Goal: Task Accomplishment & Management: Use online tool/utility

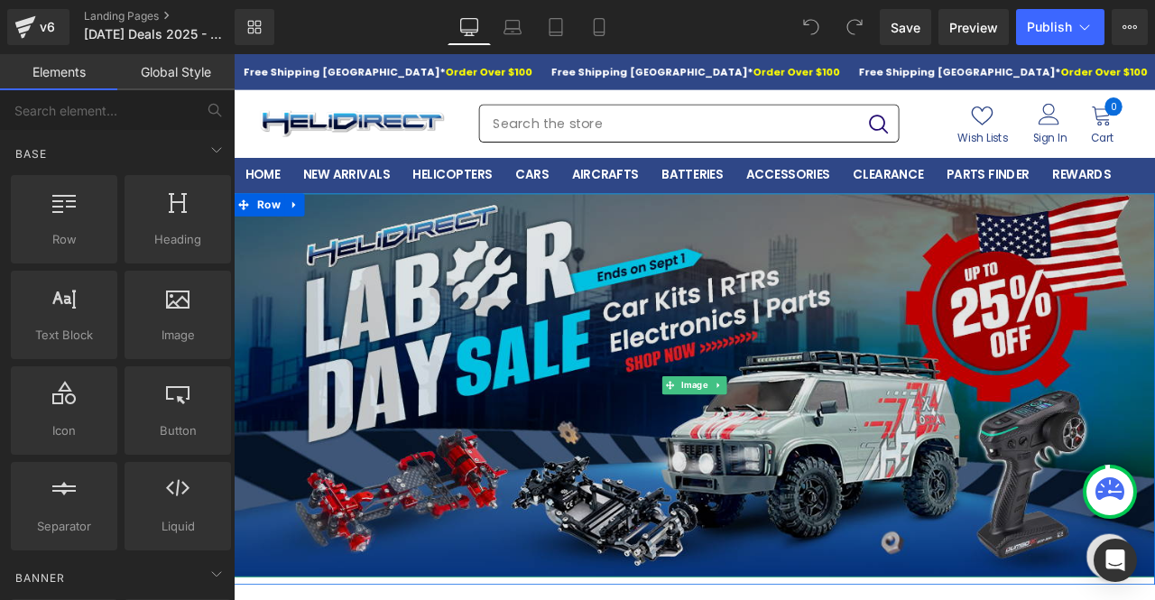
click at [755, 514] on img at bounding box center [780, 446] width 1092 height 455
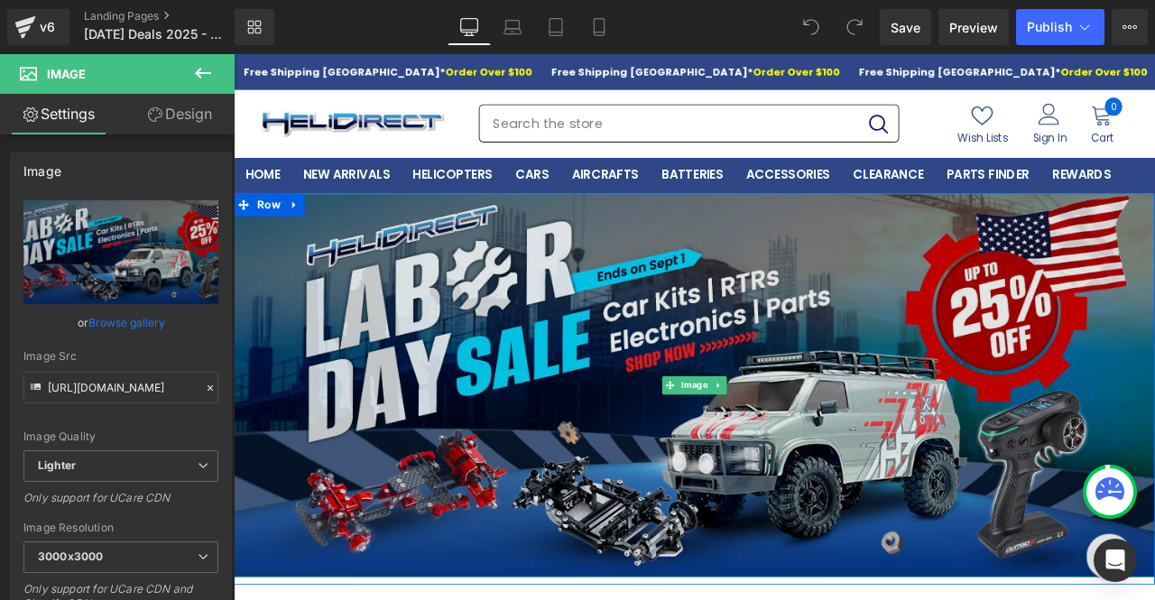
click at [673, 355] on img at bounding box center [780, 446] width 1092 height 455
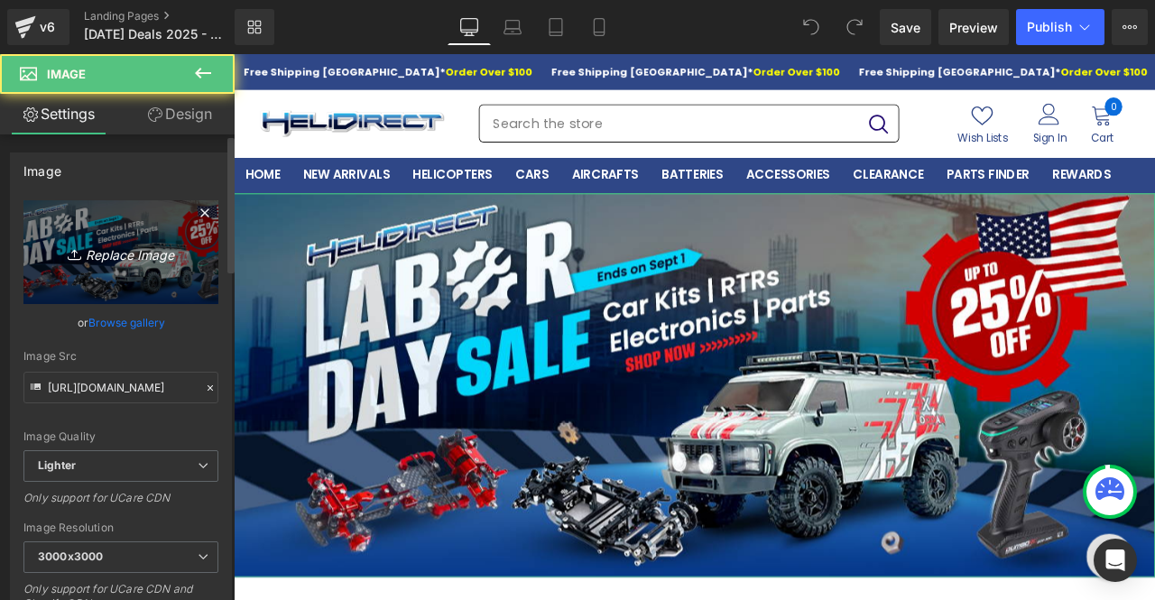
click at [133, 255] on icon "Replace Image" at bounding box center [121, 252] width 144 height 23
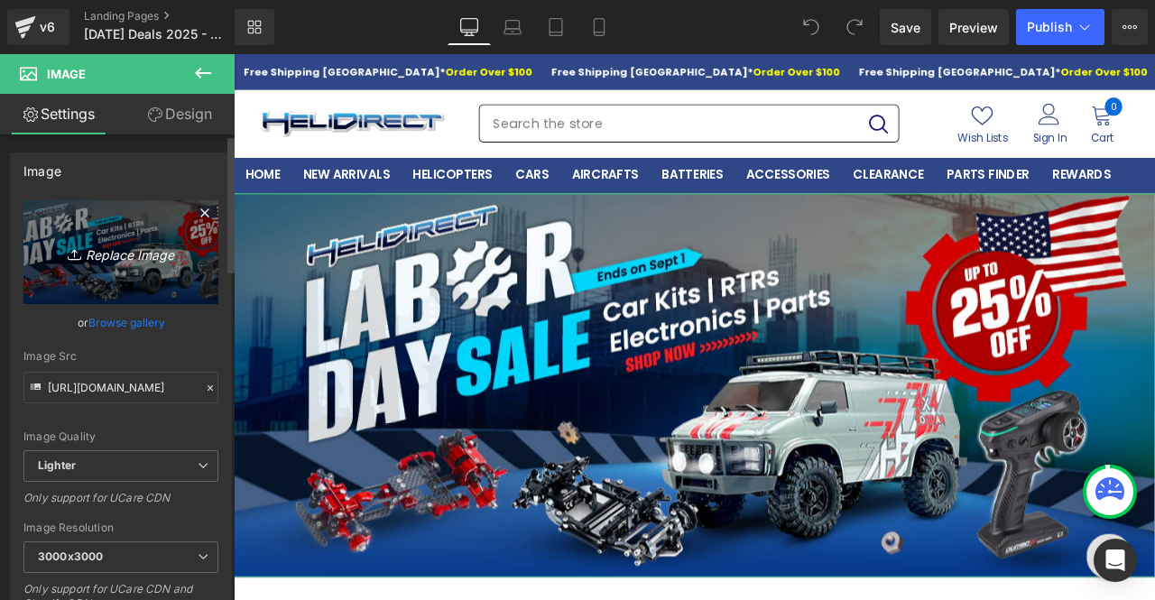
type input "C:\fakepath\[DATE]_car_HD_1200X500 (1).png"
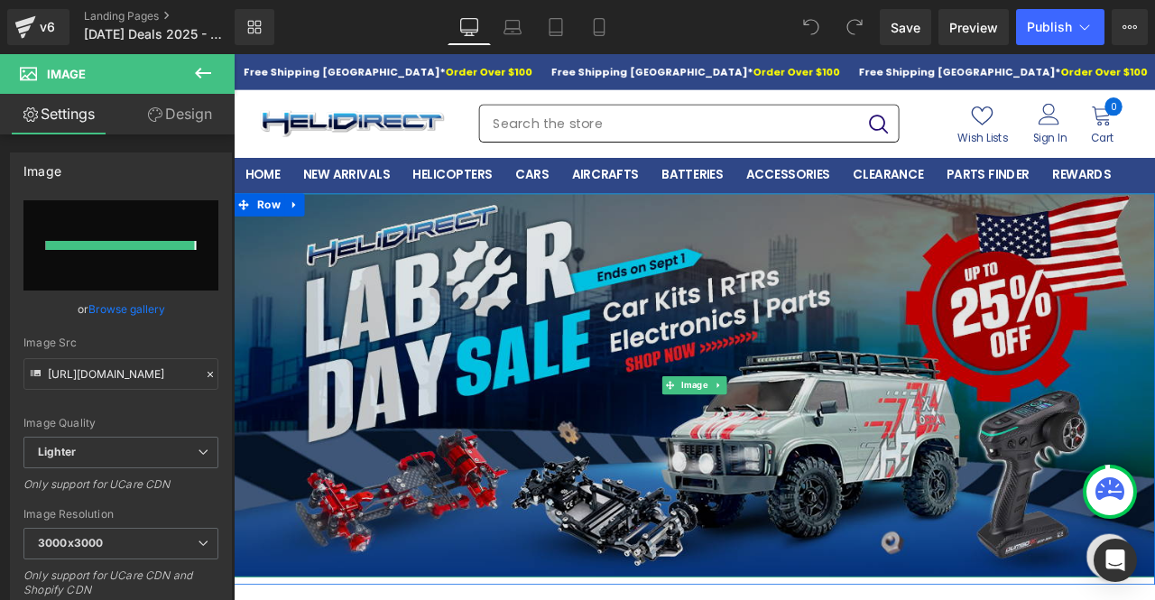
type input "[URL][DOMAIN_NAME]"
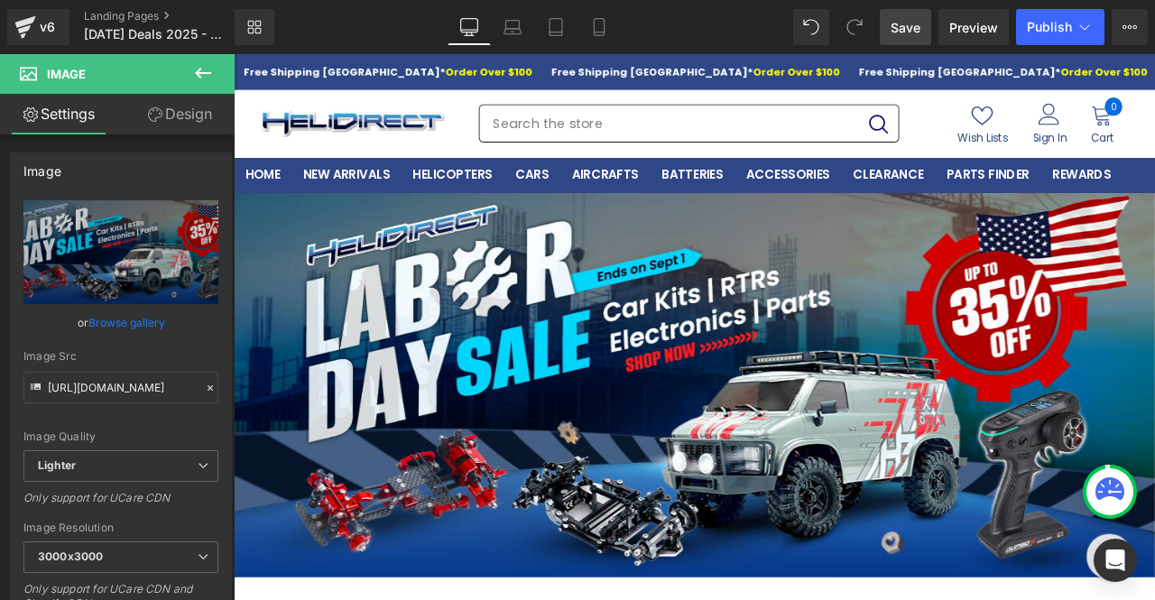
click at [908, 30] on span "Save" at bounding box center [906, 27] width 30 height 19
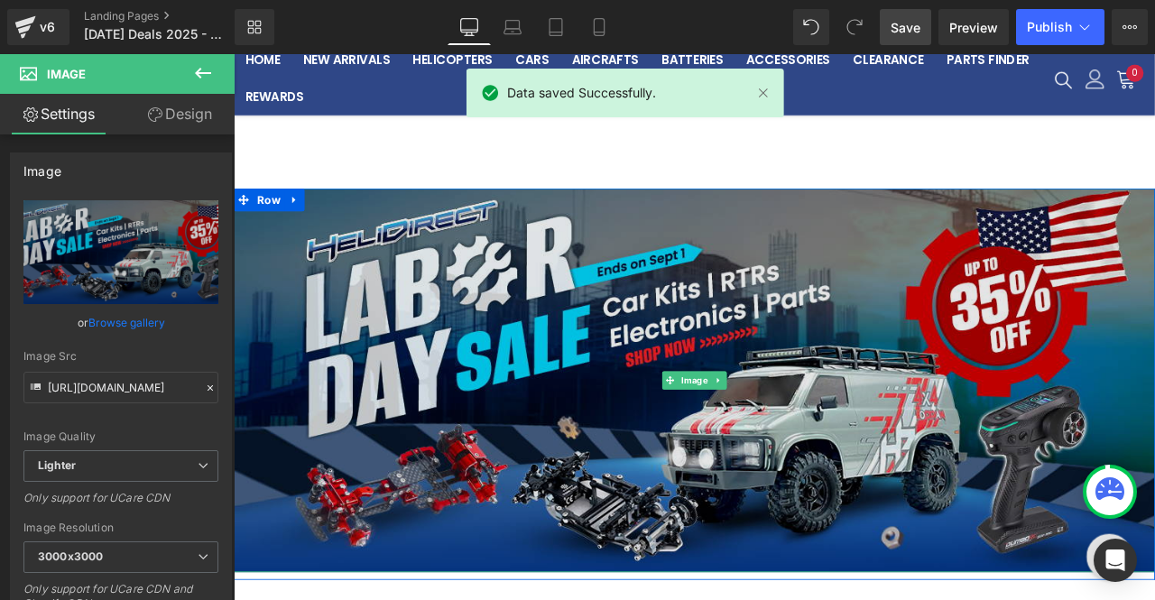
scroll to position [90, 0]
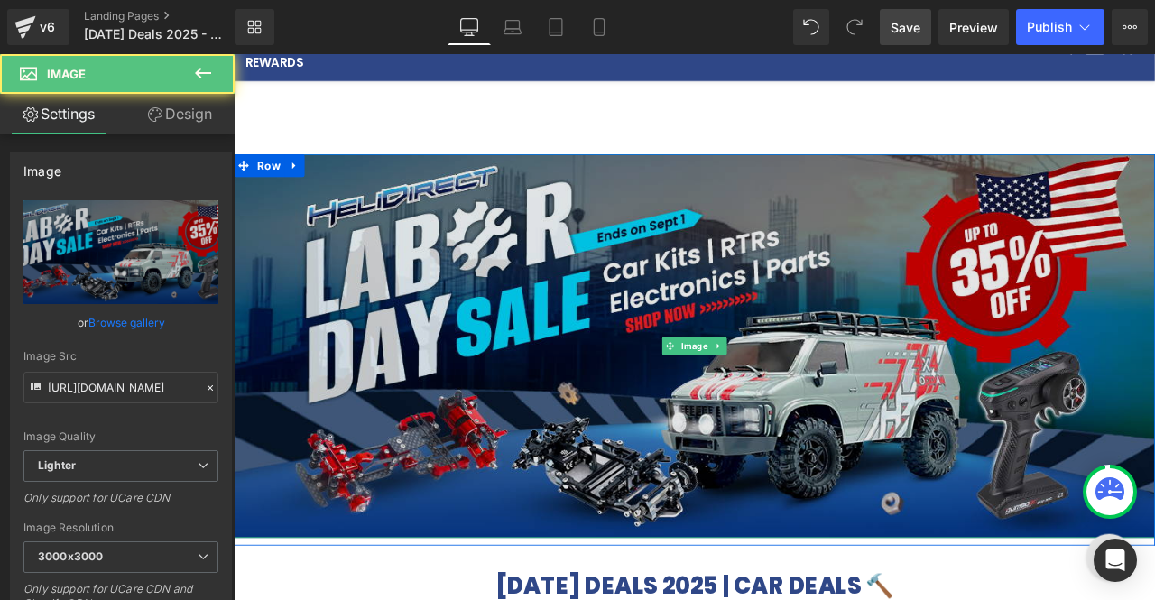
click at [663, 249] on img at bounding box center [780, 399] width 1092 height 455
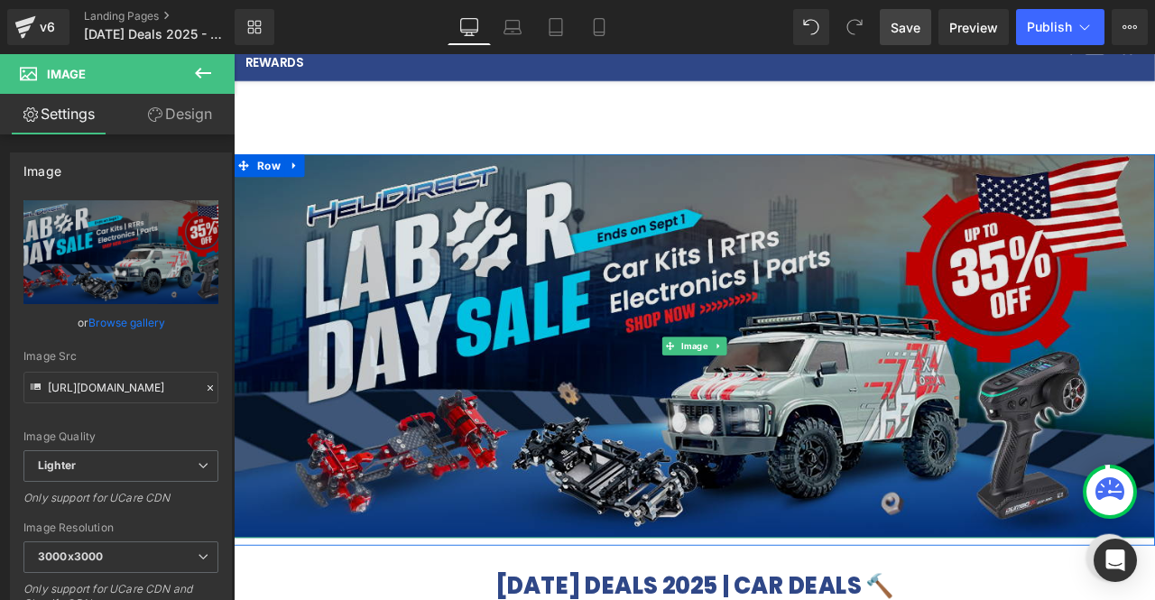
click at [608, 249] on img at bounding box center [780, 399] width 1092 height 455
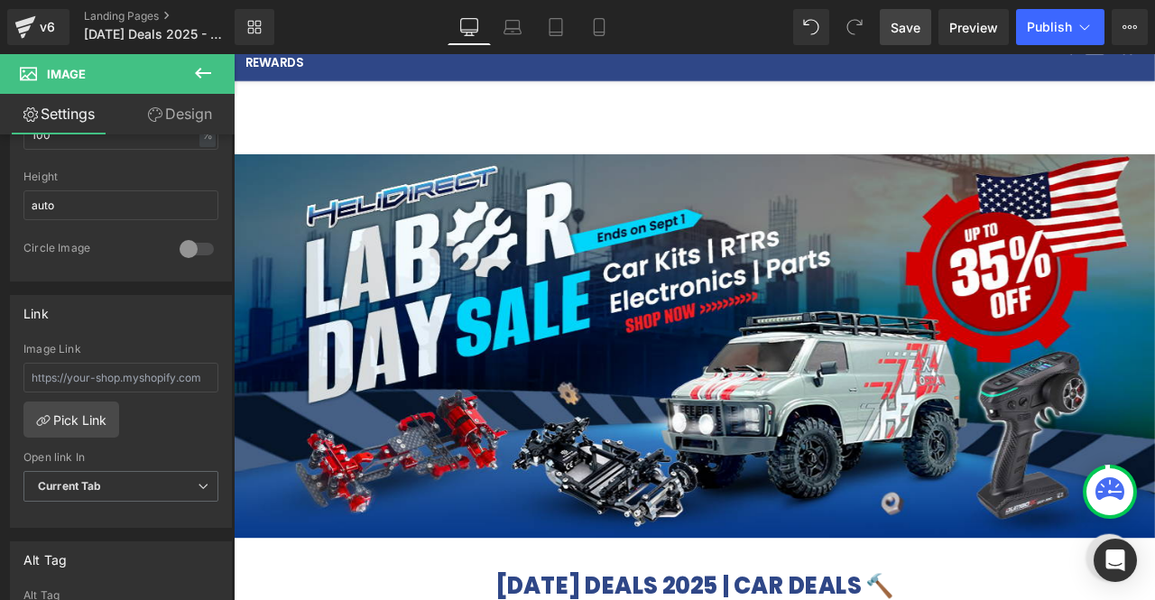
click at [367, 368] on div at bounding box center [780, 377] width 1092 height 647
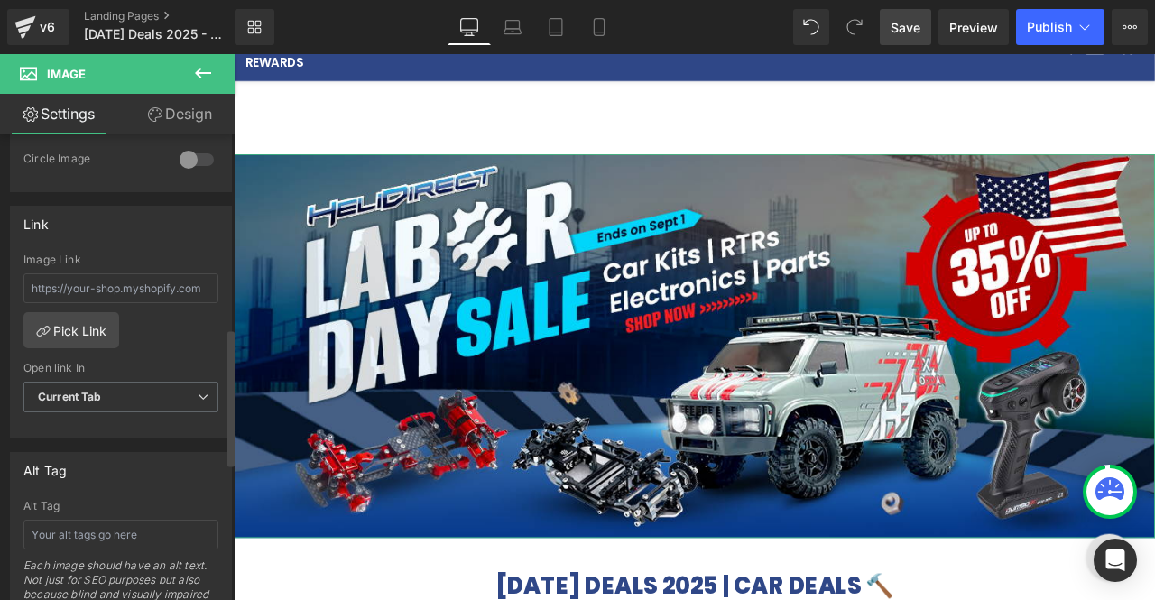
scroll to position [722, 0]
click at [155, 274] on input "text" at bounding box center [120, 288] width 195 height 30
paste input "[URL][DOMAIN_NAME]"
type input "[URL][DOMAIN_NAME]"
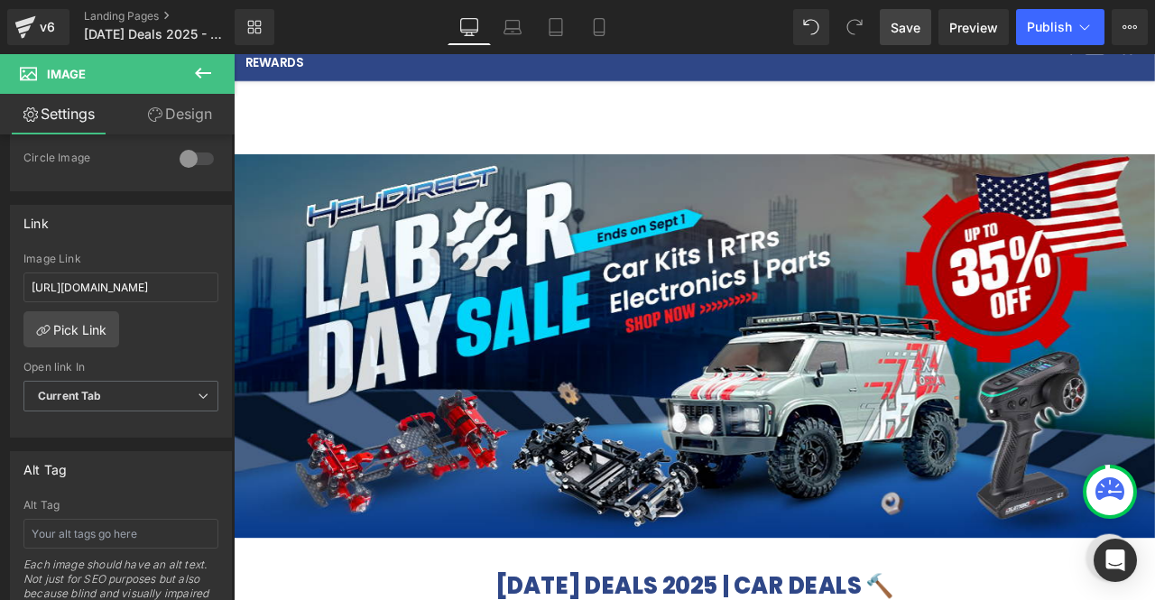
scroll to position [0, 0]
click at [905, 30] on span "Save" at bounding box center [906, 27] width 30 height 19
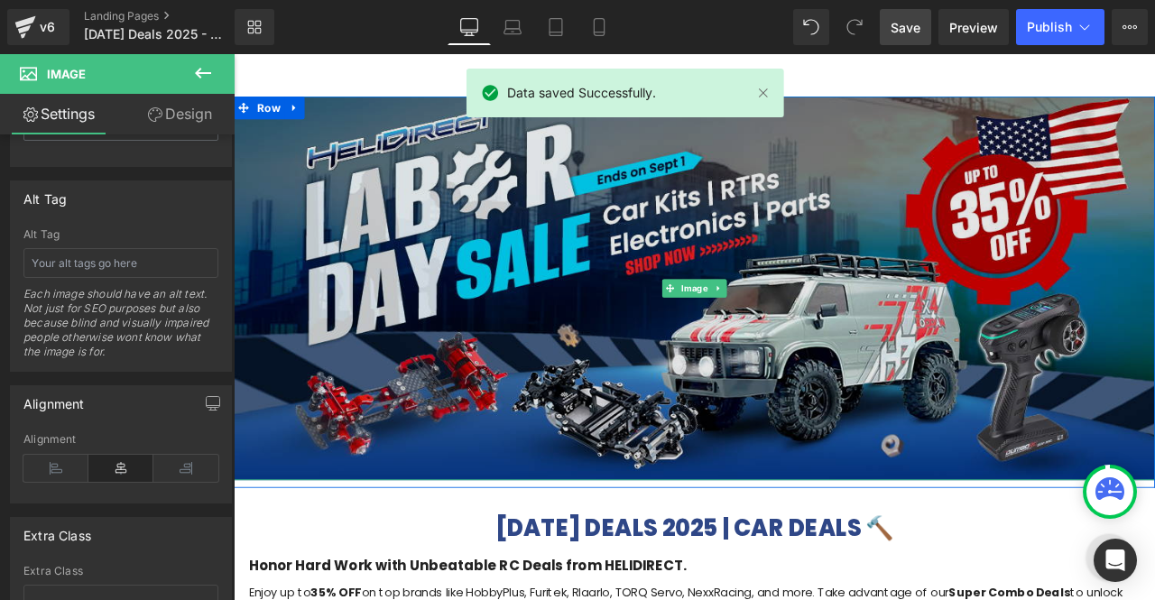
scroll to position [271, 0]
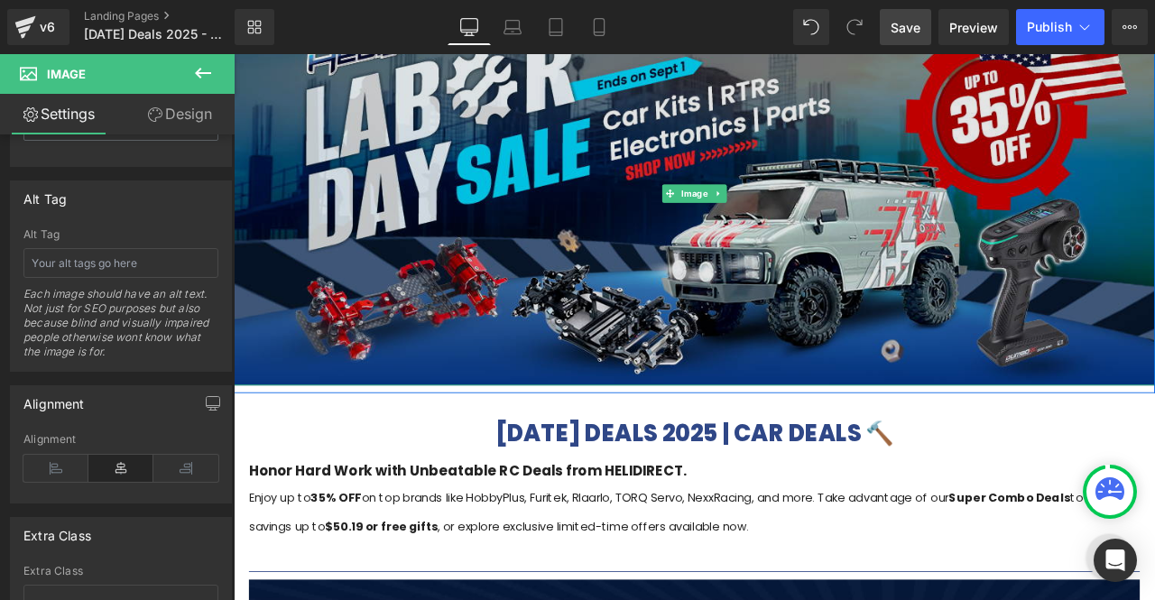
click at [489, 320] on img at bounding box center [780, 219] width 1092 height 455
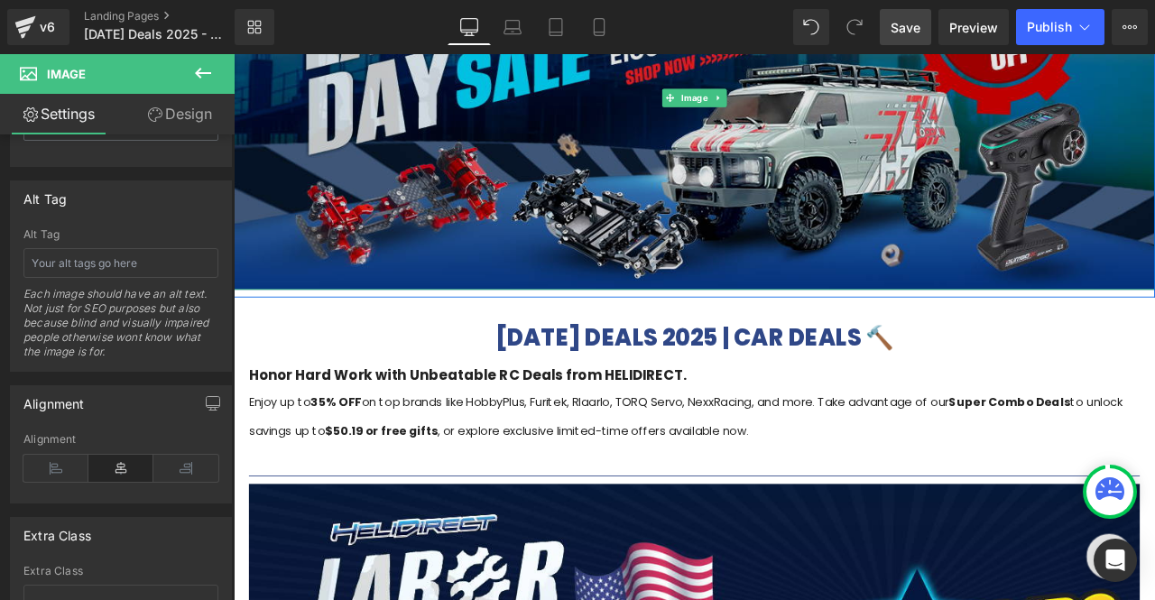
scroll to position [451, 0]
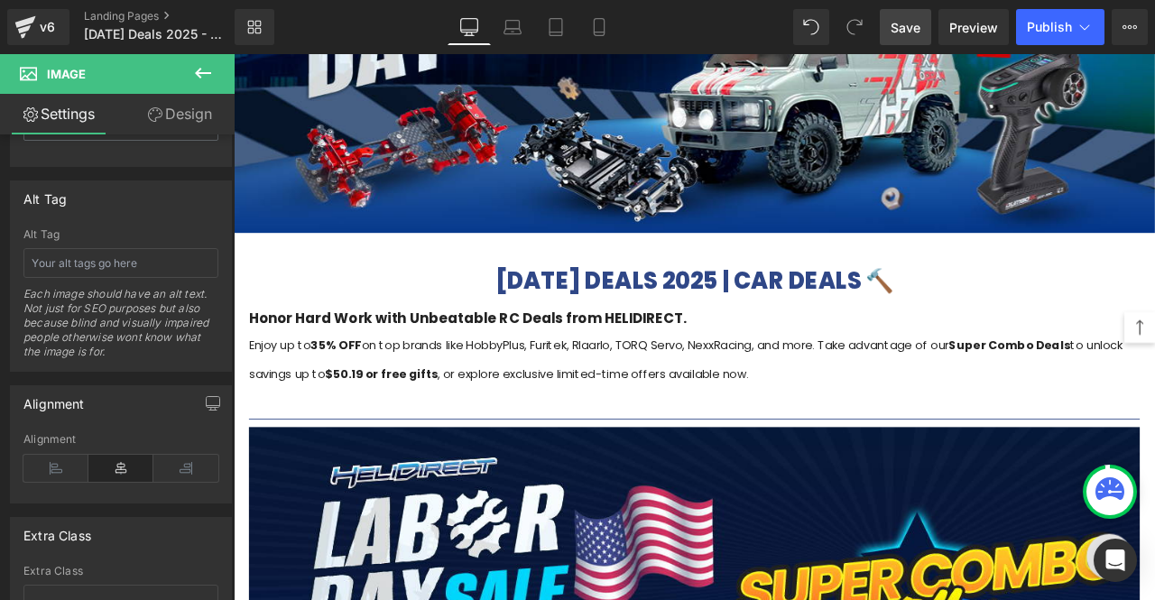
click at [913, 29] on span "Save" at bounding box center [906, 27] width 30 height 19
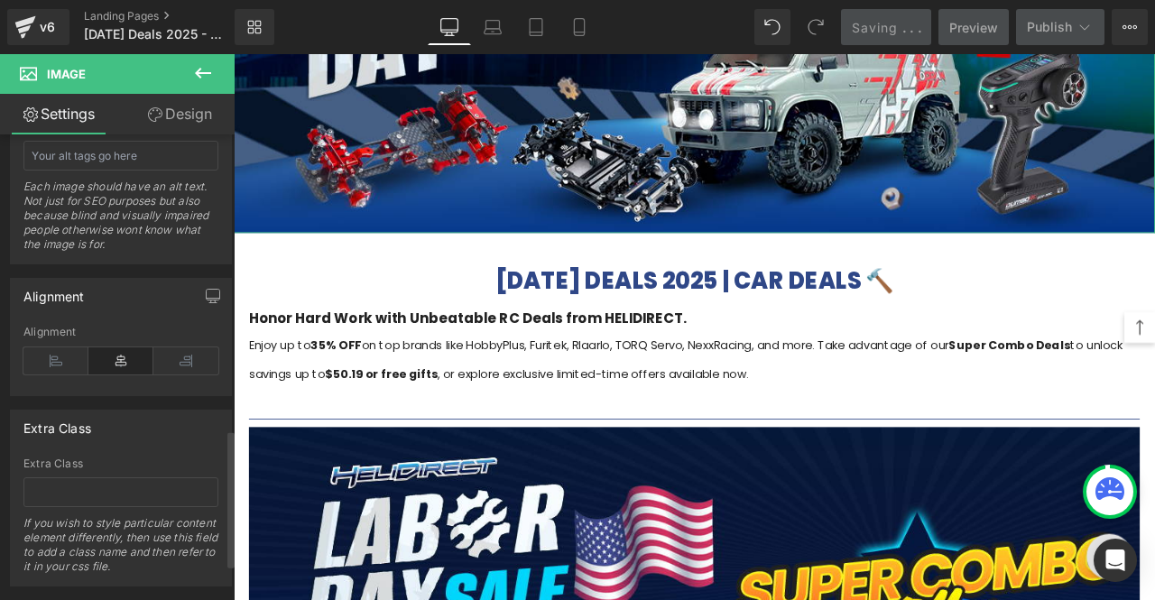
scroll to position [1123, 0]
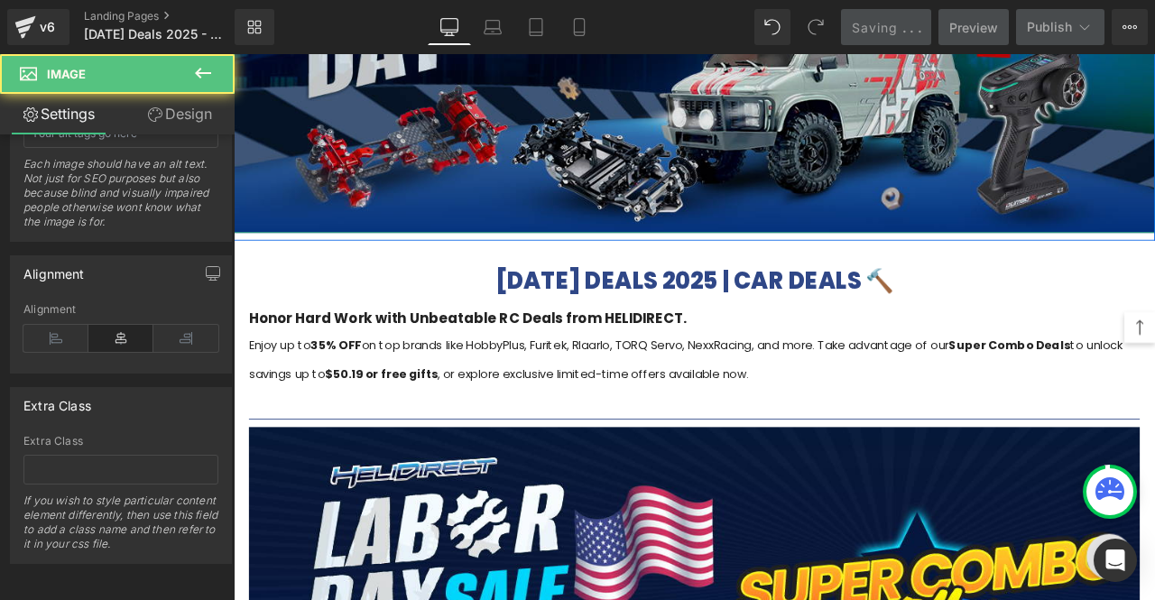
click at [575, 226] on img at bounding box center [780, 38] width 1092 height 455
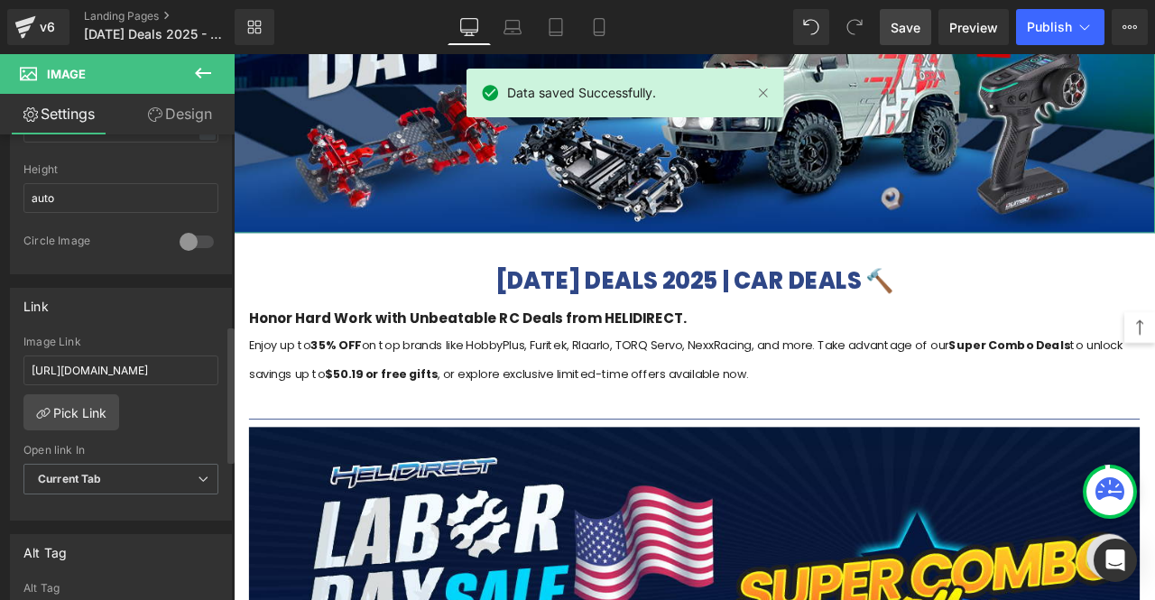
scroll to position [632, 0]
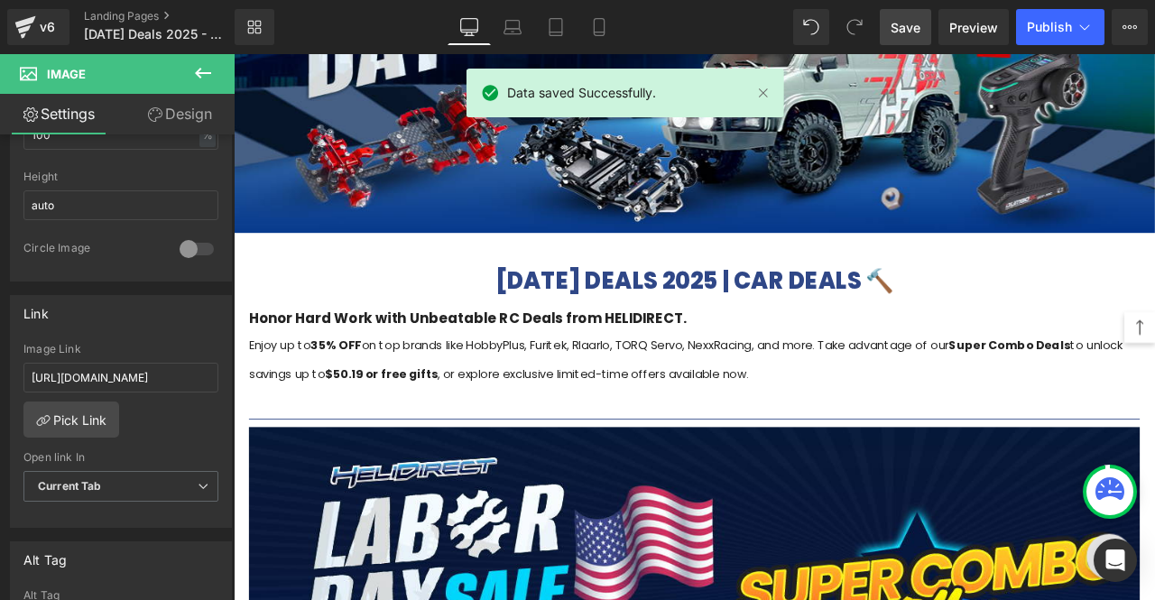
click at [919, 30] on span "Save" at bounding box center [906, 27] width 30 height 19
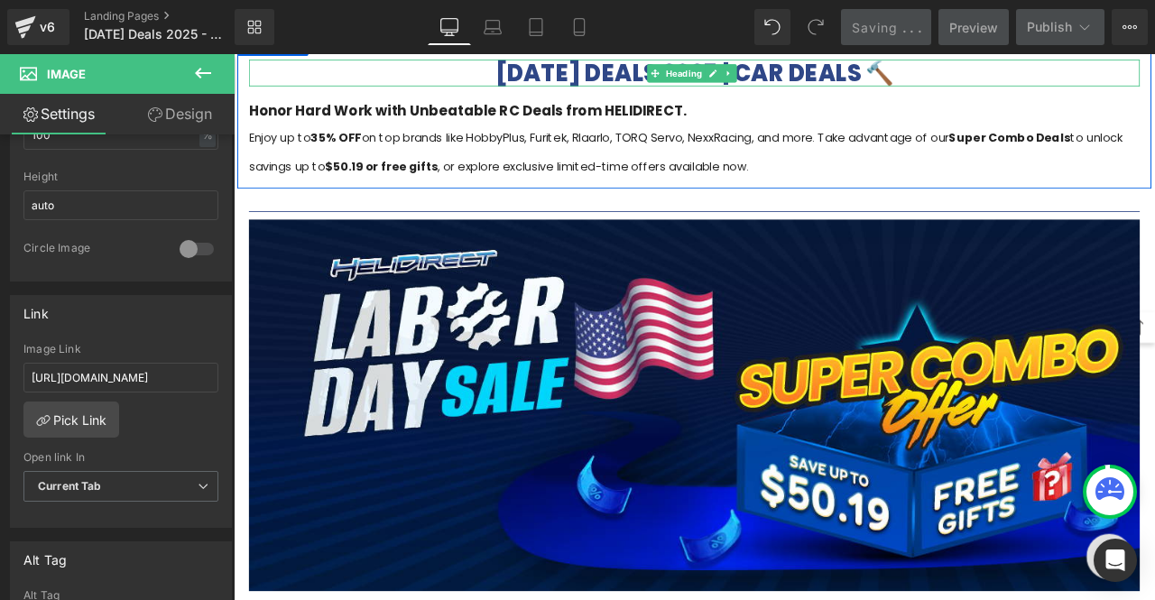
scroll to position [700, 0]
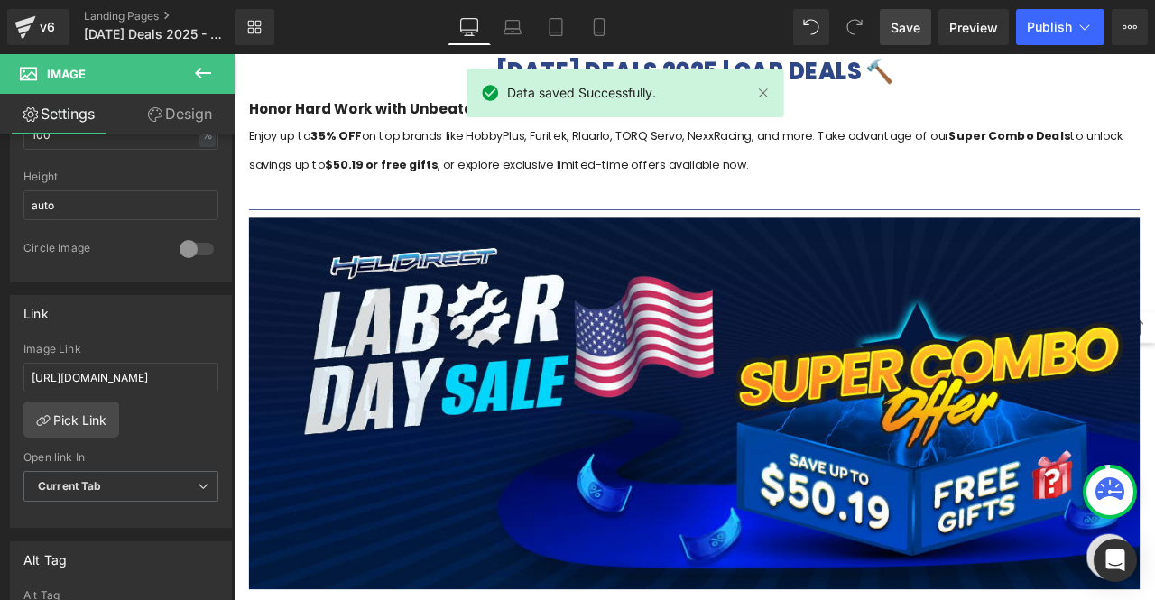
click at [933, 311] on img at bounding box center [780, 468] width 1056 height 441
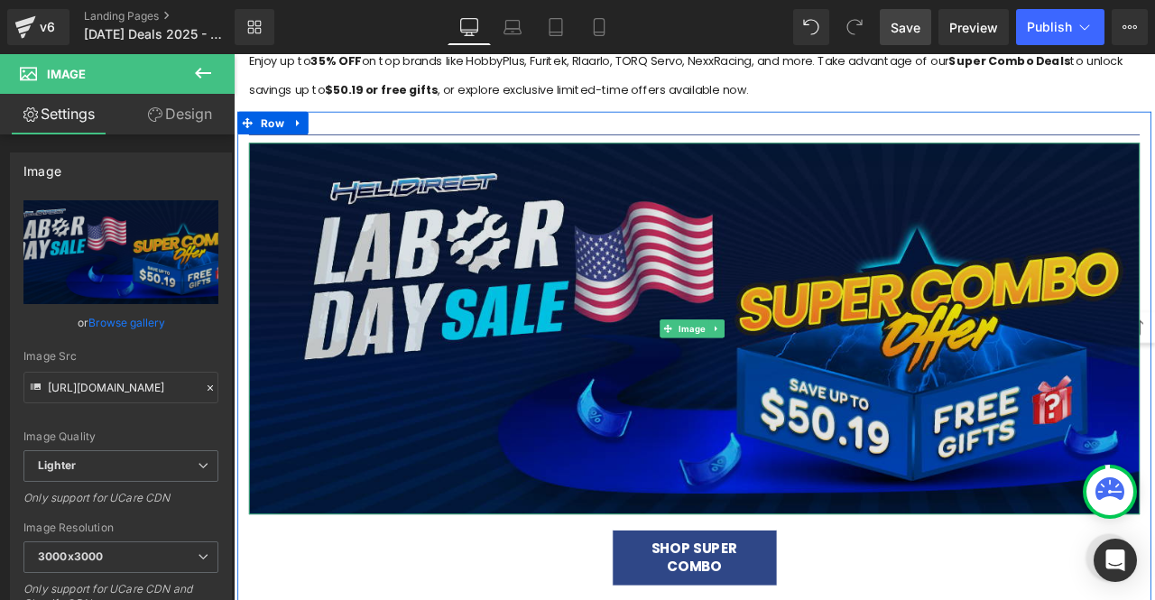
scroll to position [790, 0]
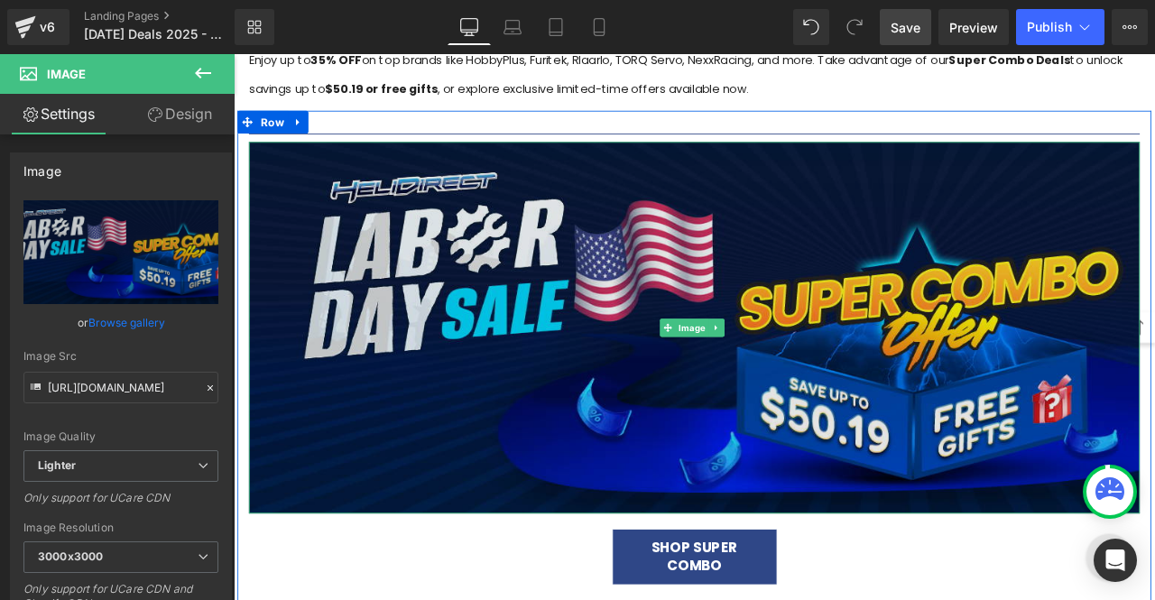
click at [509, 357] on img at bounding box center [780, 378] width 1056 height 441
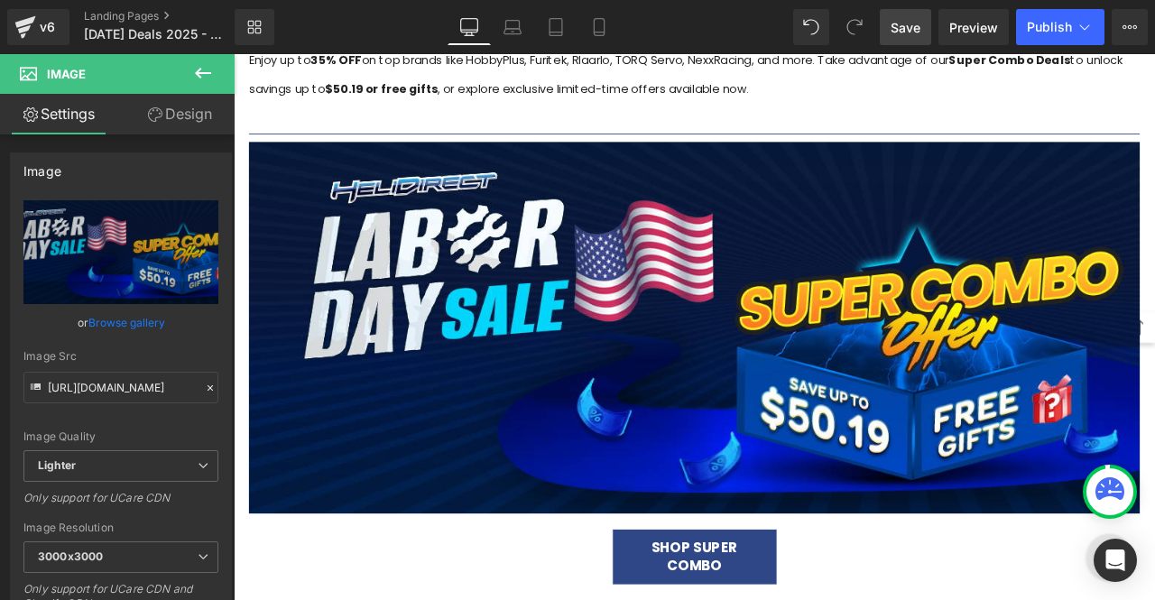
click at [901, 24] on span "Save" at bounding box center [906, 27] width 30 height 19
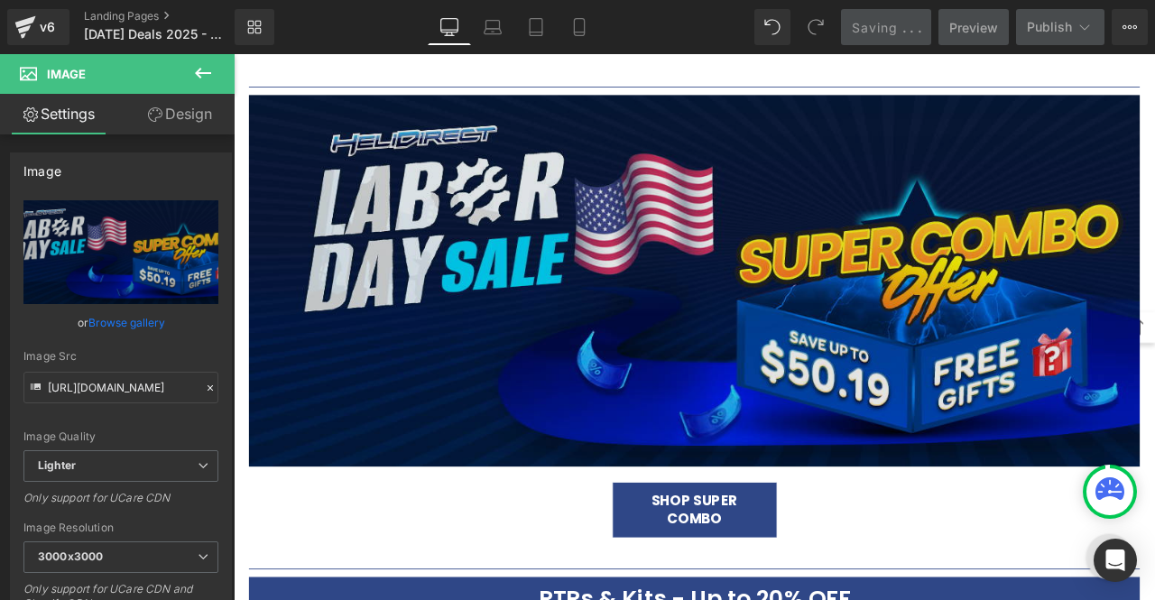
scroll to position [846, 0]
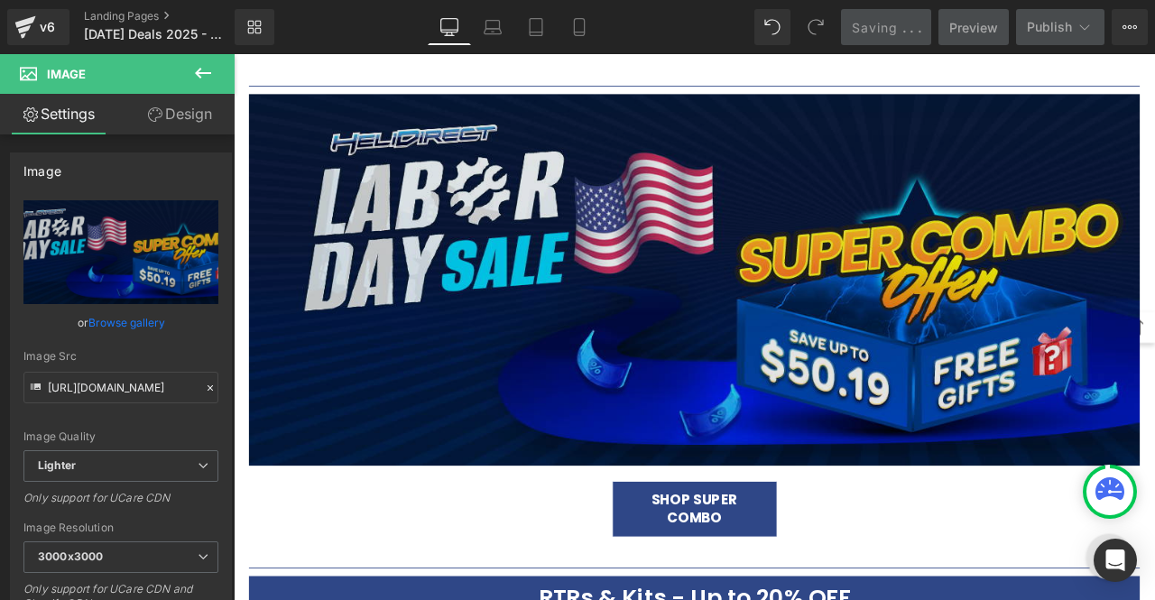
click at [914, 249] on img at bounding box center [780, 322] width 1056 height 441
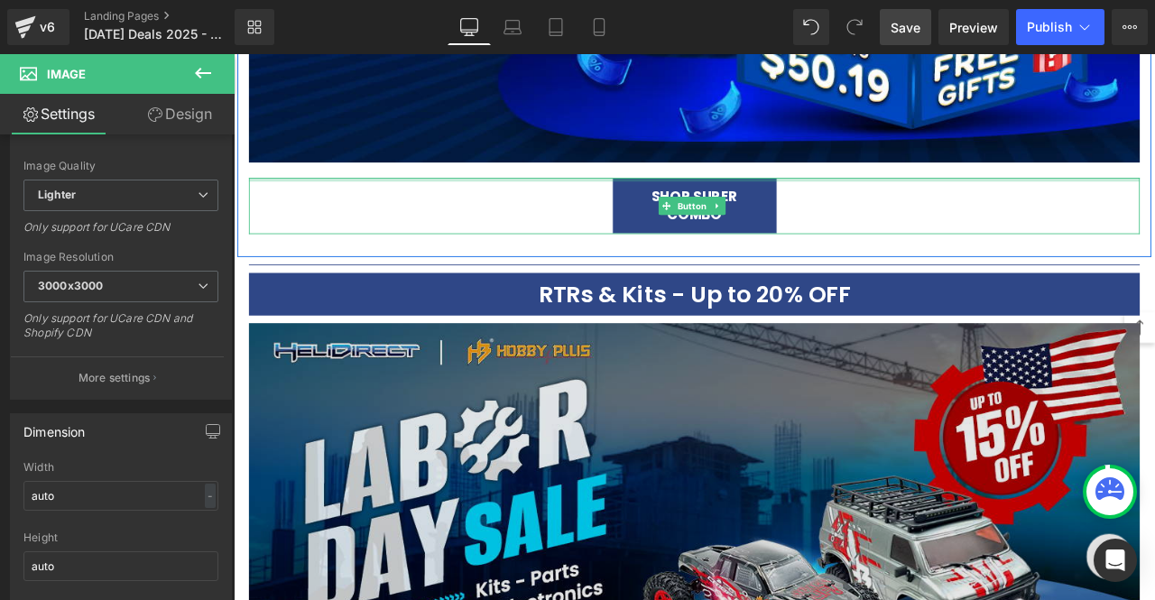
scroll to position [1207, 0]
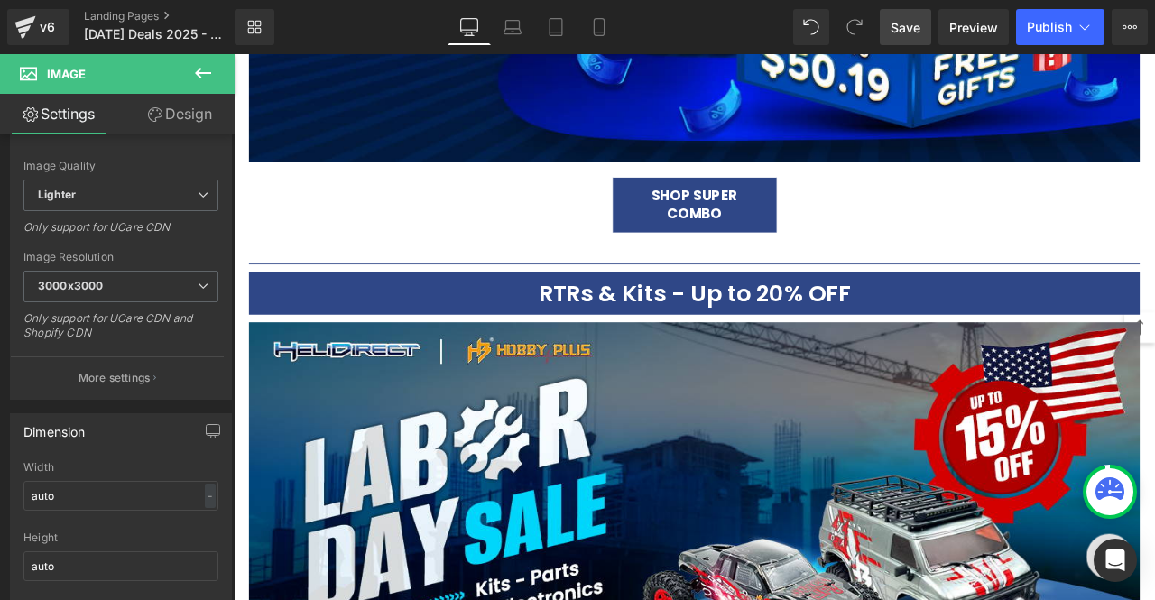
click at [842, 317] on h3 "RTRs & Kits - Up to 20% OFF" at bounding box center [780, 337] width 1056 height 51
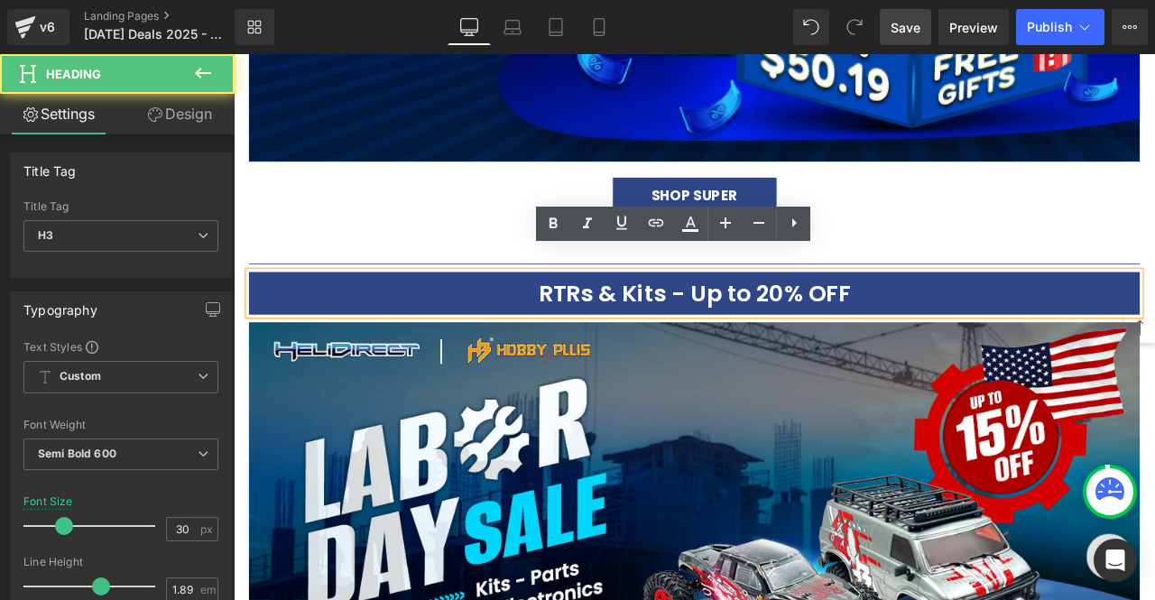
click at [860, 317] on h3 "RTRs & Kits - Up to 20% OFF" at bounding box center [780, 337] width 1056 height 51
drag, startPoint x: 849, startPoint y: 311, endPoint x: 874, endPoint y: 317, distance: 25.8
click at [874, 317] on h3 "RTRs & Kits - Up to 20% OFF" at bounding box center [780, 337] width 1056 height 51
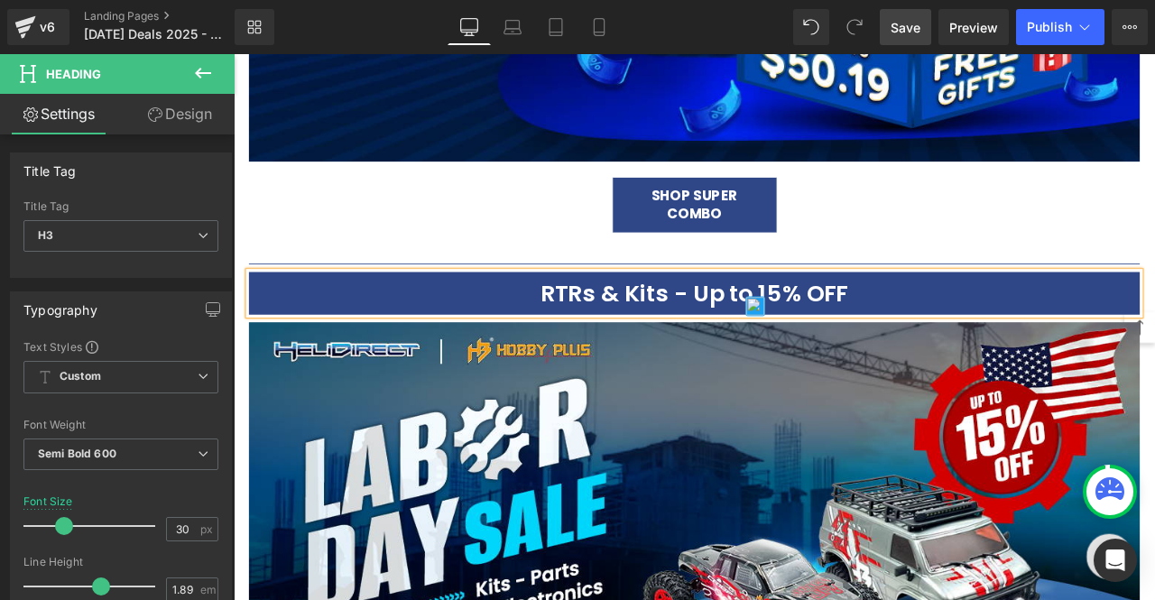
click at [911, 23] on span "Save" at bounding box center [906, 27] width 30 height 19
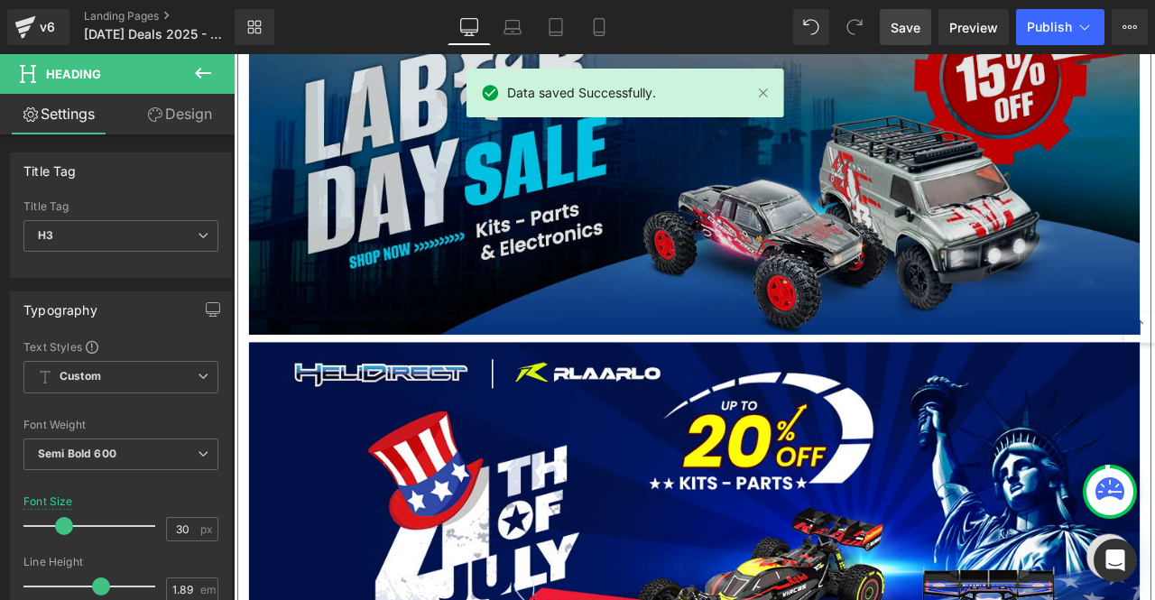
scroll to position [1631, 0]
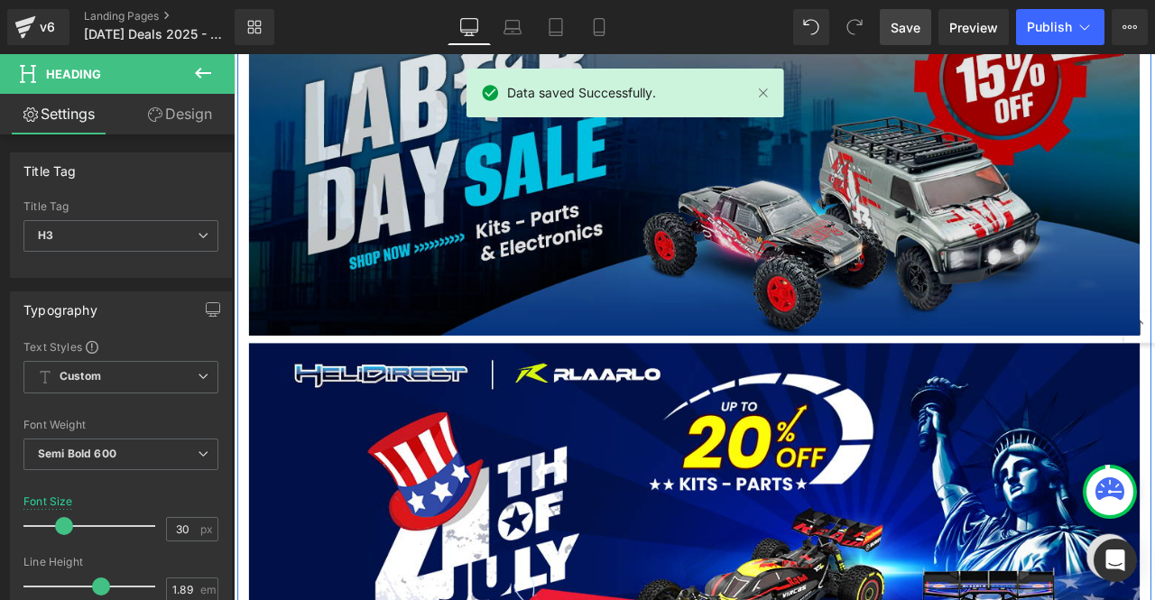
click at [1011, 255] on img at bounding box center [780, 168] width 1056 height 441
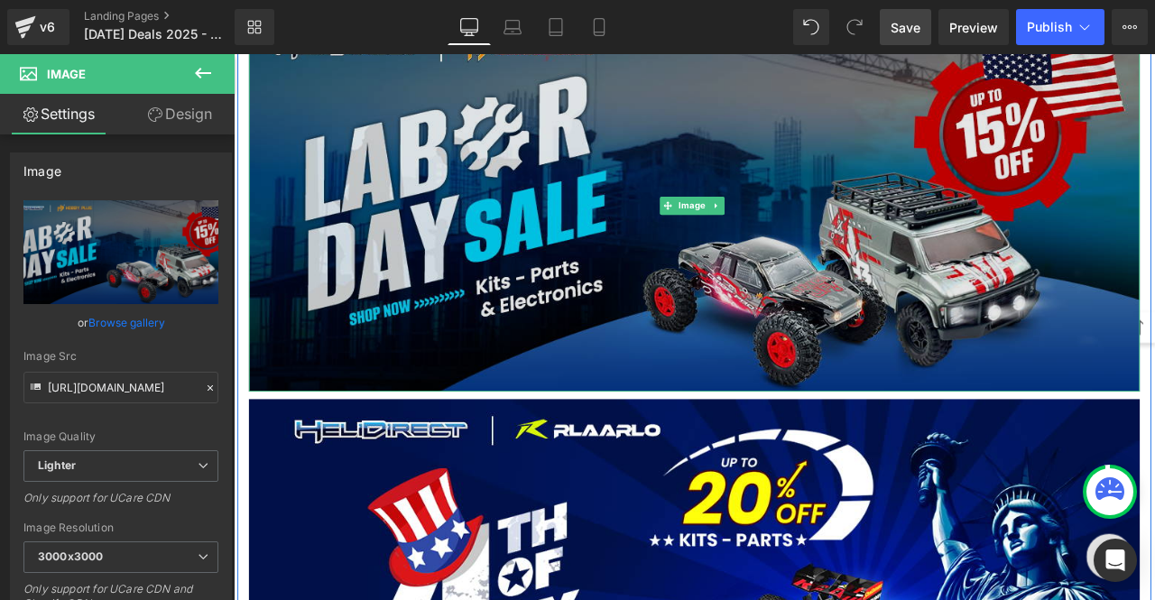
scroll to position [1545, 0]
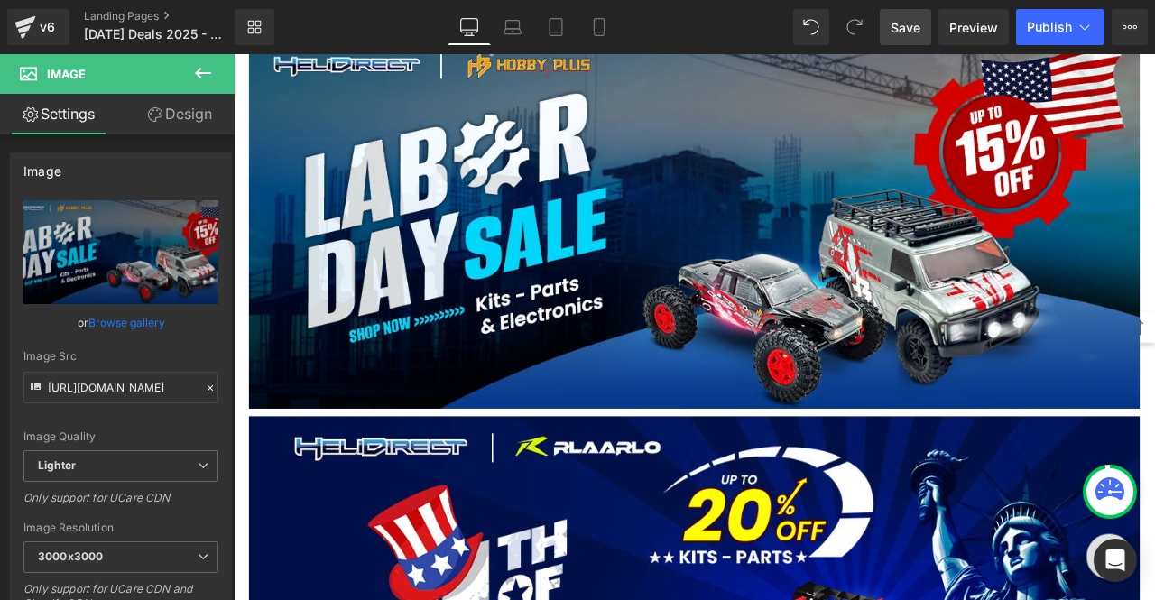
click at [897, 28] on span "Save" at bounding box center [906, 27] width 30 height 19
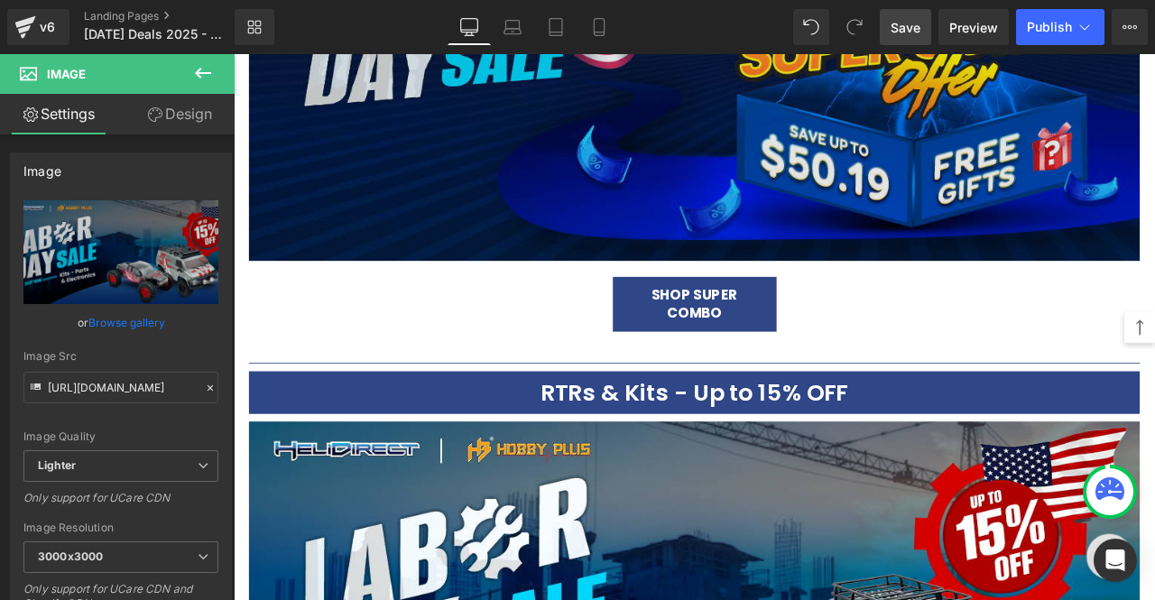
scroll to position [1274, 0]
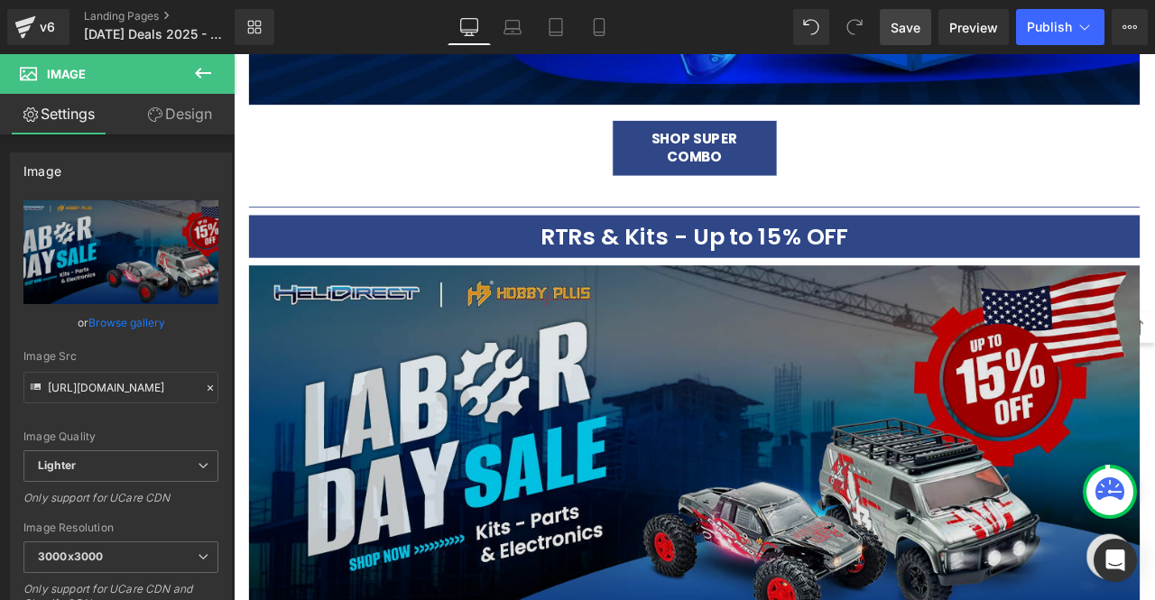
click at [599, 339] on img at bounding box center [780, 525] width 1056 height 441
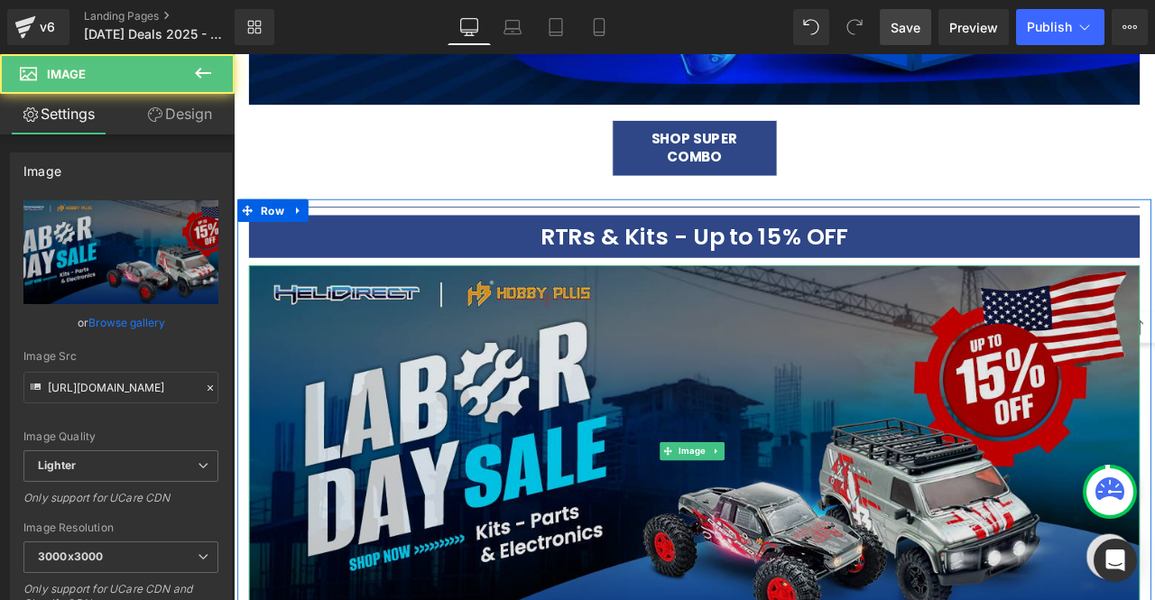
click at [506, 345] on img at bounding box center [780, 525] width 1056 height 441
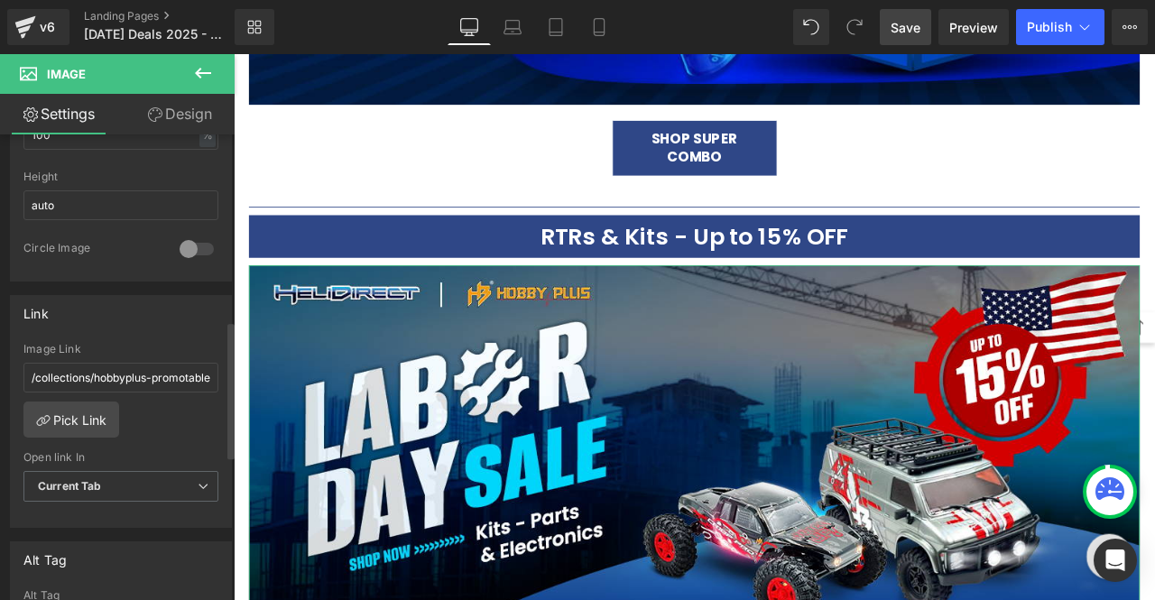
scroll to position [722, 0]
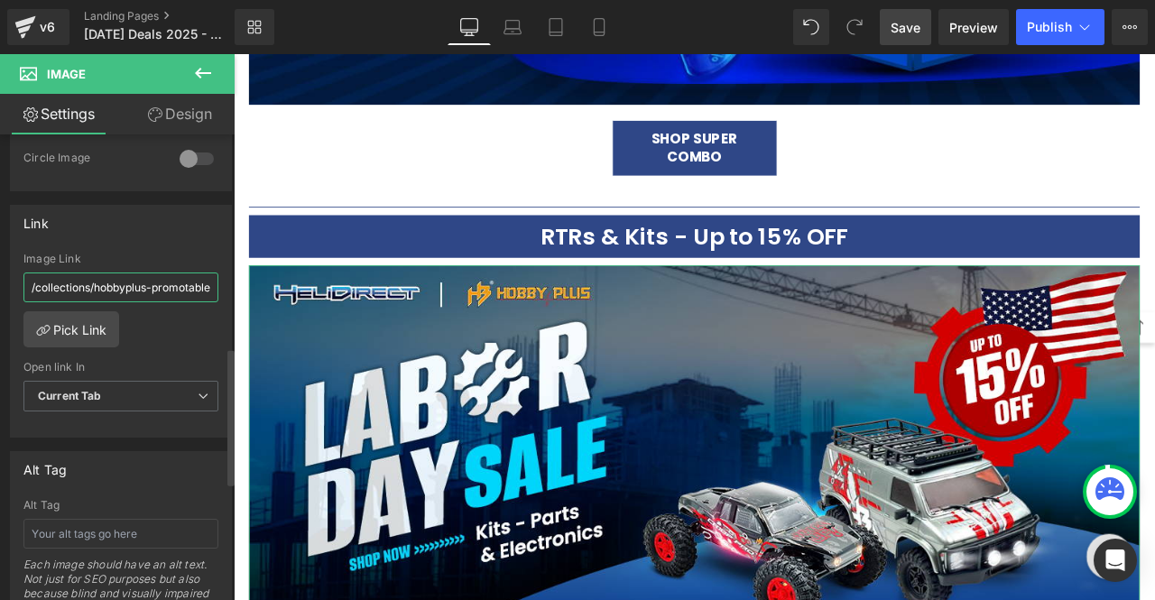
click at [152, 273] on input "/collections/hobbyplus-promotable" at bounding box center [120, 288] width 195 height 30
type input "[URL][DOMAIN_NAME]"
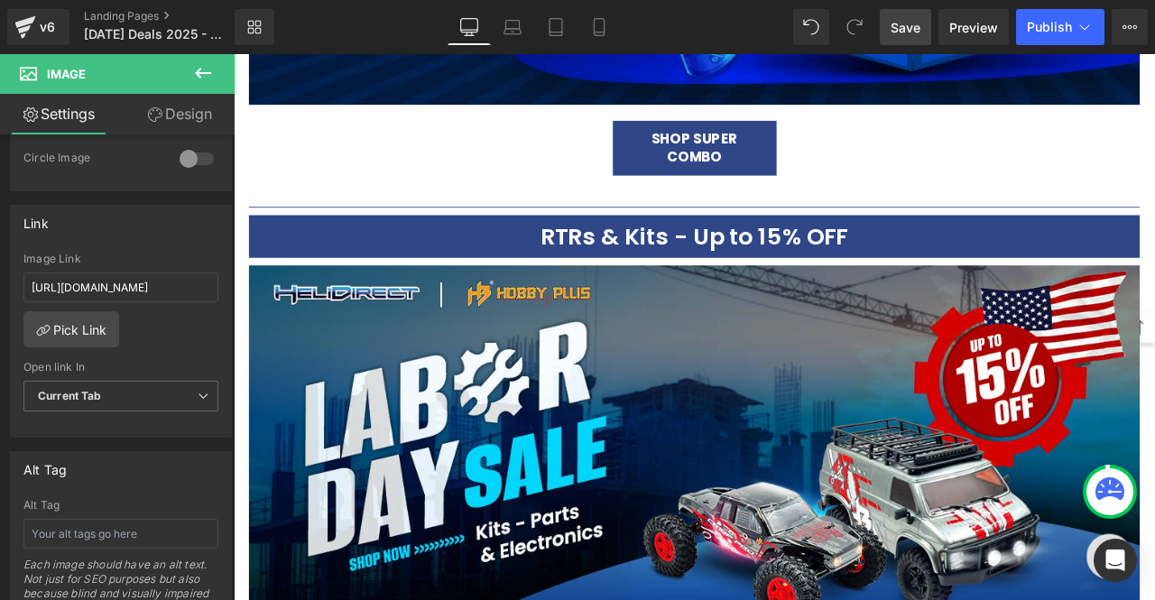
click at [902, 33] on span "Save" at bounding box center [906, 27] width 30 height 19
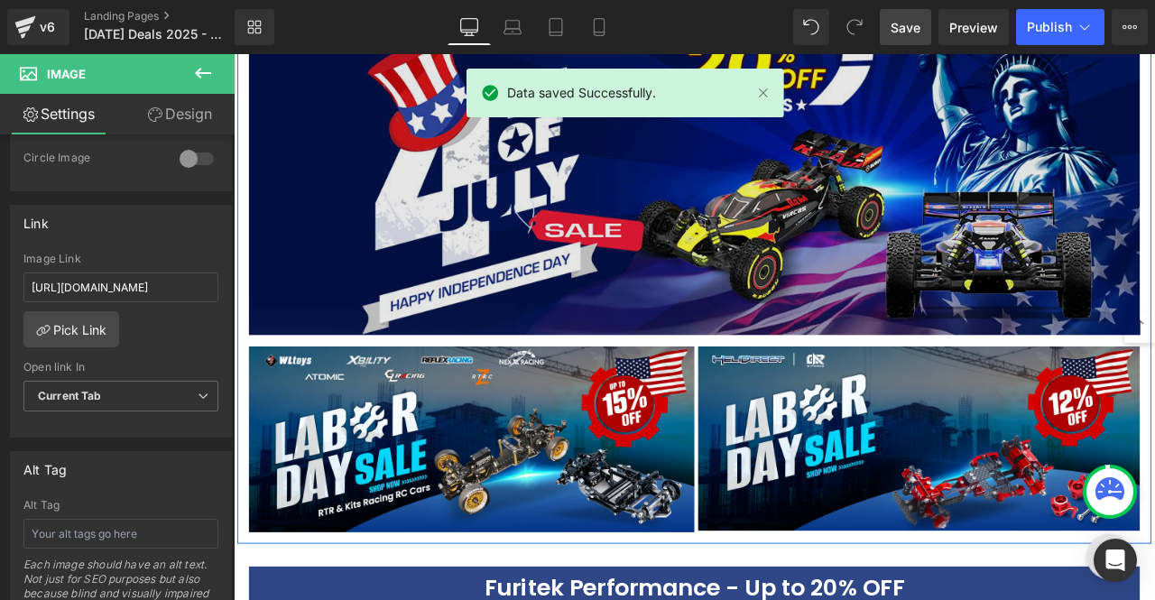
scroll to position [2176, 0]
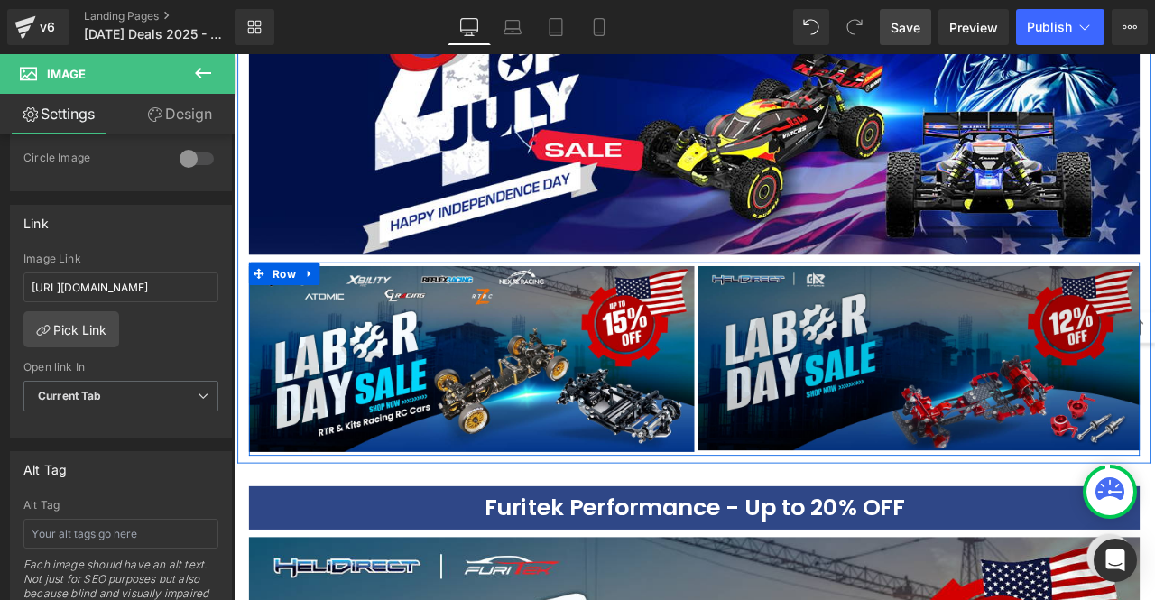
click at [878, 398] on img at bounding box center [1046, 414] width 524 height 218
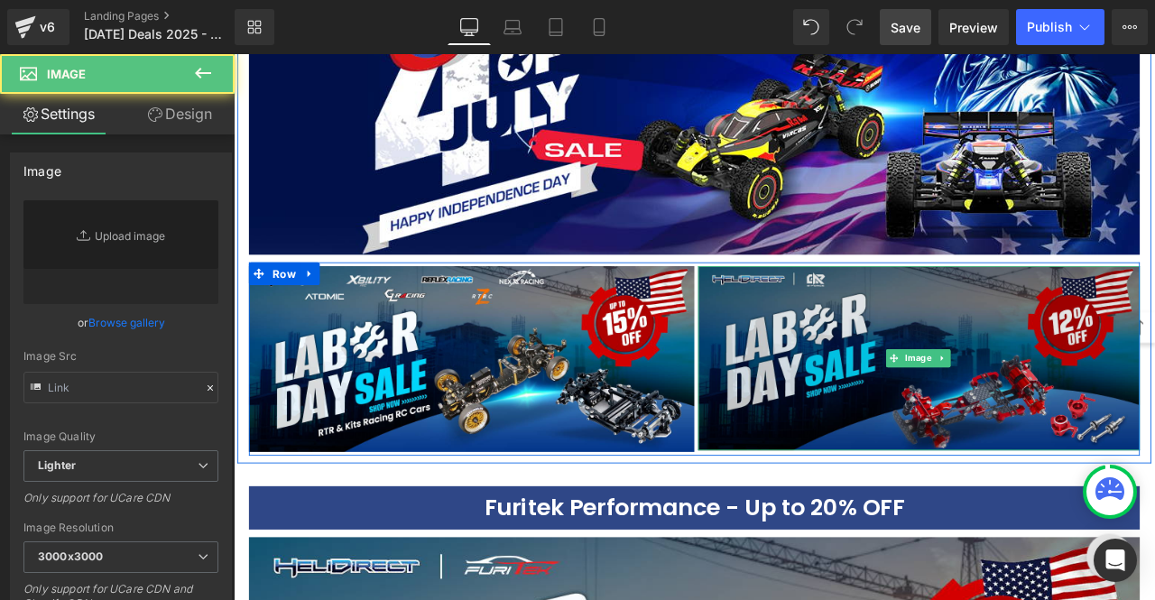
type input "[URL][DOMAIN_NAME]"
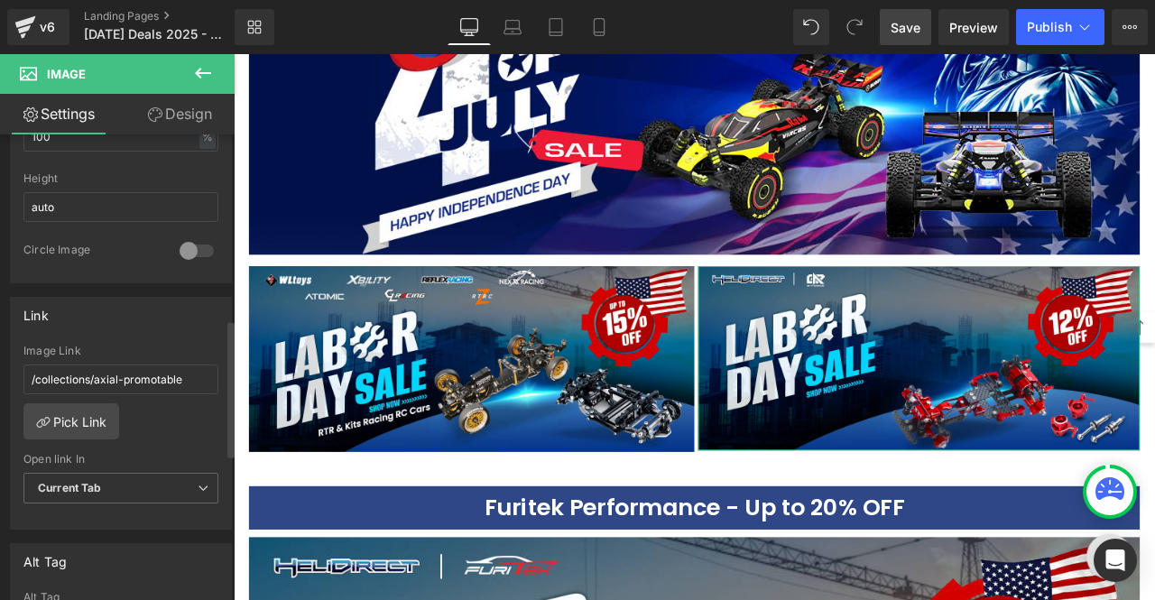
scroll to position [632, 0]
click at [103, 366] on input "/collections/axial-promotable" at bounding box center [120, 378] width 195 height 30
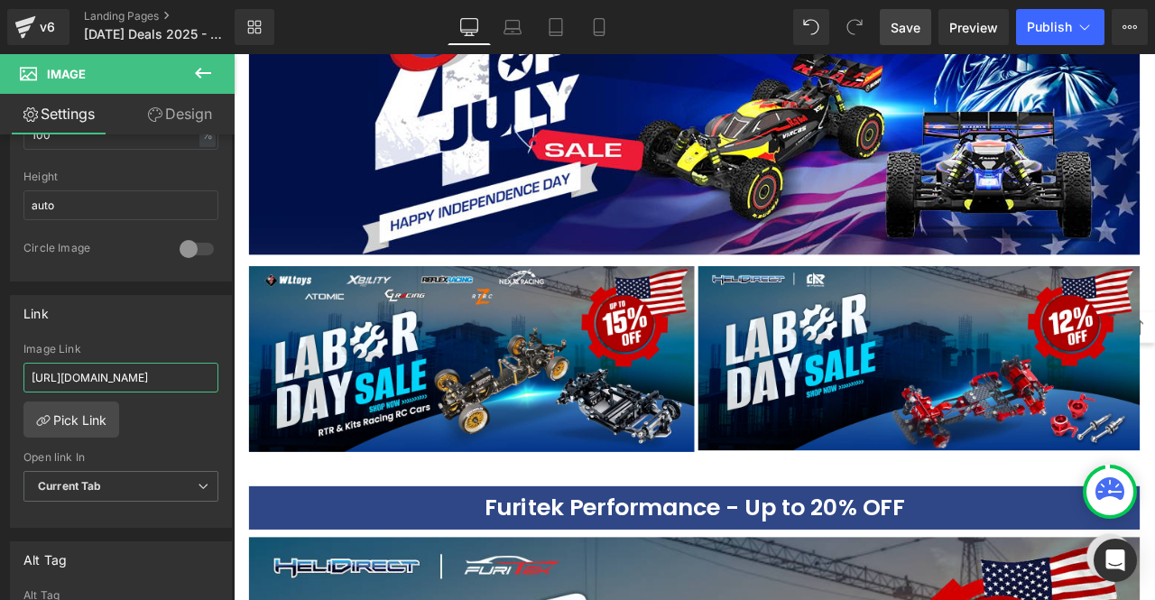
type input "[URL][DOMAIN_NAME]"
click at [902, 32] on span "Save" at bounding box center [906, 27] width 30 height 19
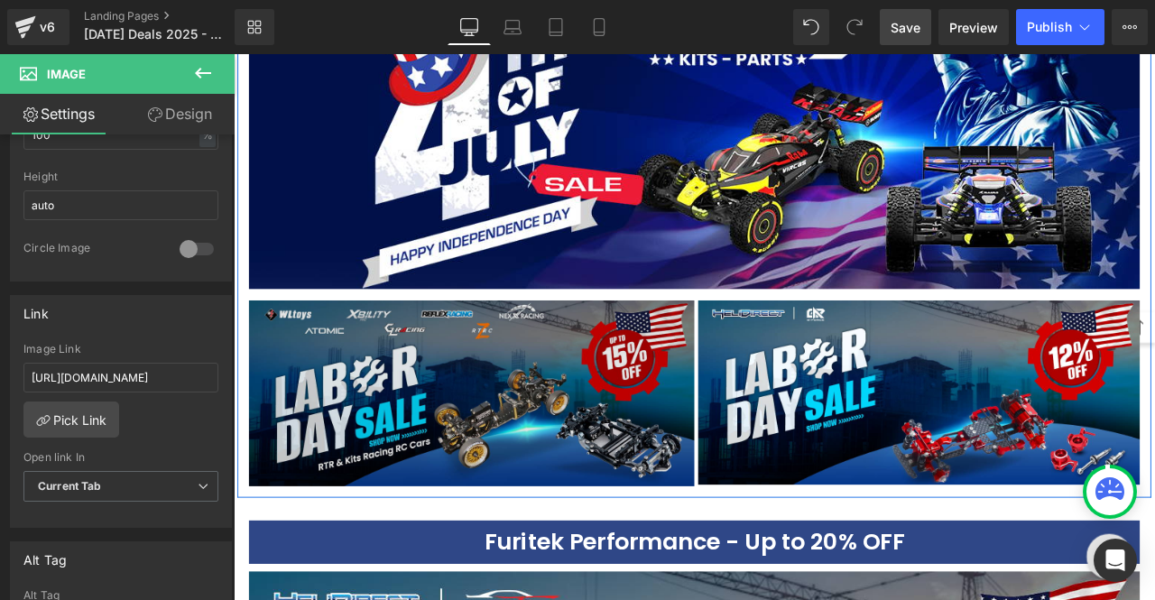
scroll to position [2176, 0]
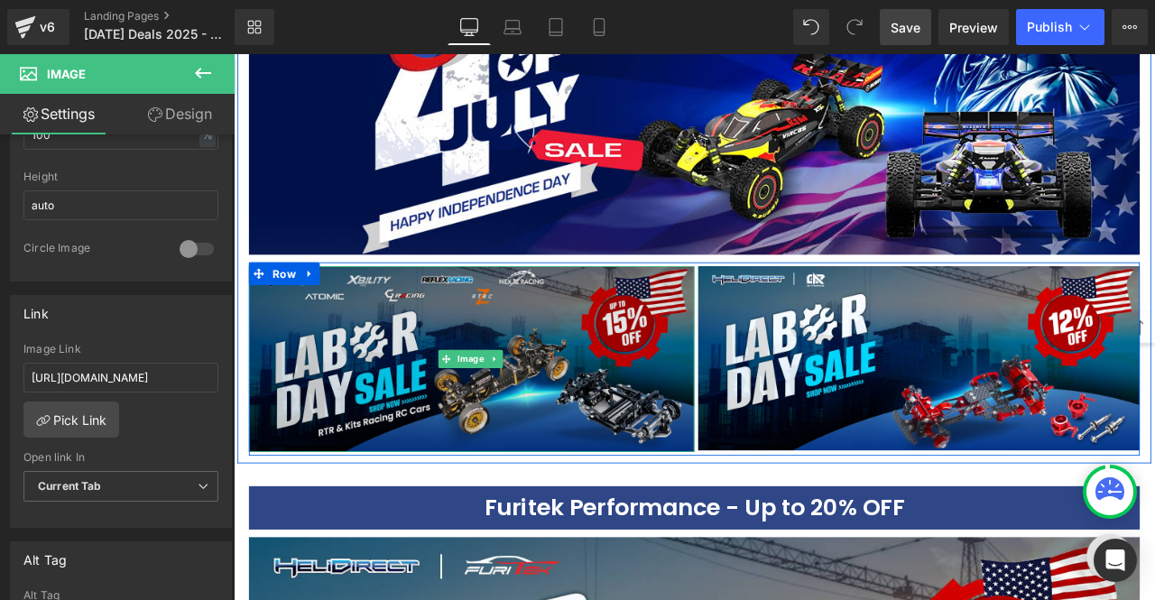
click at [575, 348] on img at bounding box center [516, 415] width 528 height 220
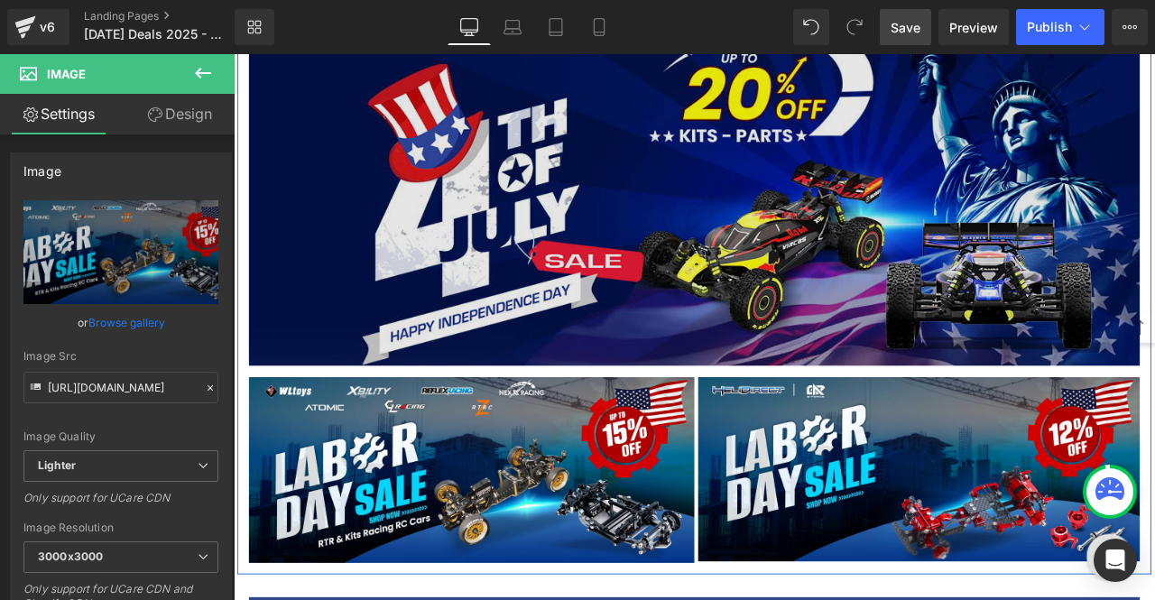
scroll to position [2086, 0]
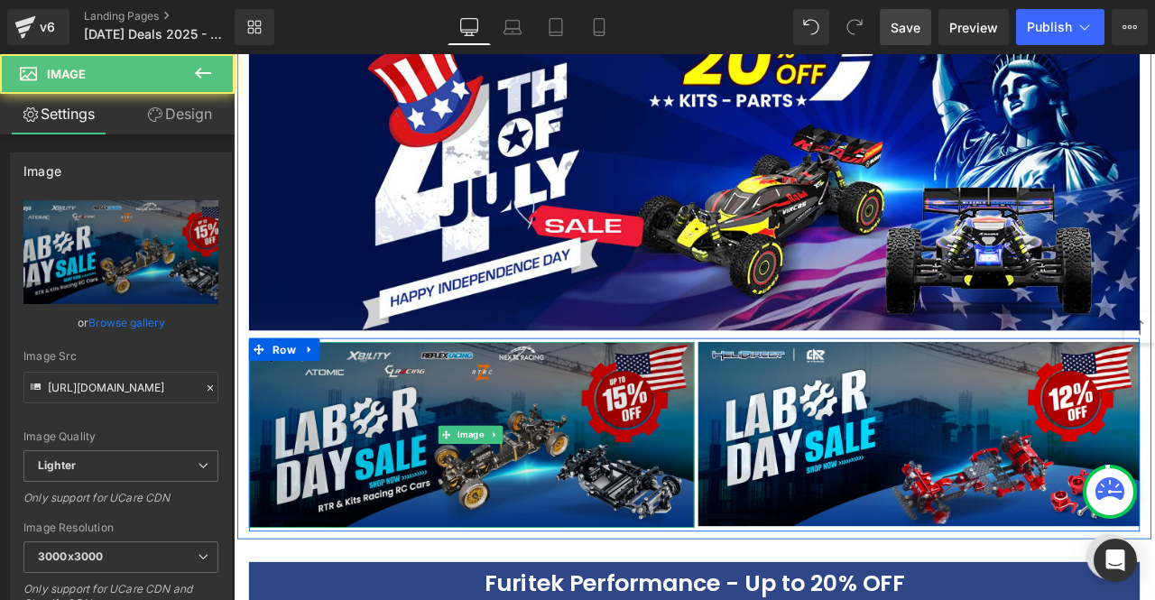
click at [584, 415] on img at bounding box center [516, 505] width 528 height 220
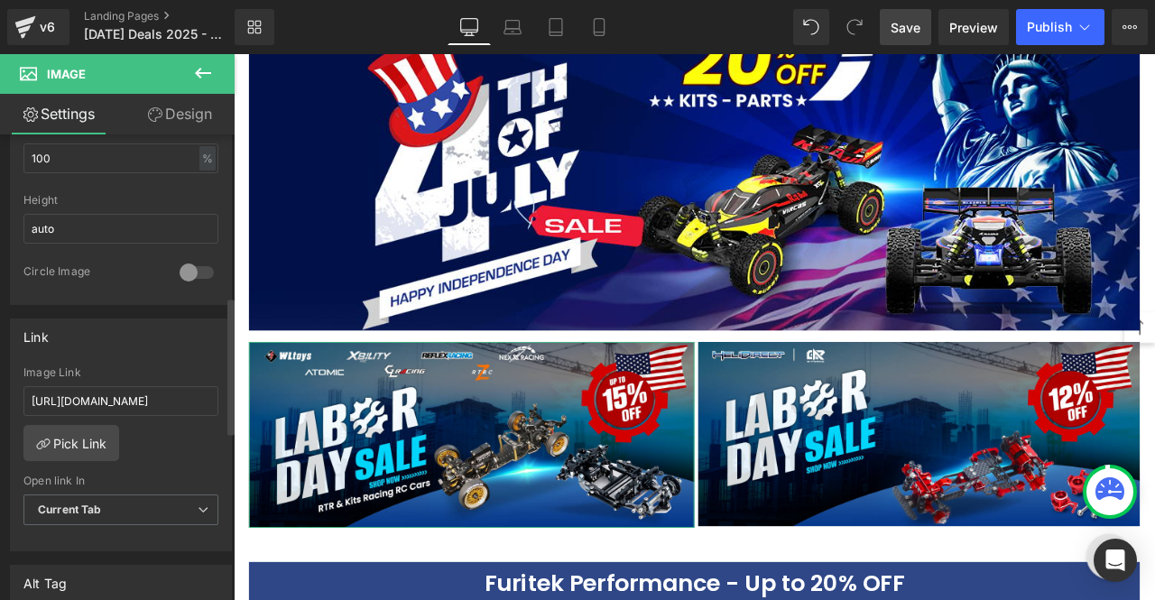
scroll to position [812, 0]
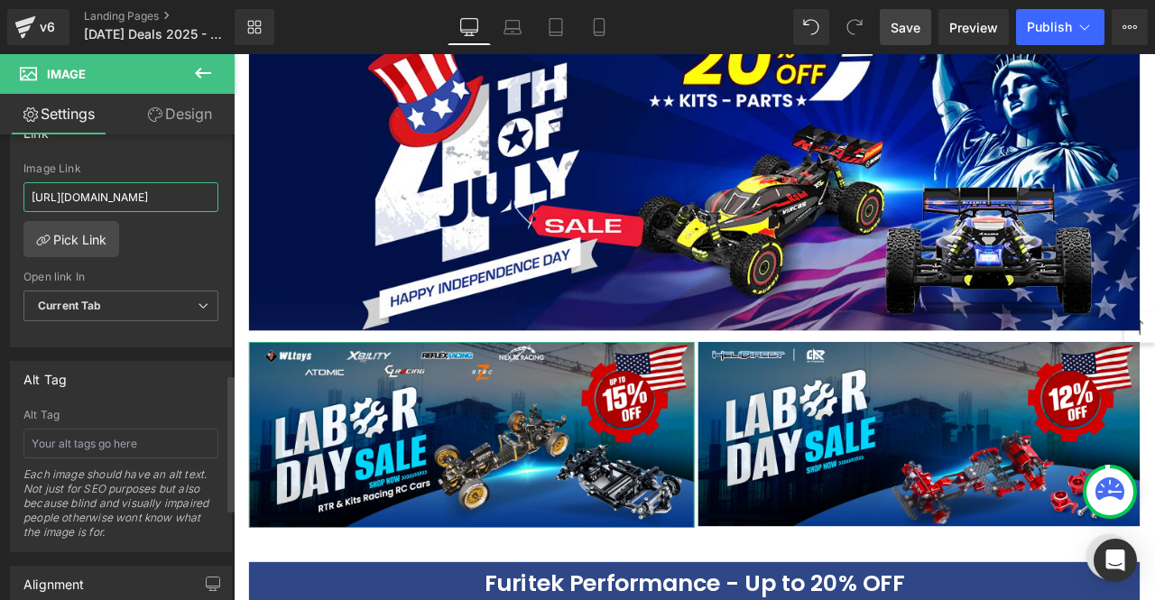
click at [149, 189] on input "[URL][DOMAIN_NAME]" at bounding box center [120, 197] width 195 height 30
type input "[URL][DOMAIN_NAME]"
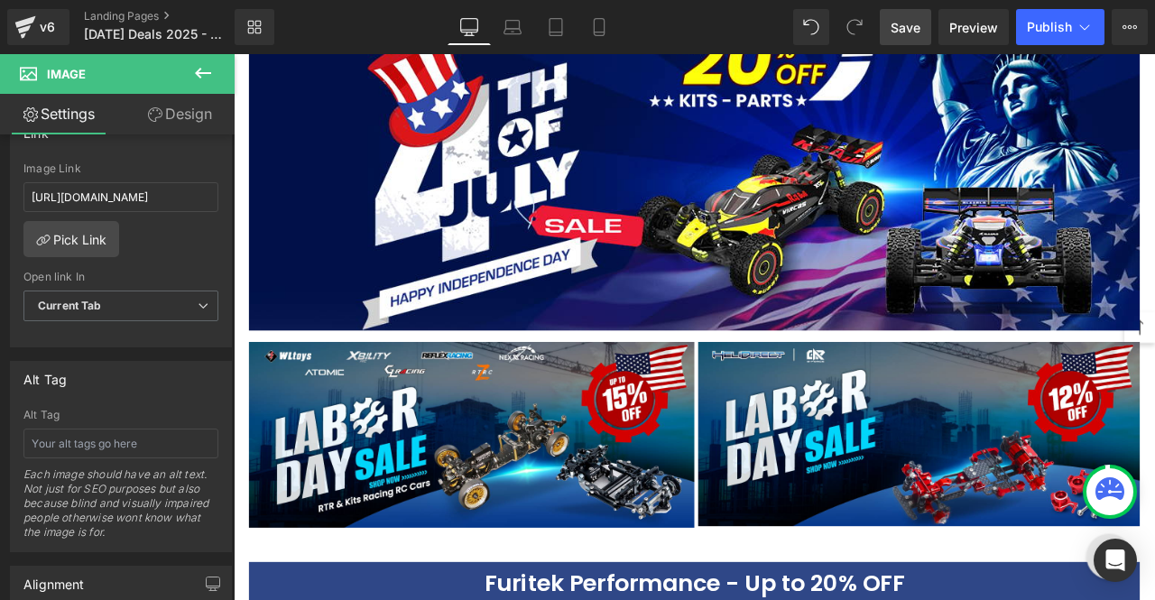
scroll to position [0, 0]
click at [903, 32] on span "Save" at bounding box center [906, 27] width 30 height 19
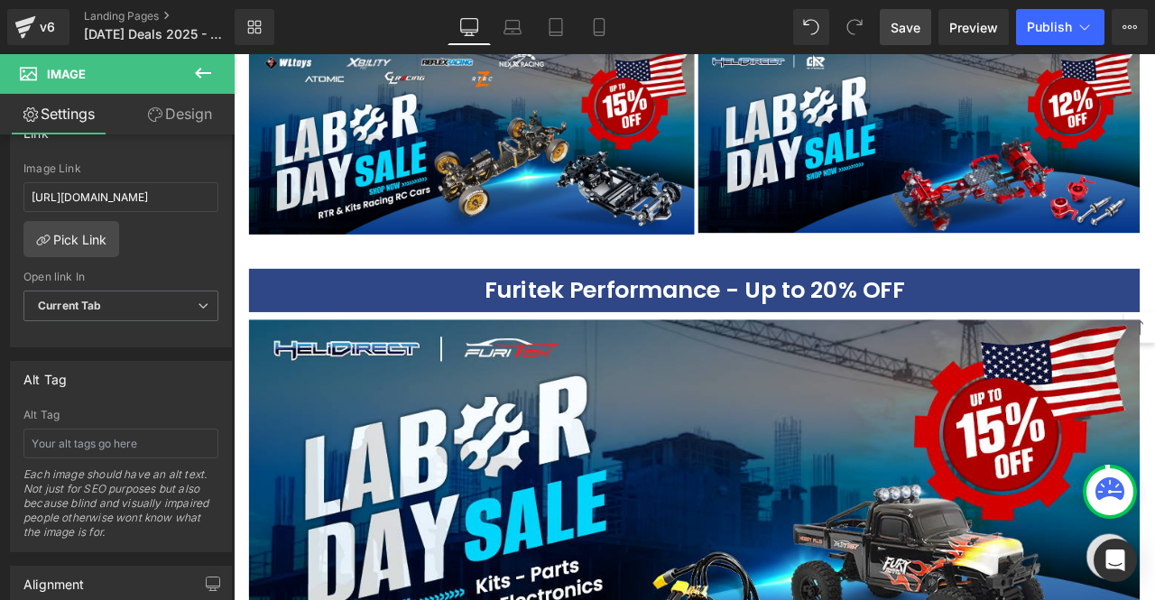
scroll to position [2435, 0]
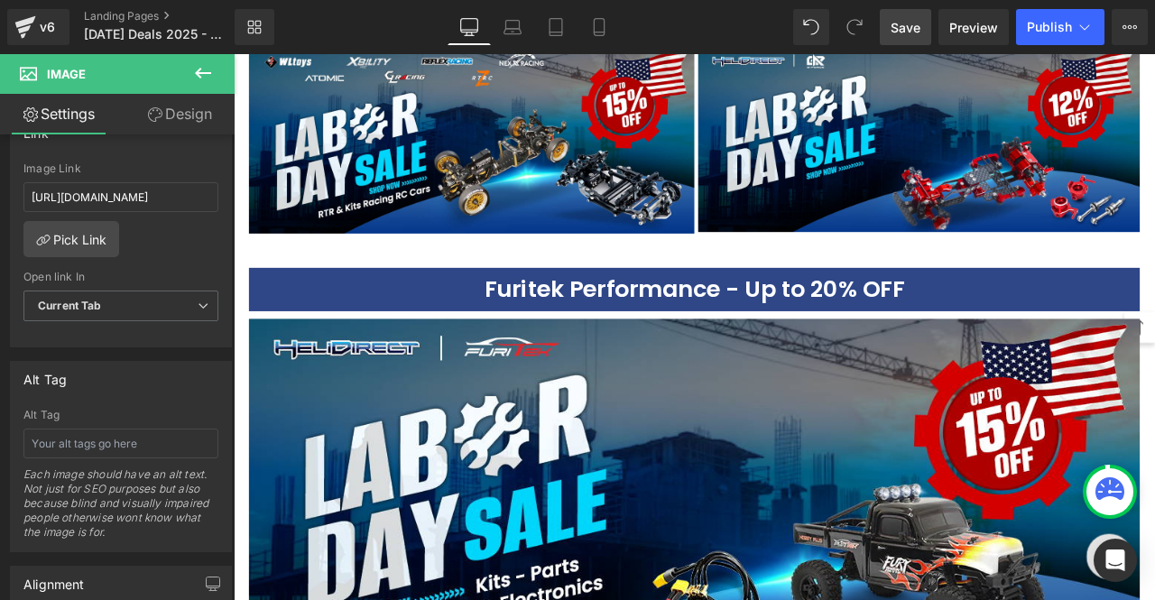
click at [929, 376] on img at bounding box center [780, 588] width 1056 height 441
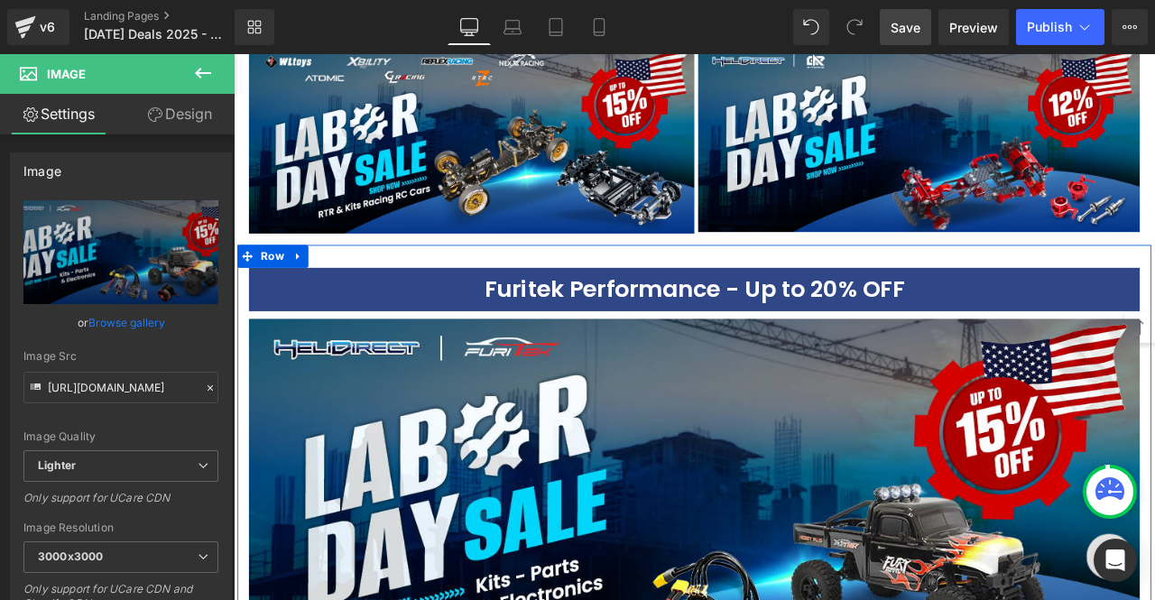
click at [869, 317] on h3 "Furitek Performance - Up to 20% OFF" at bounding box center [780, 333] width 1056 height 51
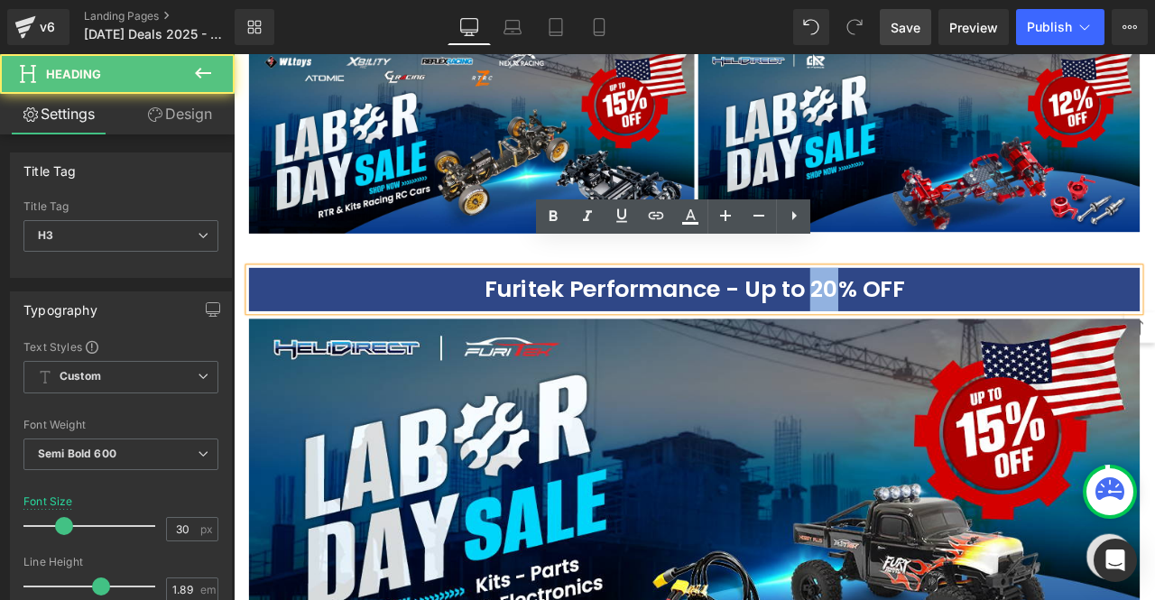
drag, startPoint x: 913, startPoint y: 307, endPoint x: 935, endPoint y: 306, distance: 22.6
click at [935, 308] on h3 "Furitek Performance - Up to 20% OFF" at bounding box center [780, 333] width 1056 height 51
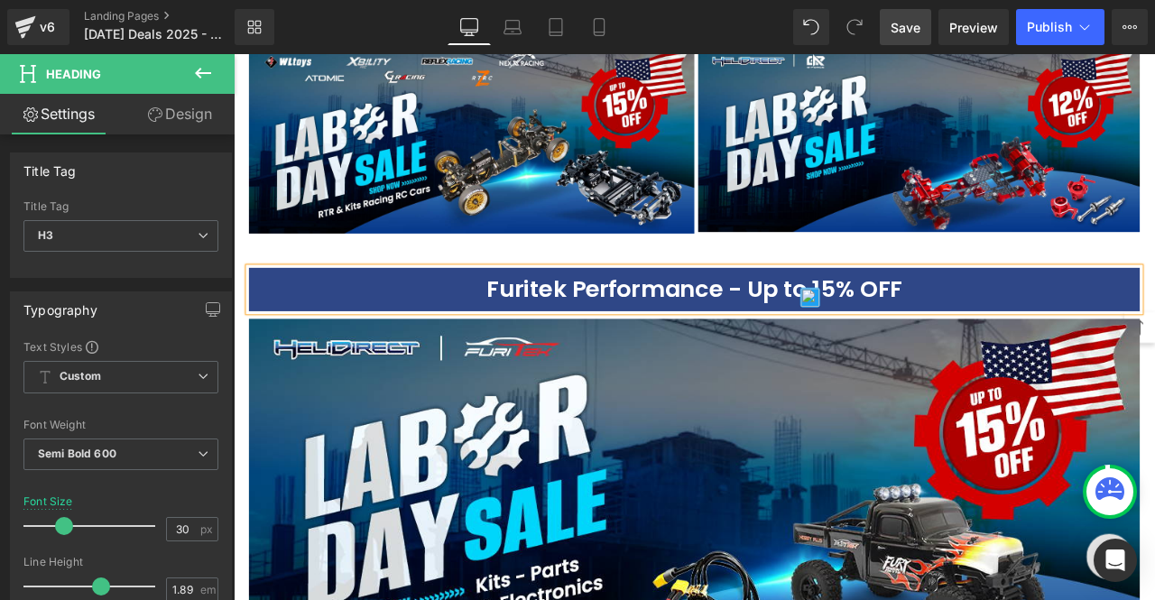
click at [912, 35] on span "Save" at bounding box center [906, 27] width 30 height 19
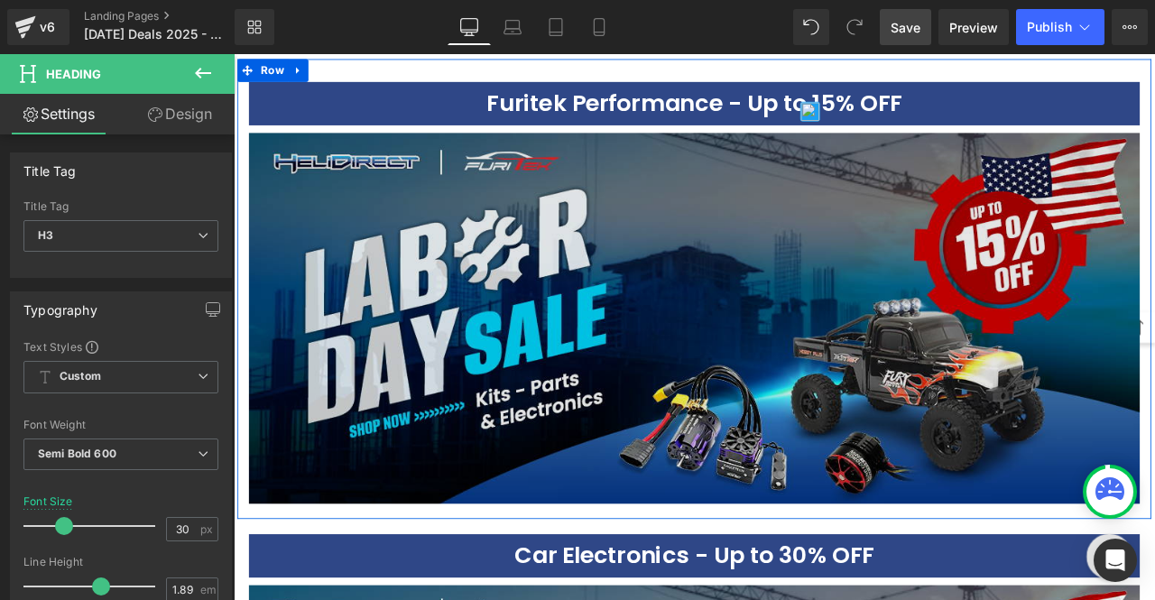
scroll to position [2657, 0]
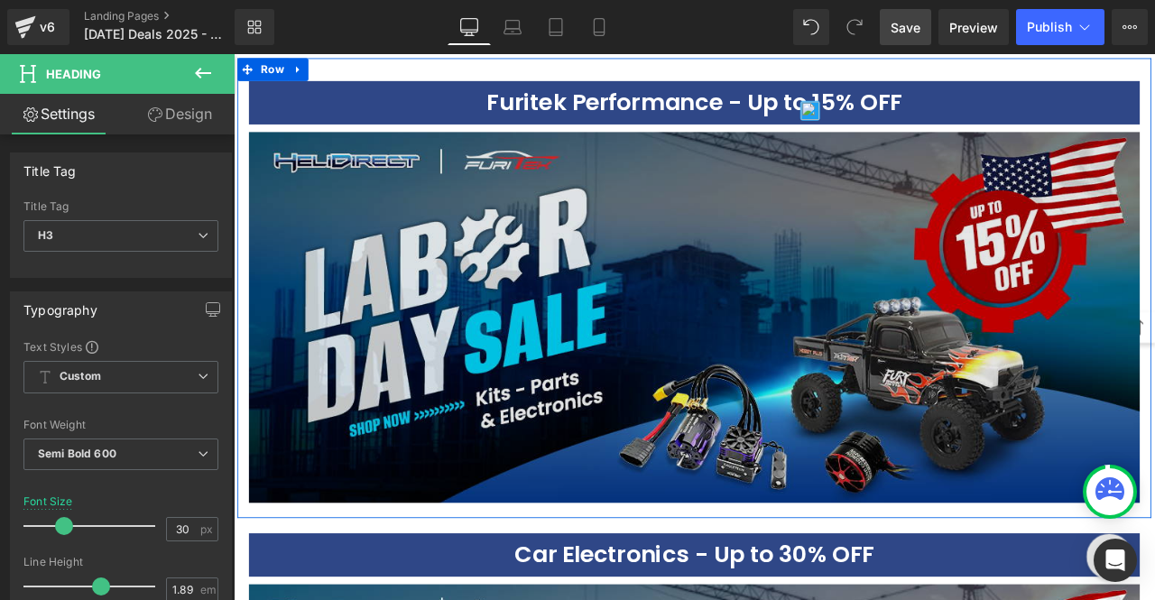
click at [579, 297] on img at bounding box center [780, 366] width 1056 height 441
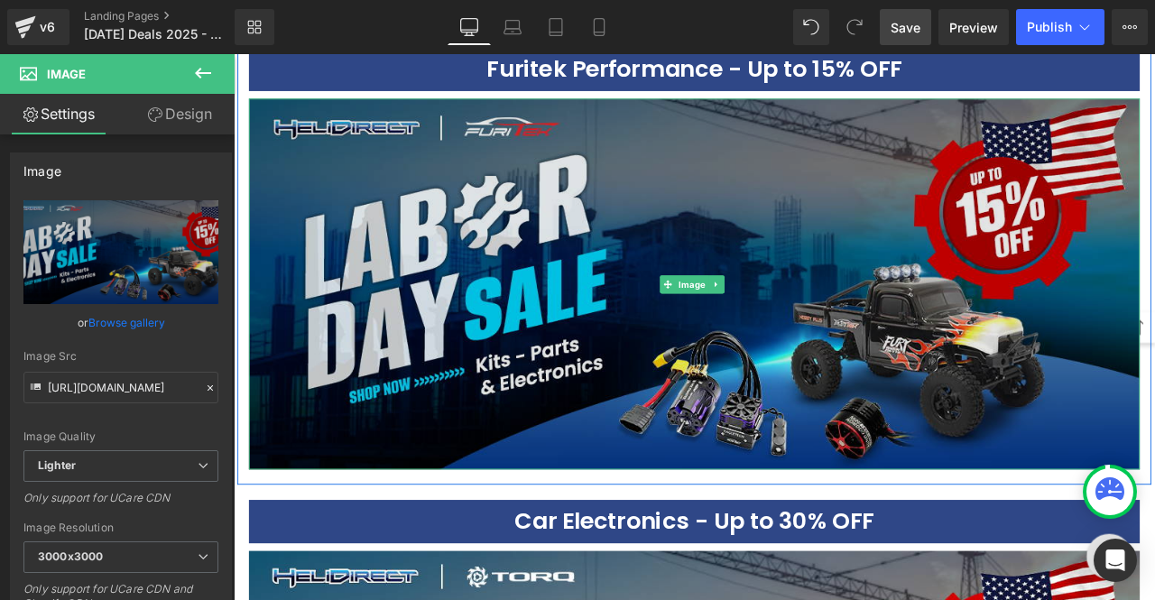
scroll to position [2702, 0]
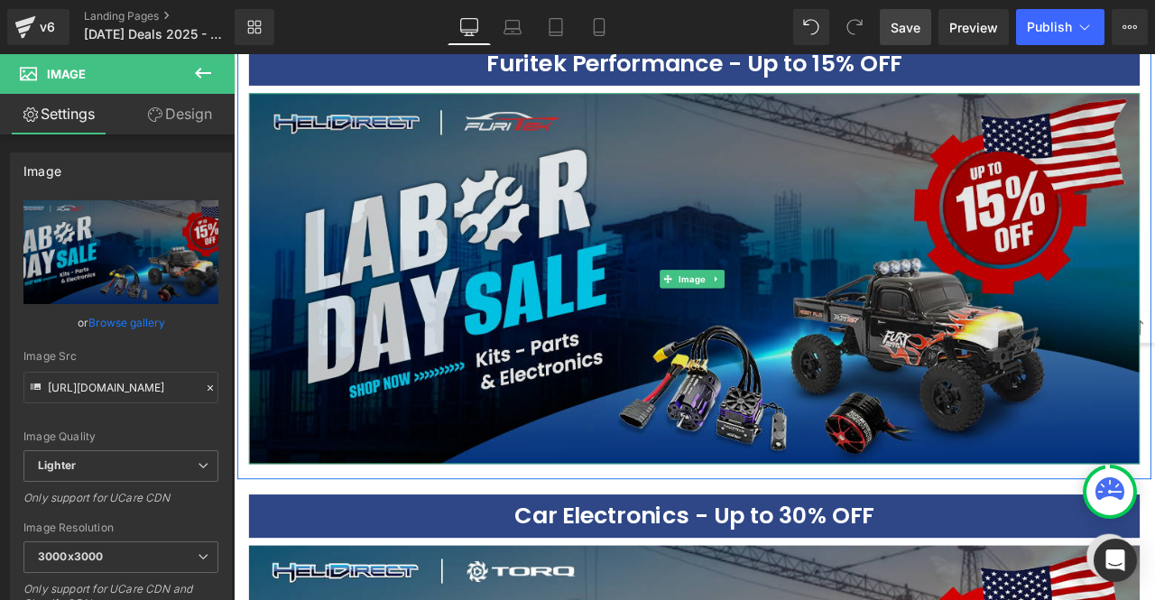
click at [629, 312] on img at bounding box center [780, 321] width 1056 height 441
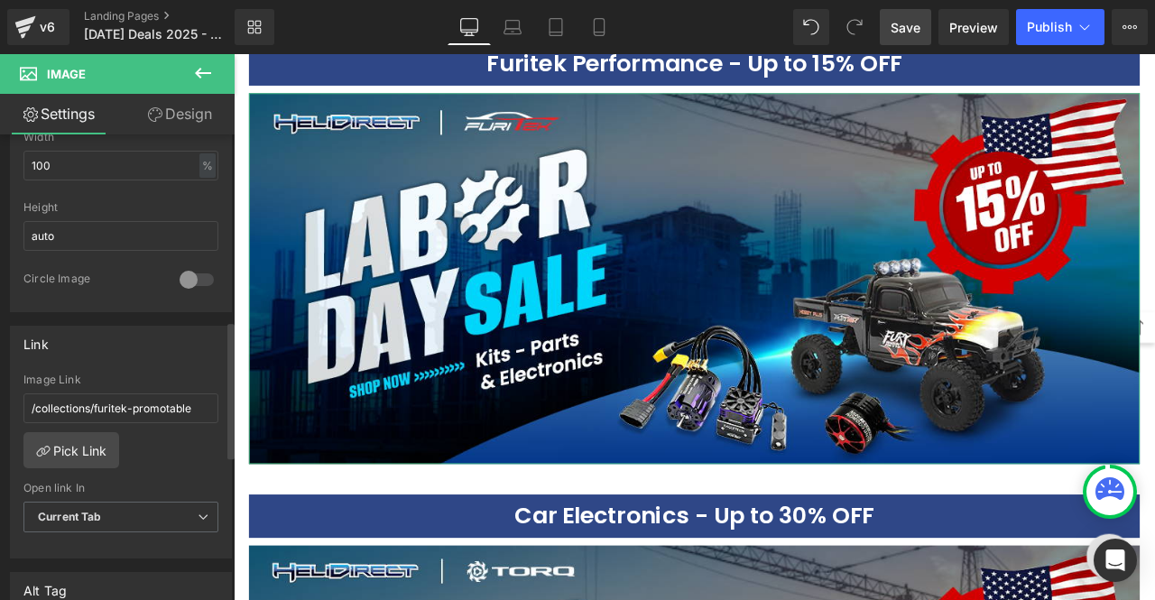
scroll to position [632, 0]
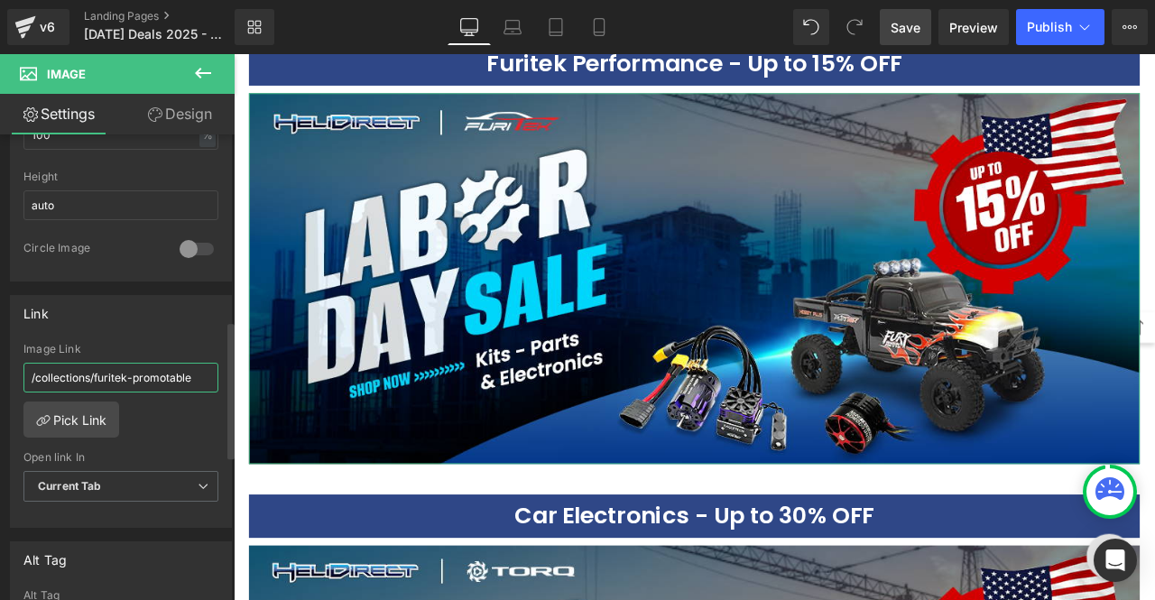
click at [143, 366] on input "/collections/furitek-promotable" at bounding box center [120, 378] width 195 height 30
type input "[URL][DOMAIN_NAME]"
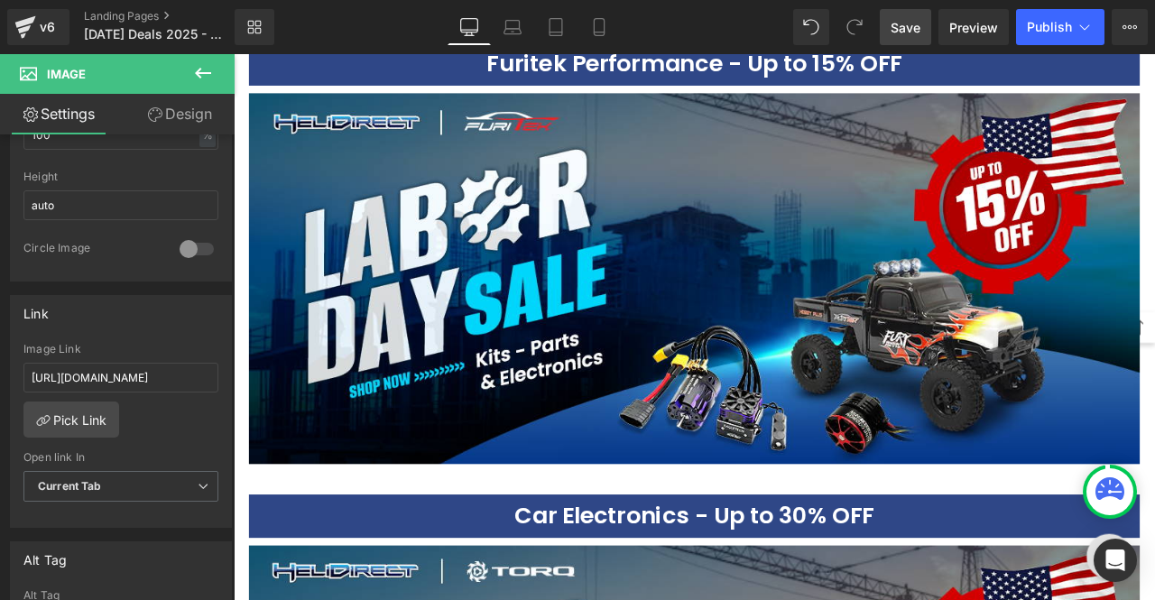
scroll to position [0, 0]
click at [905, 32] on span "Save" at bounding box center [906, 27] width 30 height 19
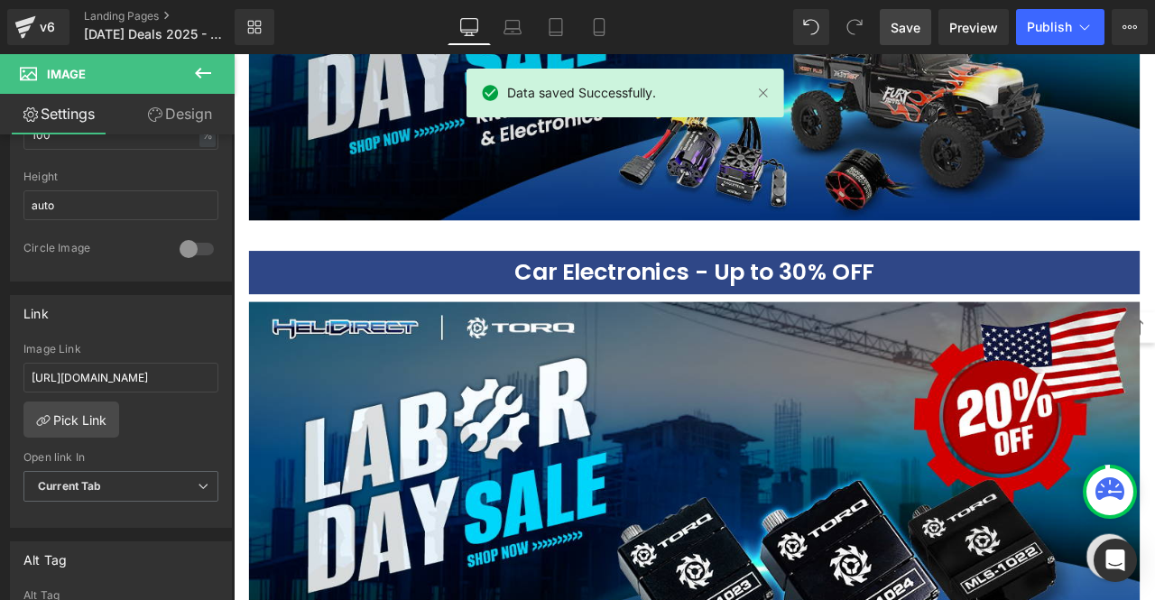
scroll to position [2993, 0]
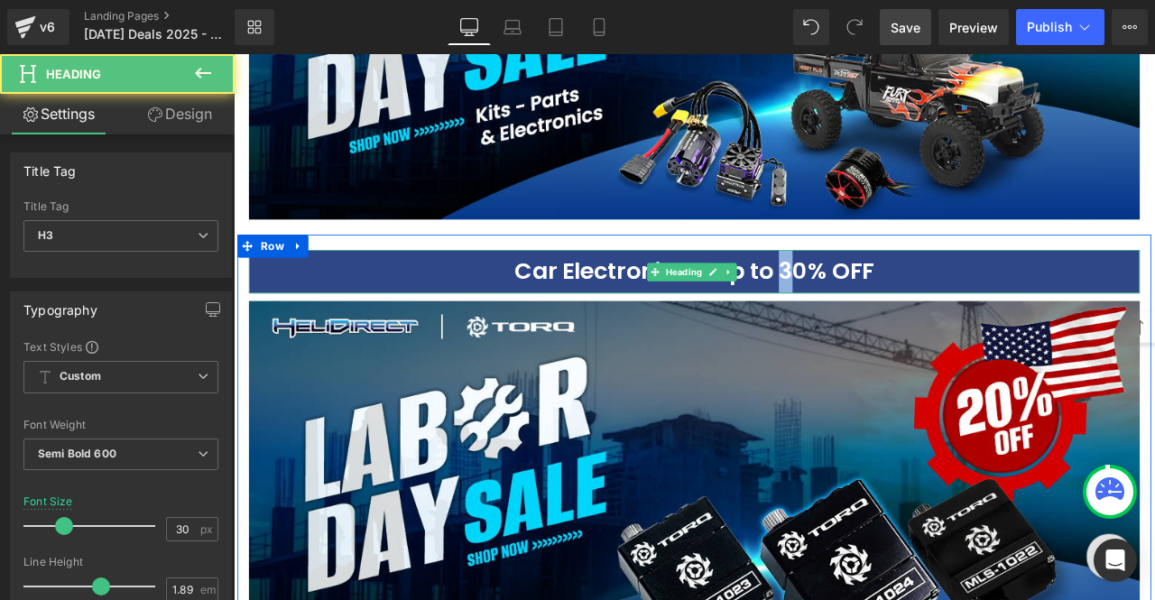
drag, startPoint x: 877, startPoint y: 280, endPoint x: 887, endPoint y: 280, distance: 9.9
click at [887, 286] on h3 "Car Electronics - Up to 30% OFF" at bounding box center [780, 311] width 1056 height 51
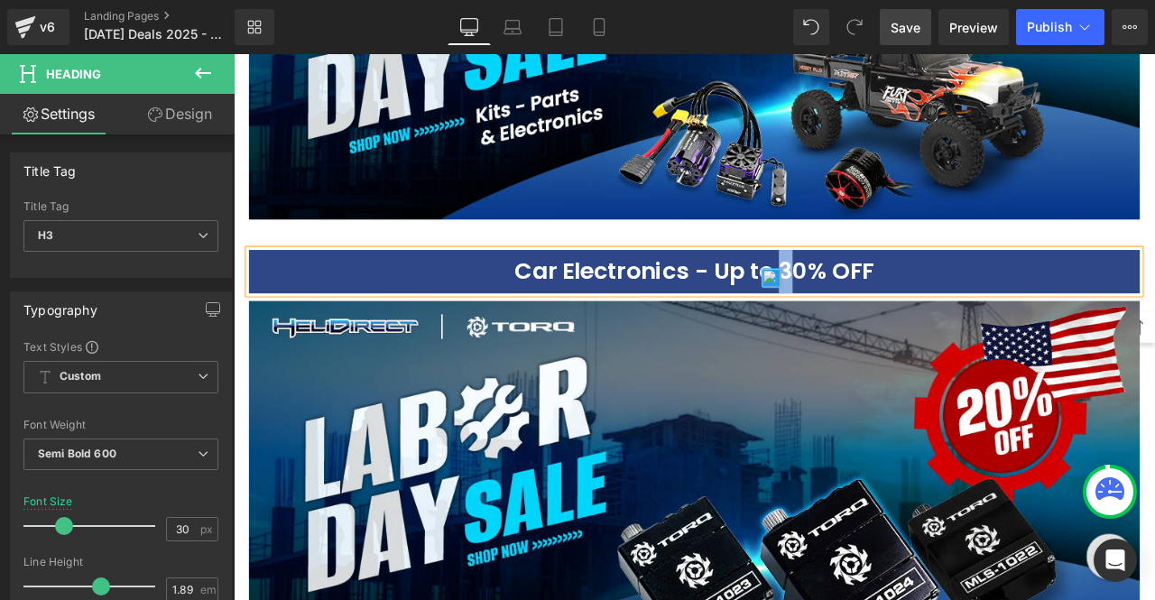
click at [889, 286] on h3 "Car Electronics - Up to 30% OFF" at bounding box center [780, 311] width 1056 height 51
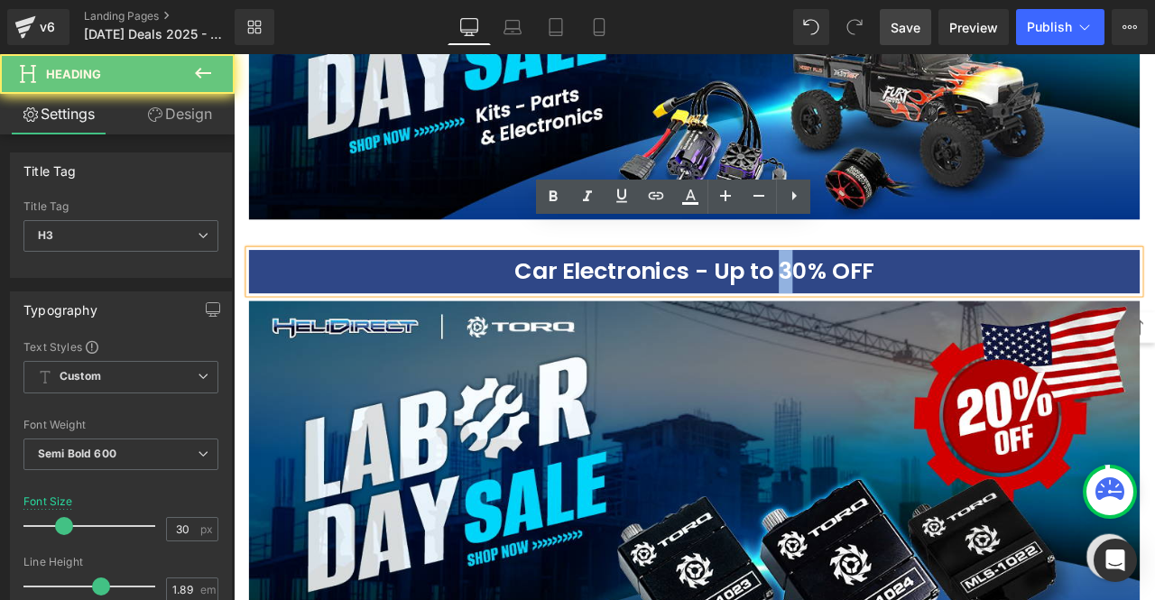
drag, startPoint x: 877, startPoint y: 279, endPoint x: 889, endPoint y: 279, distance: 11.7
click at [889, 286] on h3 "Car Electronics - Up to 30% OFF" at bounding box center [780, 311] width 1056 height 51
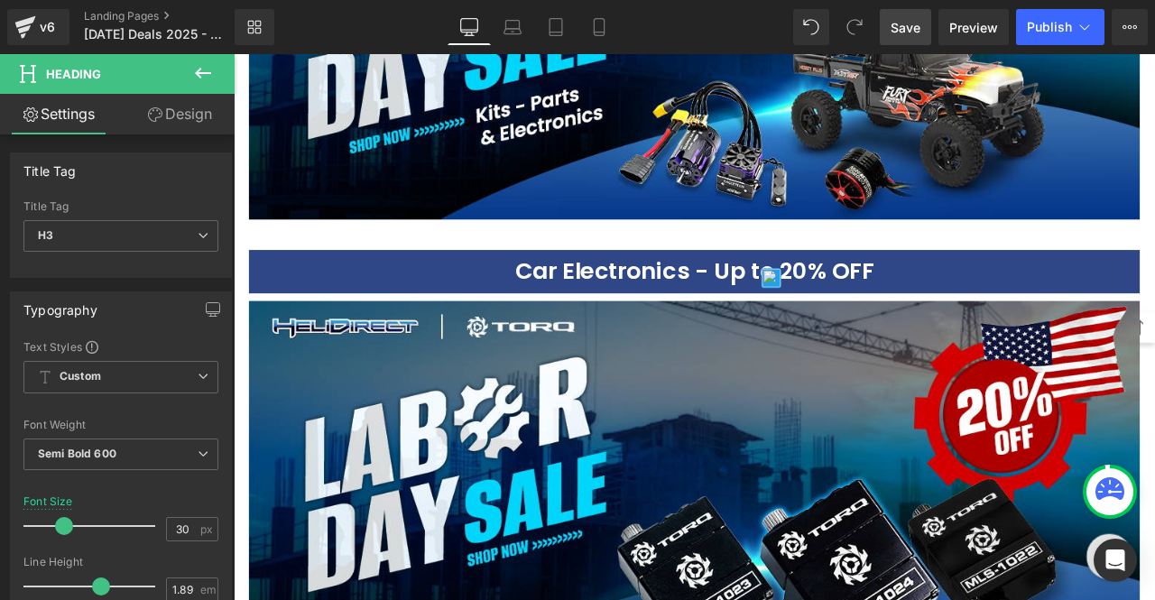
click at [903, 26] on span "Save" at bounding box center [906, 27] width 30 height 19
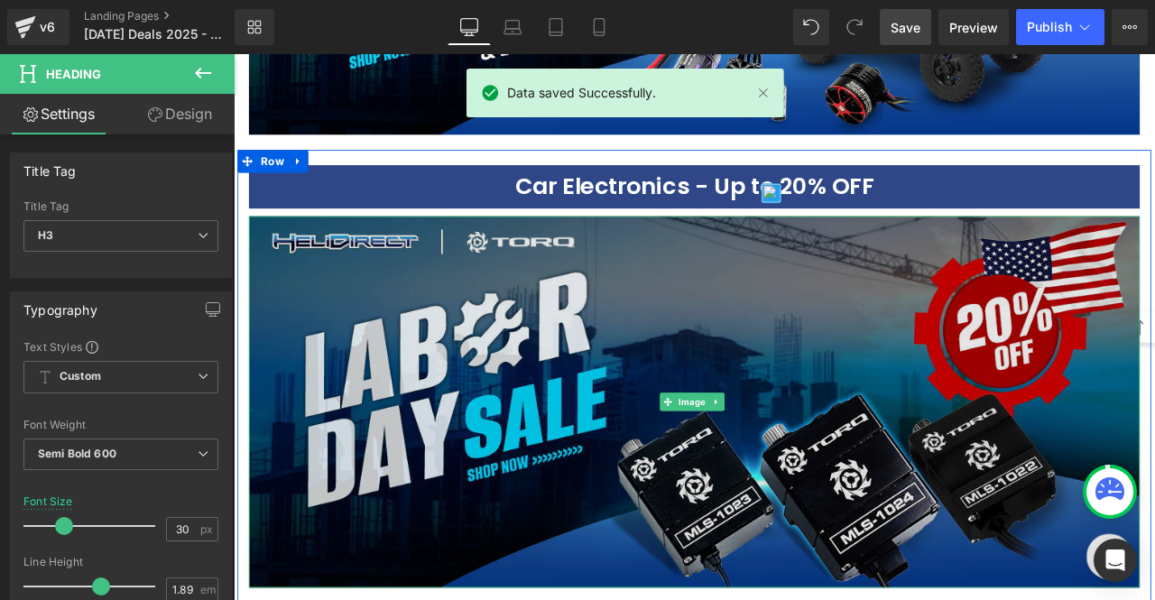
scroll to position [3108, 0]
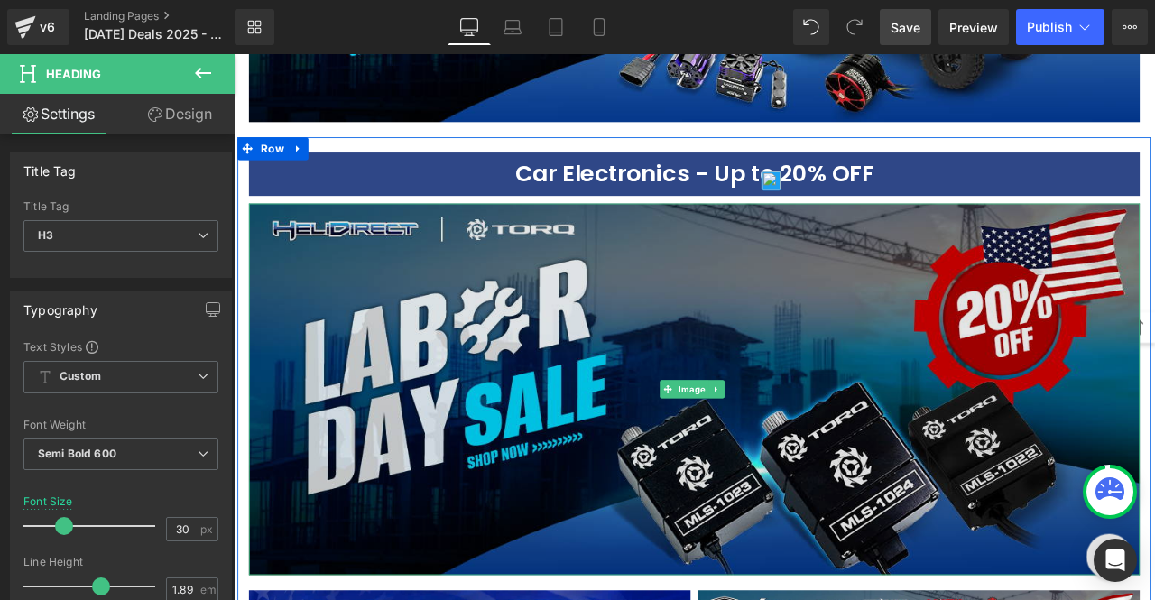
click at [619, 334] on img at bounding box center [780, 451] width 1056 height 441
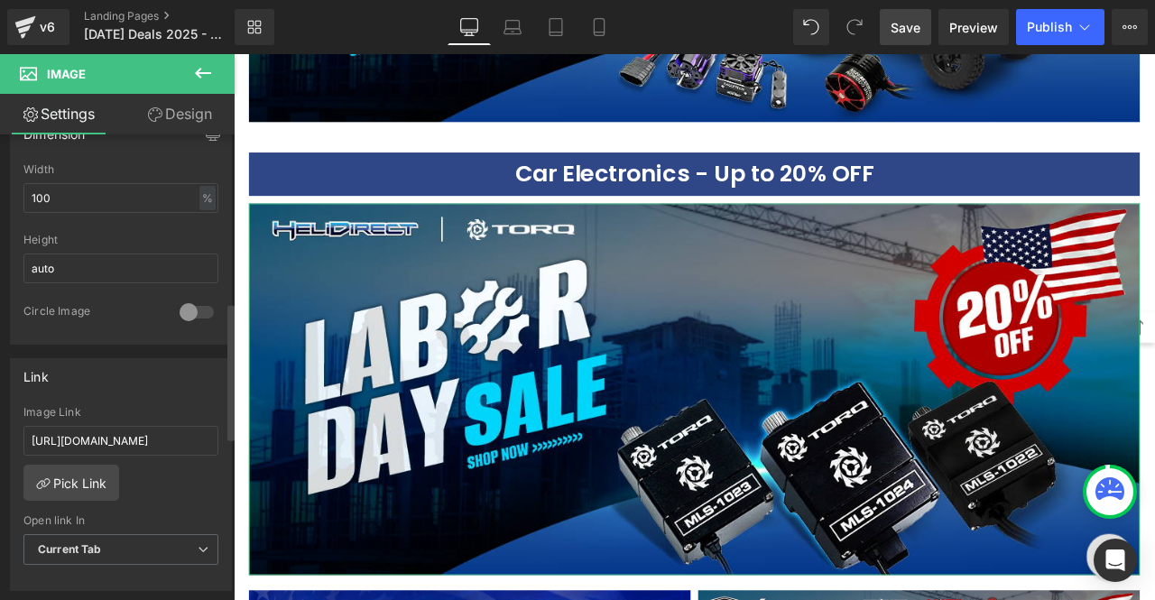
scroll to position [722, 0]
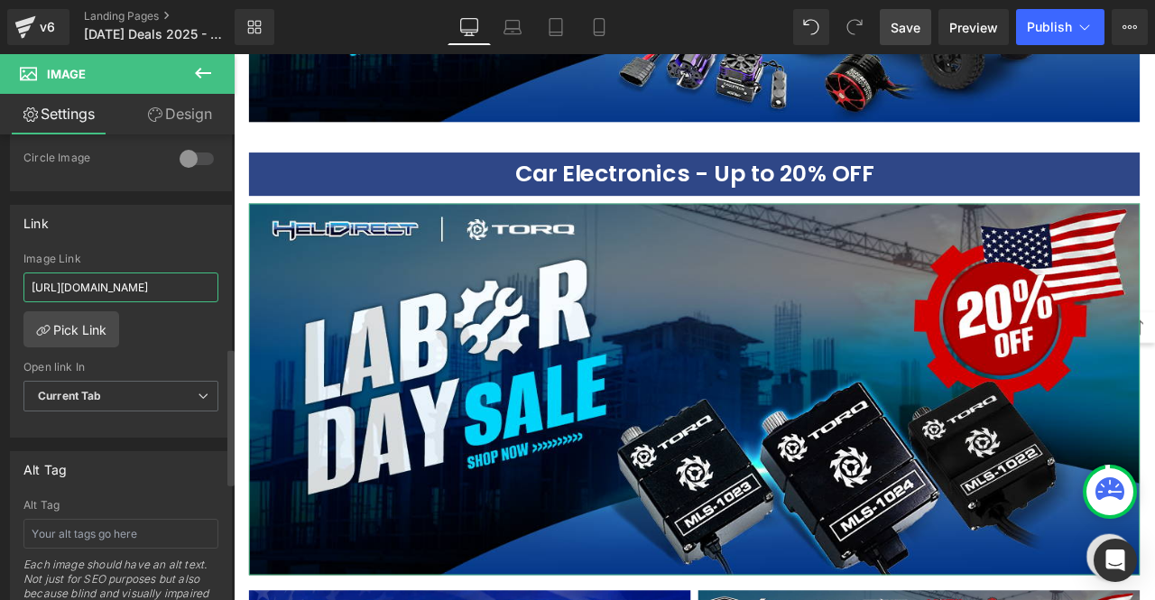
click at [168, 280] on input "[URL][DOMAIN_NAME]" at bounding box center [120, 288] width 195 height 30
type input "[URL][DOMAIN_NAME]"
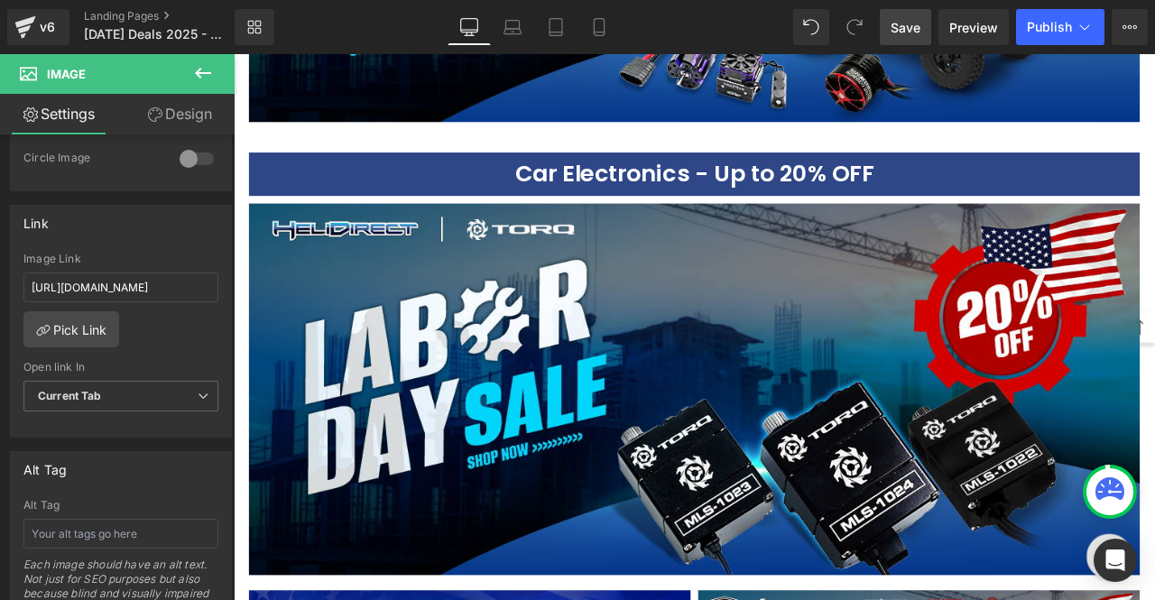
scroll to position [0, 0]
click at [895, 28] on span "Save" at bounding box center [906, 27] width 30 height 19
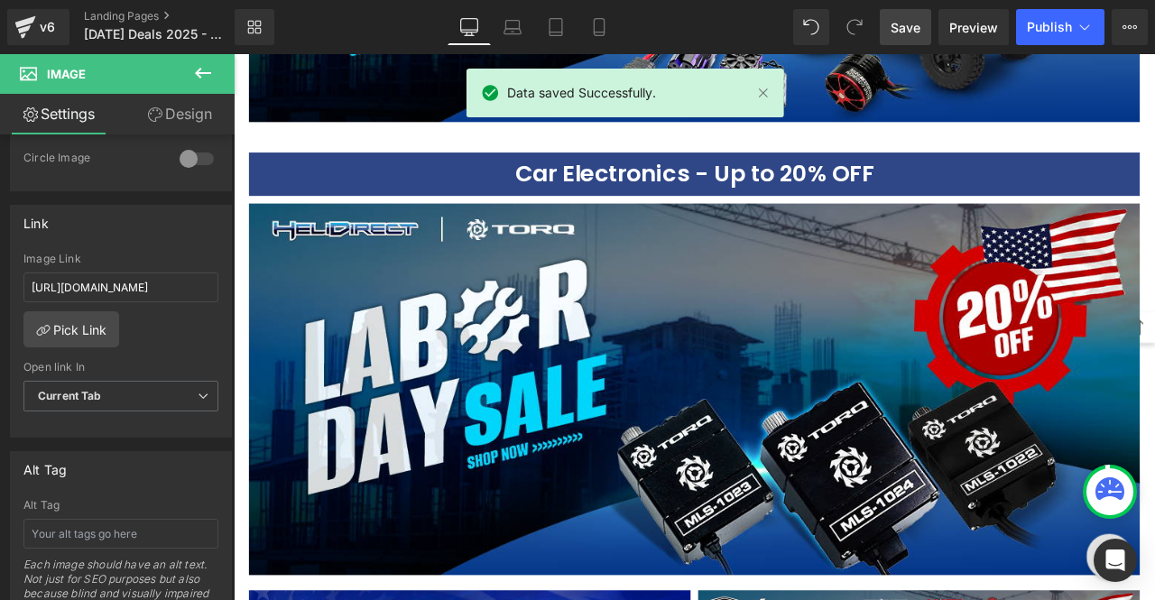
click at [897, 34] on span "Save" at bounding box center [906, 27] width 30 height 19
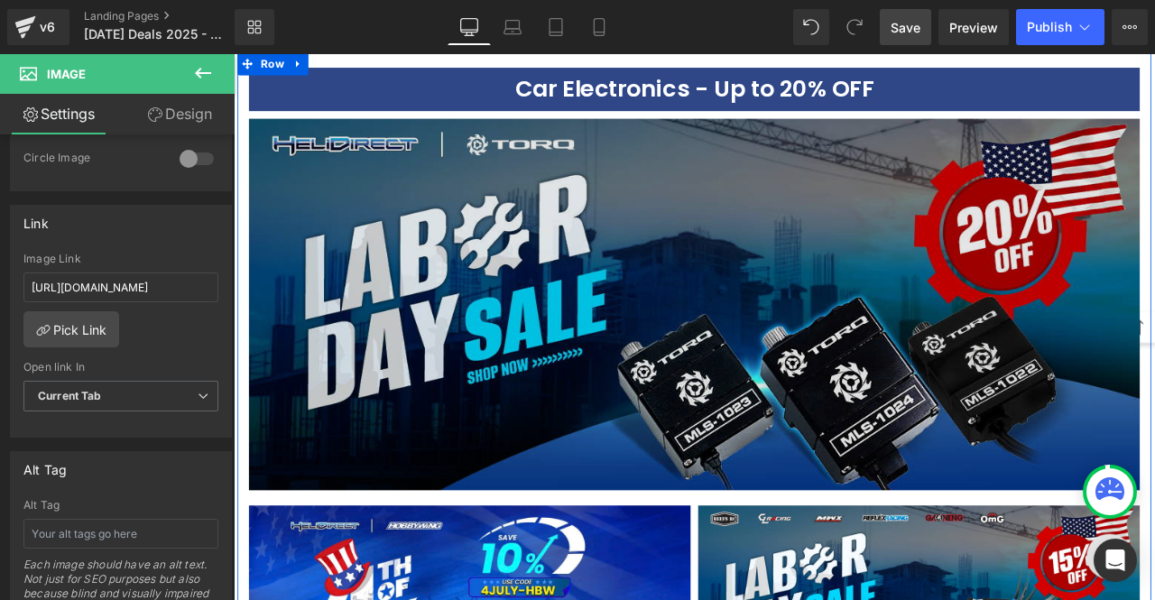
scroll to position [3198, 0]
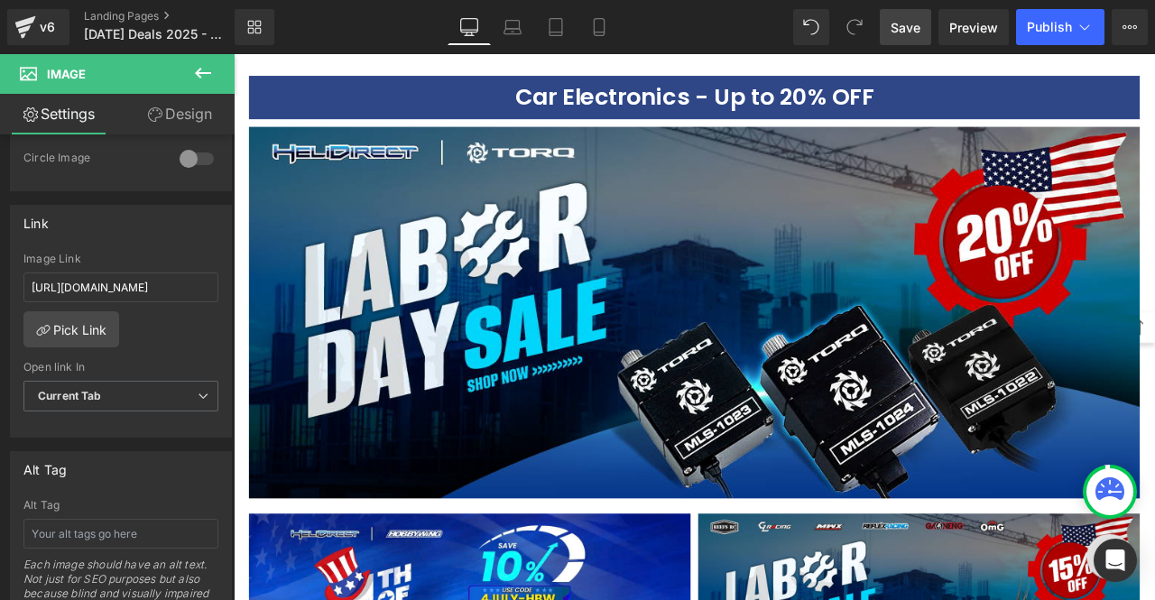
click at [895, 31] on span "Save" at bounding box center [906, 27] width 30 height 19
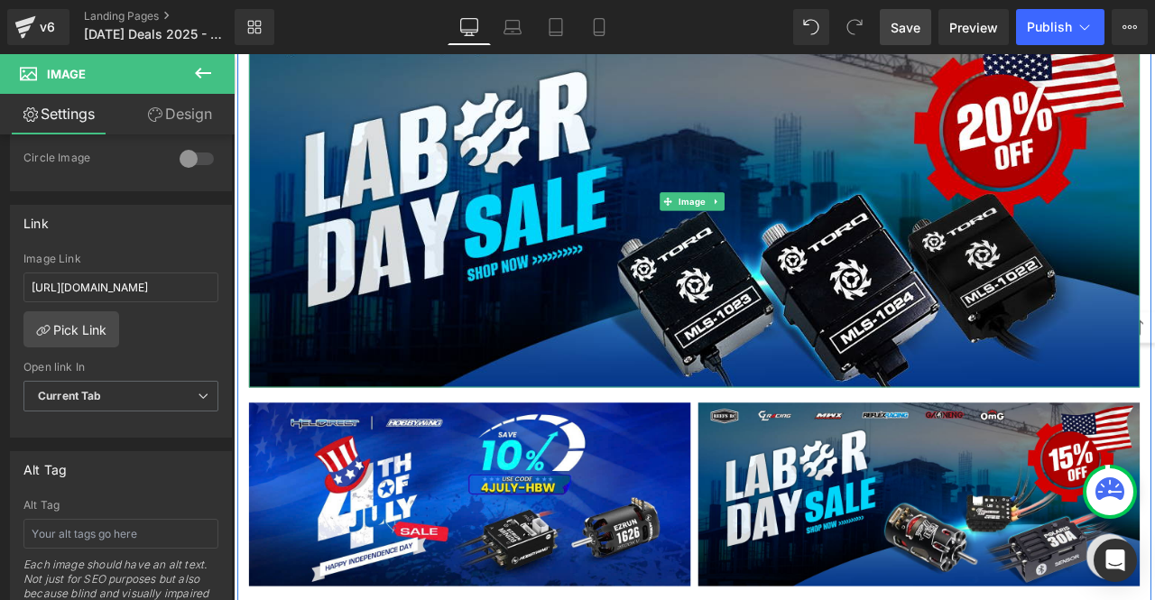
scroll to position [3331, 0]
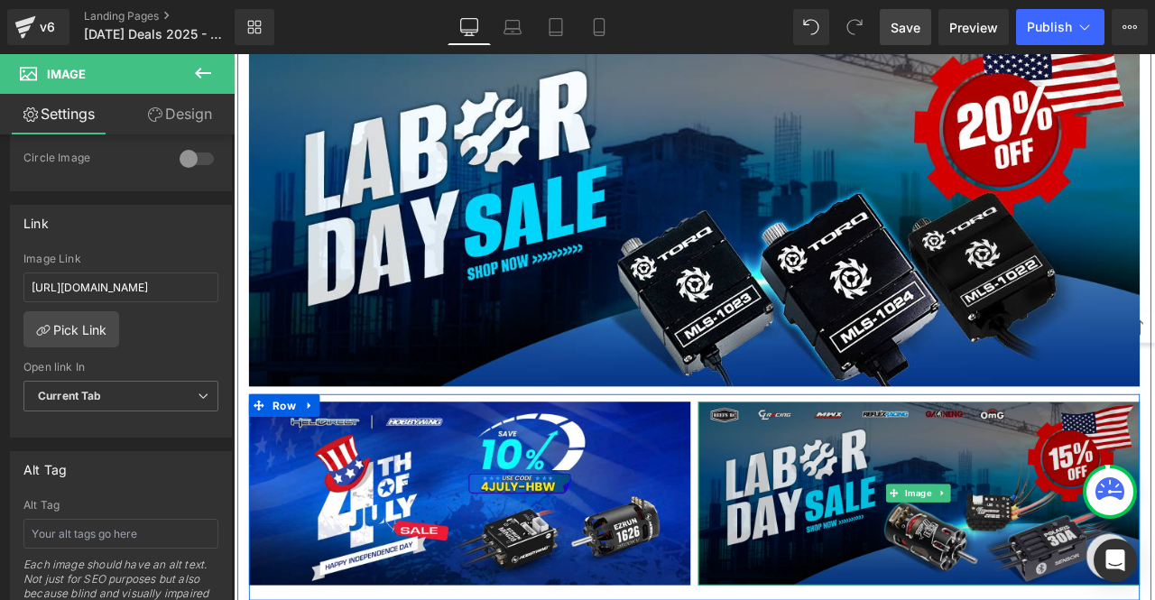
click at [984, 533] on img at bounding box center [1046, 576] width 524 height 218
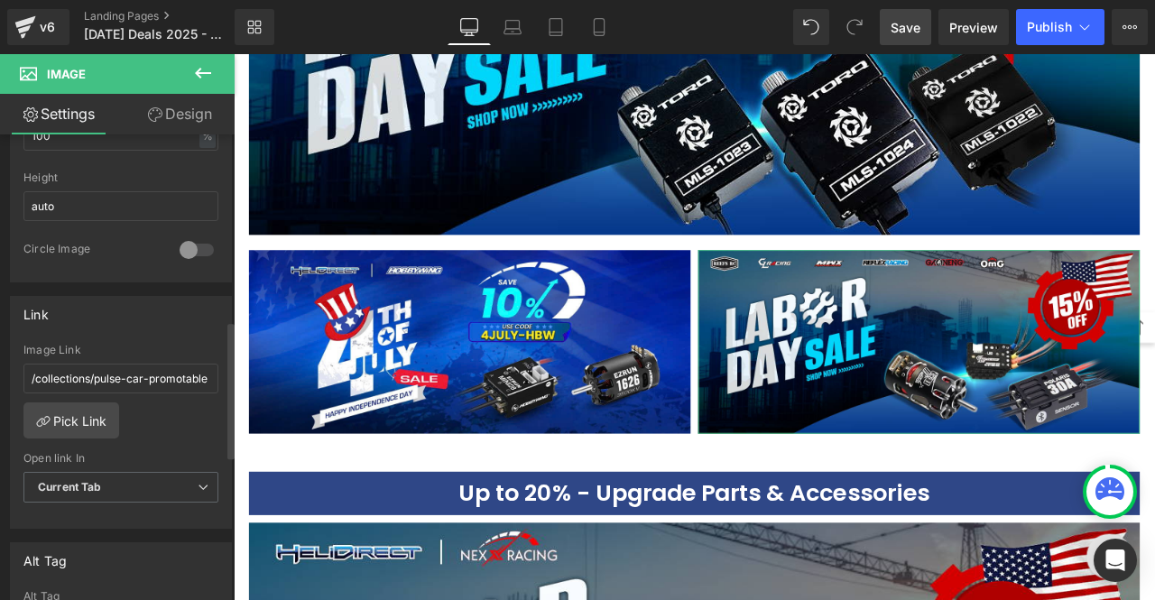
scroll to position [632, 0]
click at [139, 371] on input "/collections/pulse-car-promotable" at bounding box center [120, 378] width 195 height 30
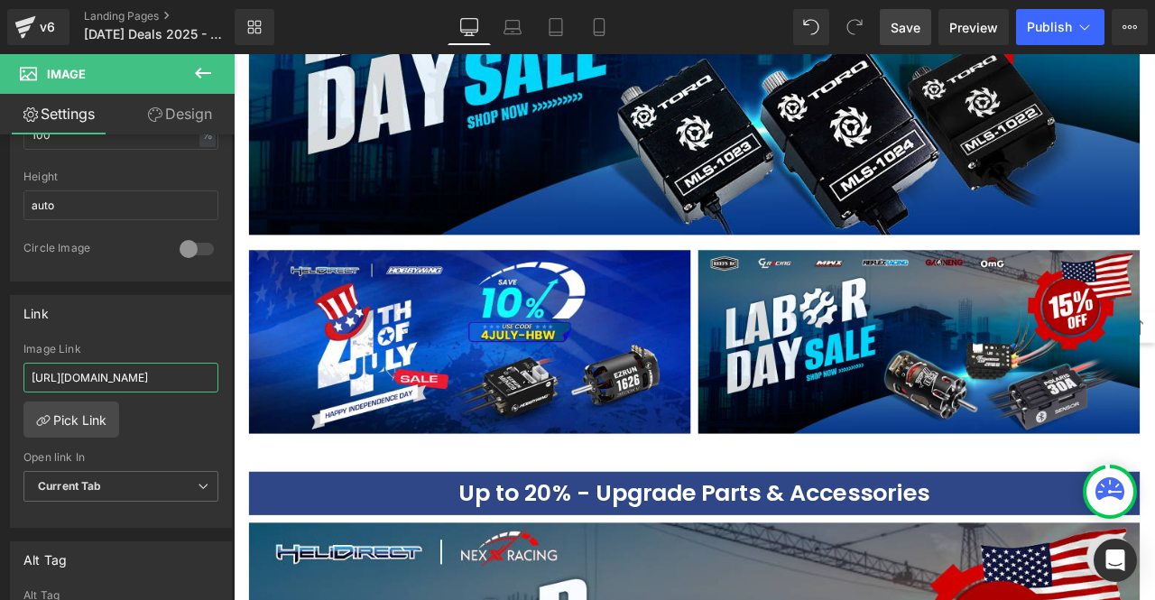
type input "[URL][DOMAIN_NAME]"
click at [897, 23] on span "Save" at bounding box center [906, 27] width 30 height 19
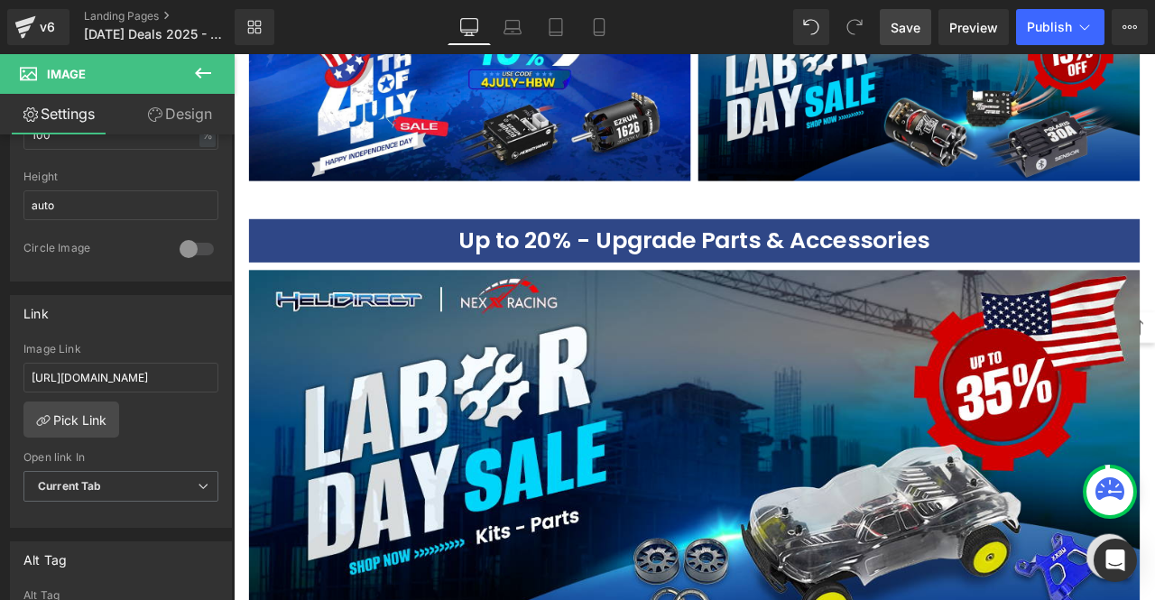
scroll to position [3843, 0]
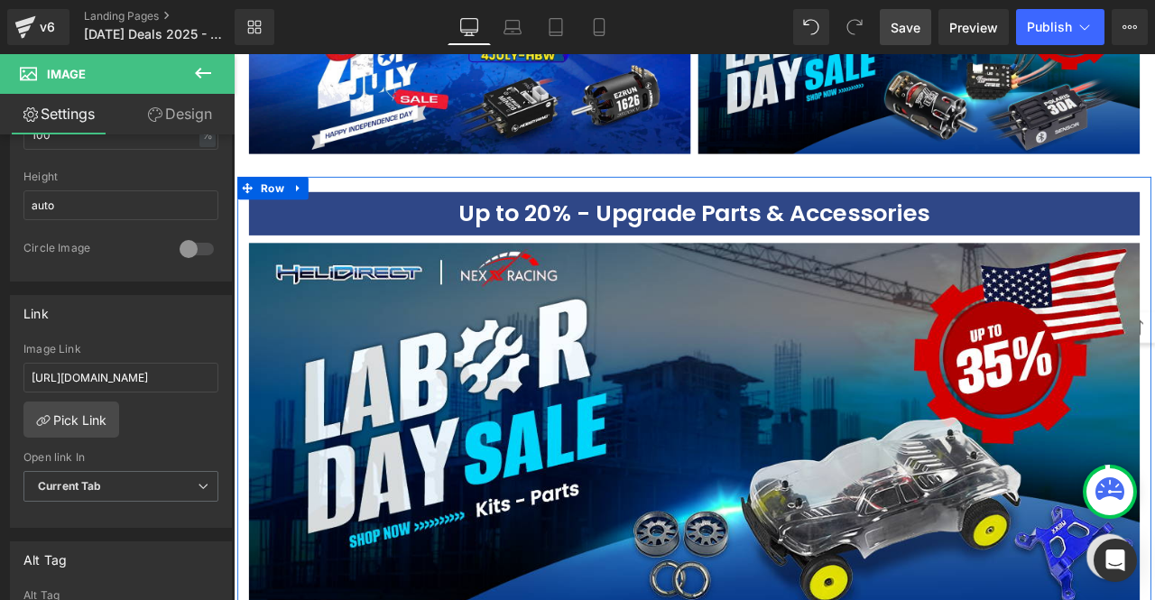
click at [562, 218] on h3 "Up to 20% - Upgrade Parts & Accessories" at bounding box center [780, 243] width 1056 height 51
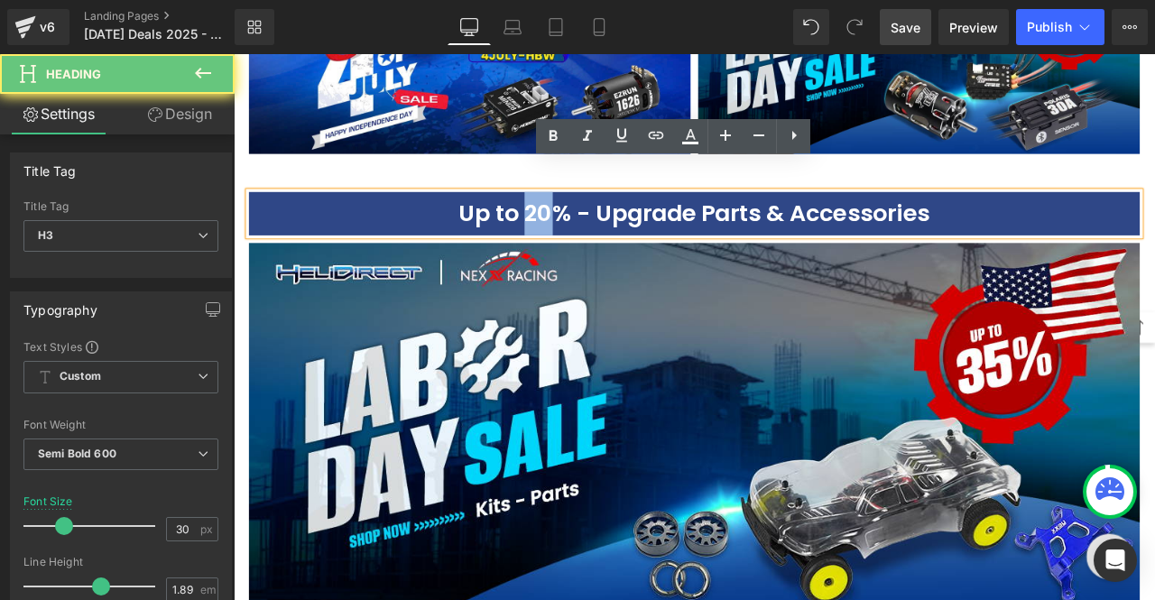
drag, startPoint x: 576, startPoint y: 209, endPoint x: 602, endPoint y: 212, distance: 26.4
click at [602, 218] on h3 "Up to 20% - Upgrade Parts & Accessories" at bounding box center [780, 243] width 1056 height 51
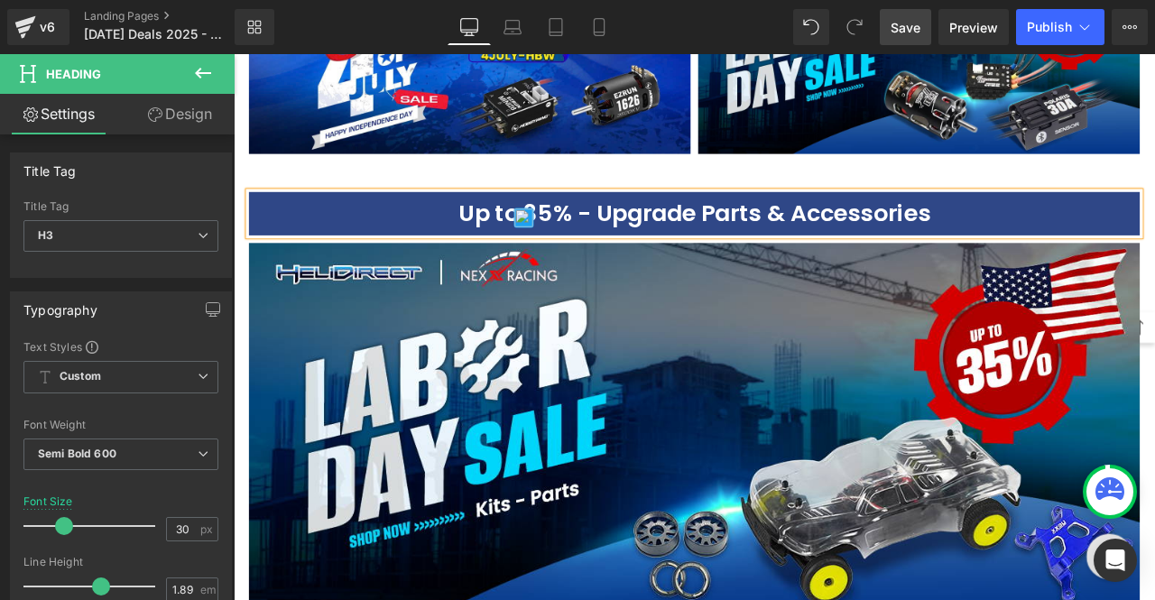
click at [912, 27] on span "Save" at bounding box center [906, 27] width 30 height 19
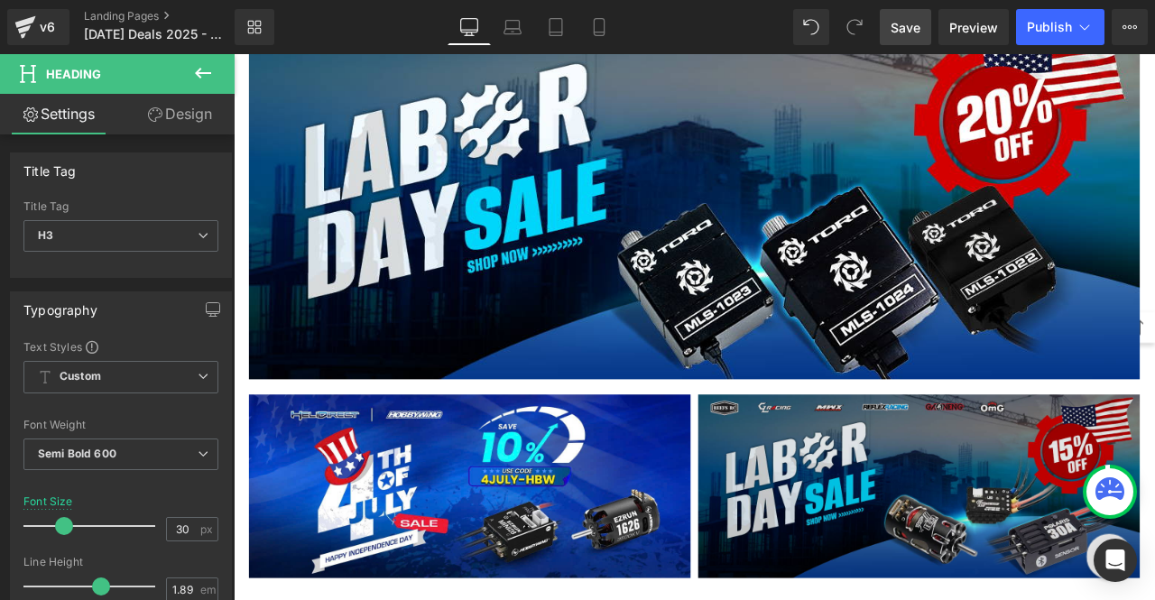
scroll to position [3482, 0]
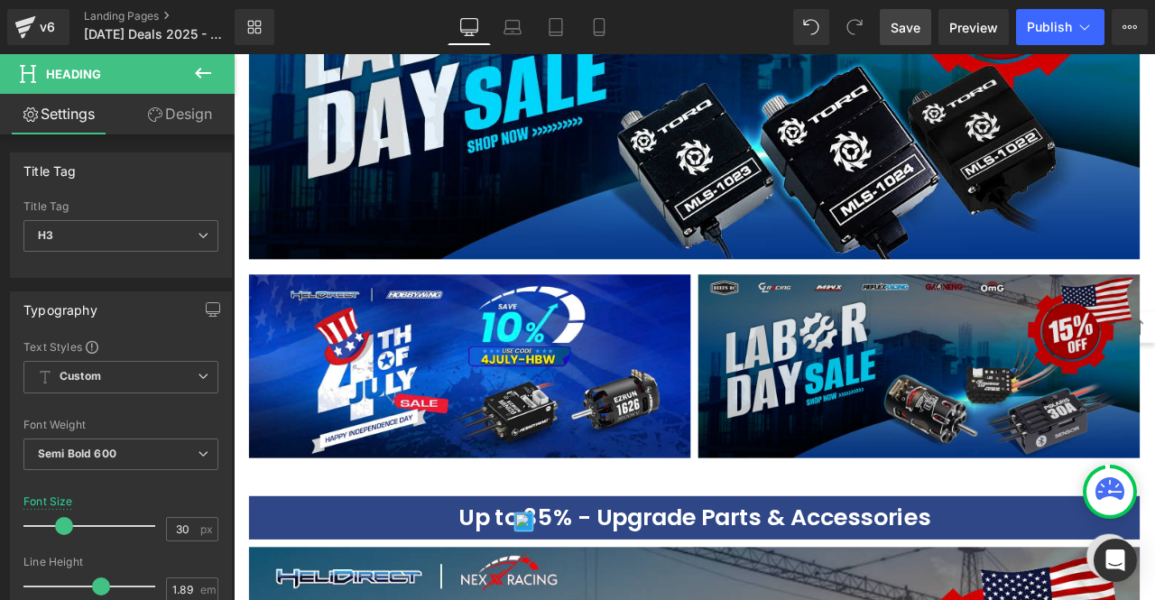
click at [891, 413] on img at bounding box center [1046, 425] width 524 height 218
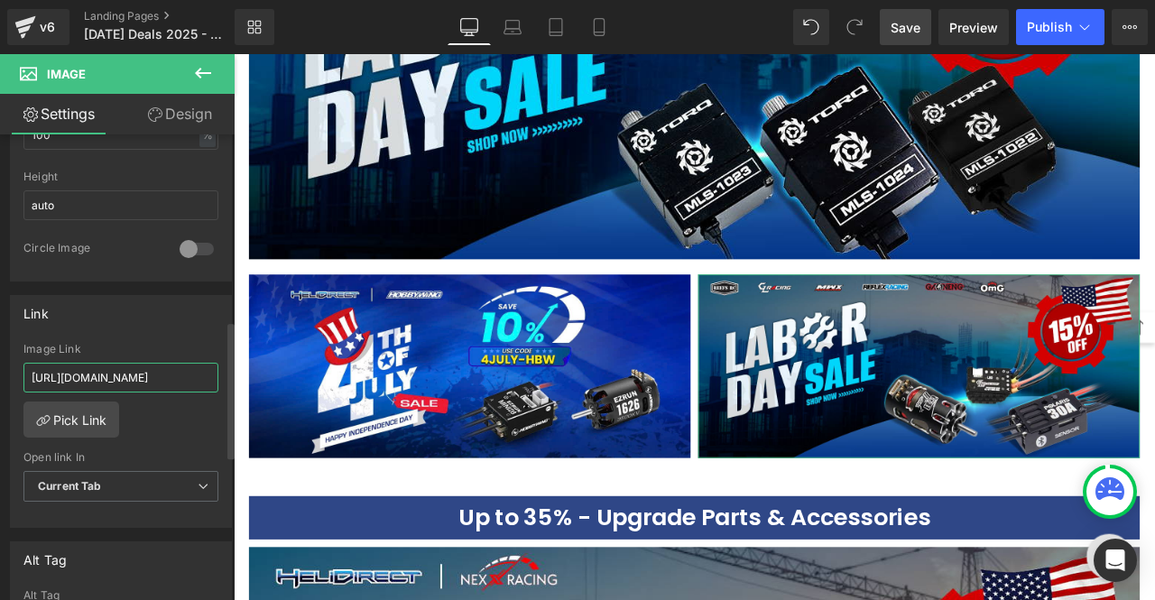
scroll to position [0, 170]
drag, startPoint x: 181, startPoint y: 369, endPoint x: 202, endPoint y: 371, distance: 21.7
click at [202, 371] on input "[URL][DOMAIN_NAME]" at bounding box center [120, 378] width 195 height 30
click at [172, 369] on input "[URL][DOMAIN_NAME]" at bounding box center [120, 378] width 195 height 30
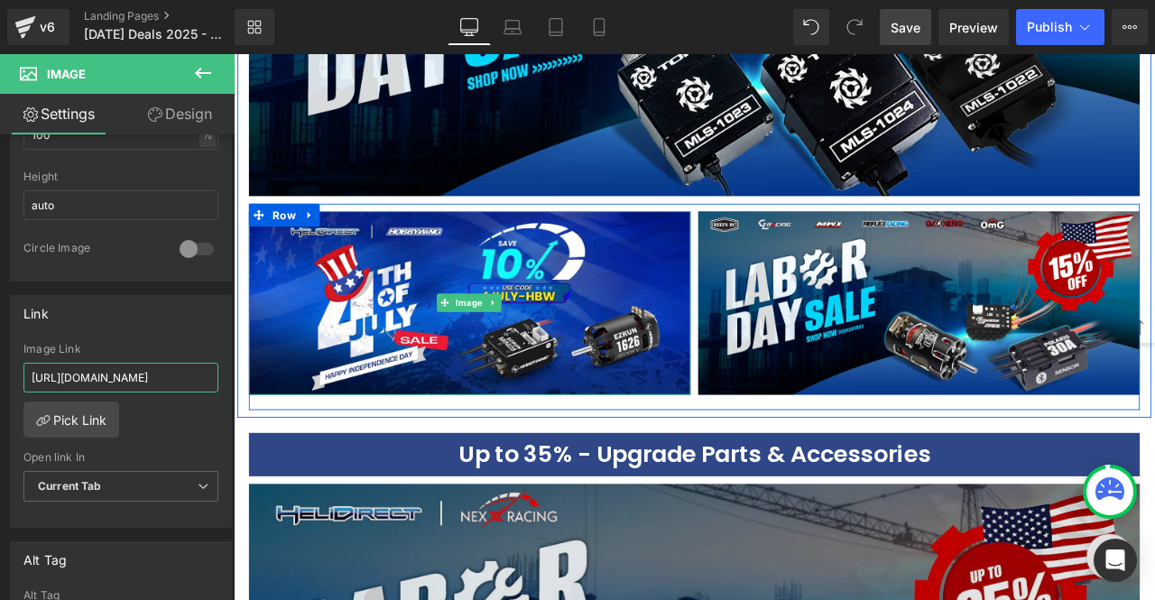
scroll to position [3662, 0]
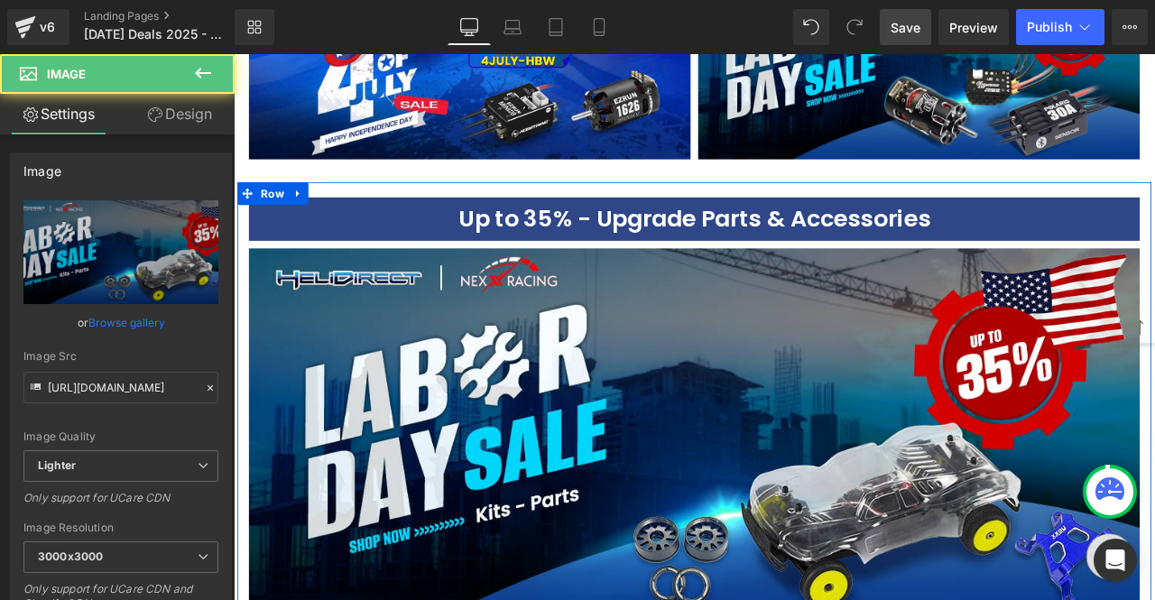
scroll to position [3843, 0]
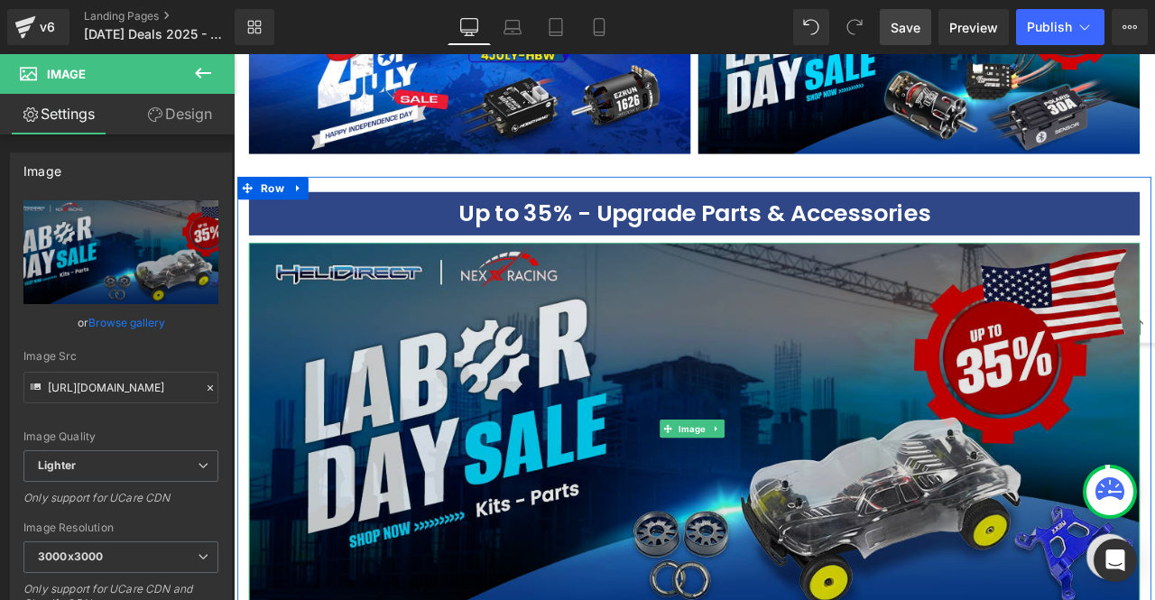
click at [595, 334] on img at bounding box center [780, 498] width 1056 height 441
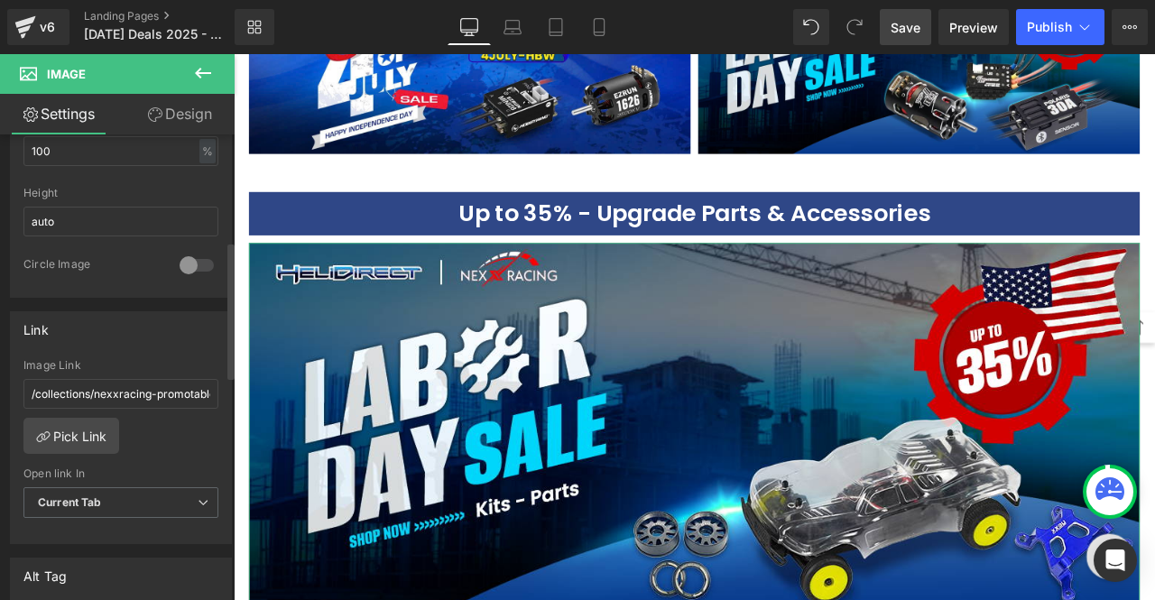
scroll to position [632, 0]
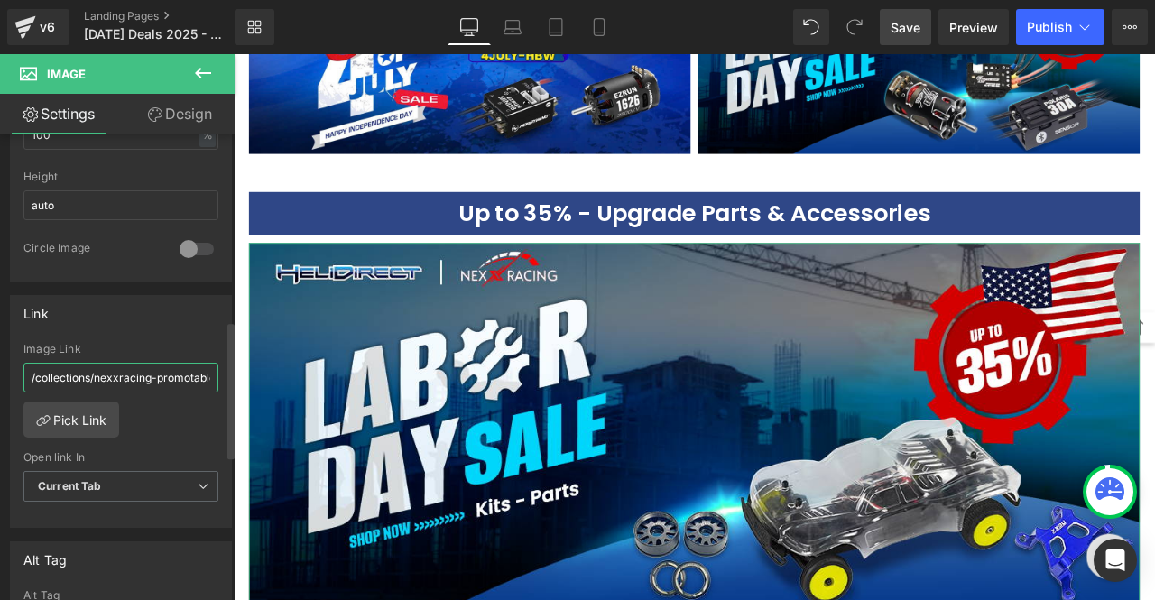
click at [117, 369] on input "/collections/nexxracing-promotable" at bounding box center [120, 378] width 195 height 30
click at [123, 366] on input "/collections/nexxracing-promotable" at bounding box center [120, 378] width 195 height 30
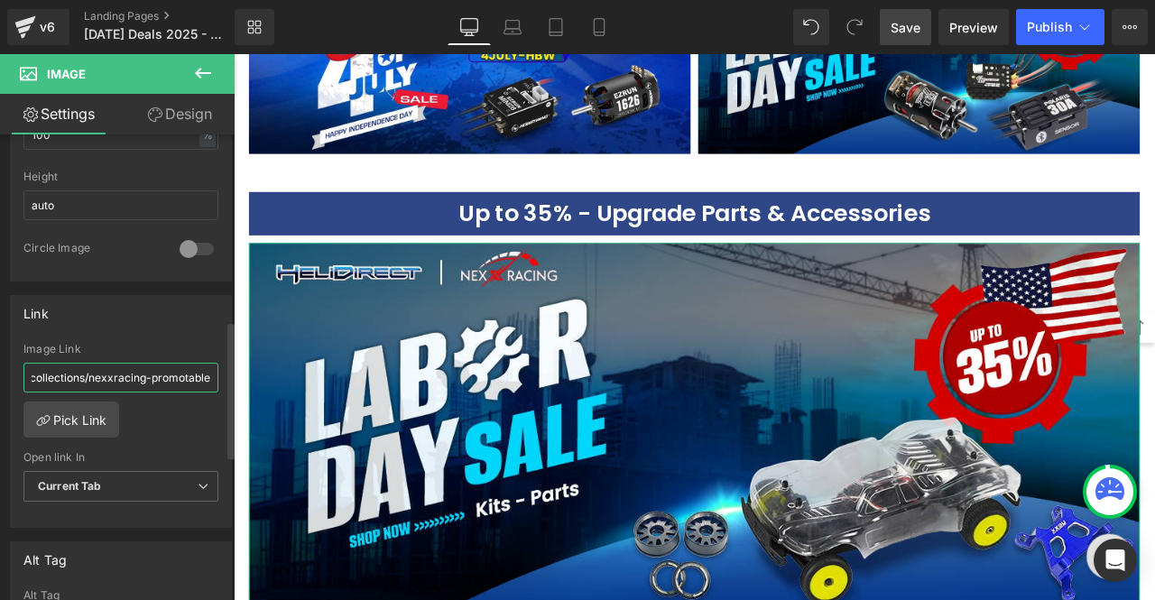
drag, startPoint x: 148, startPoint y: 369, endPoint x: 211, endPoint y: 369, distance: 63.2
click at [211, 369] on input "/collections/nexxracing-promotable" at bounding box center [120, 378] width 195 height 30
click at [180, 367] on input "/collections/nexxracing-promotable" at bounding box center [120, 378] width 195 height 30
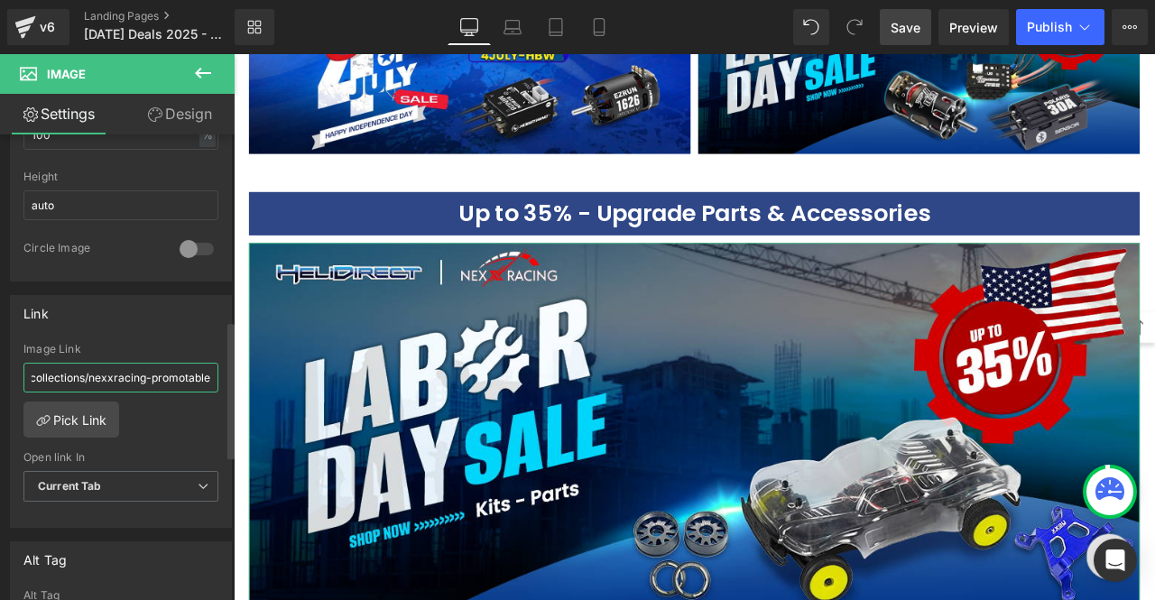
click at [131, 367] on input "/collections/nexxracing-promotable" at bounding box center [120, 378] width 195 height 30
drag, startPoint x: 137, startPoint y: 370, endPoint x: 92, endPoint y: 360, distance: 46.2
click at [88, 367] on input "/collections/nexxracing-promotable" at bounding box center [120, 378] width 195 height 30
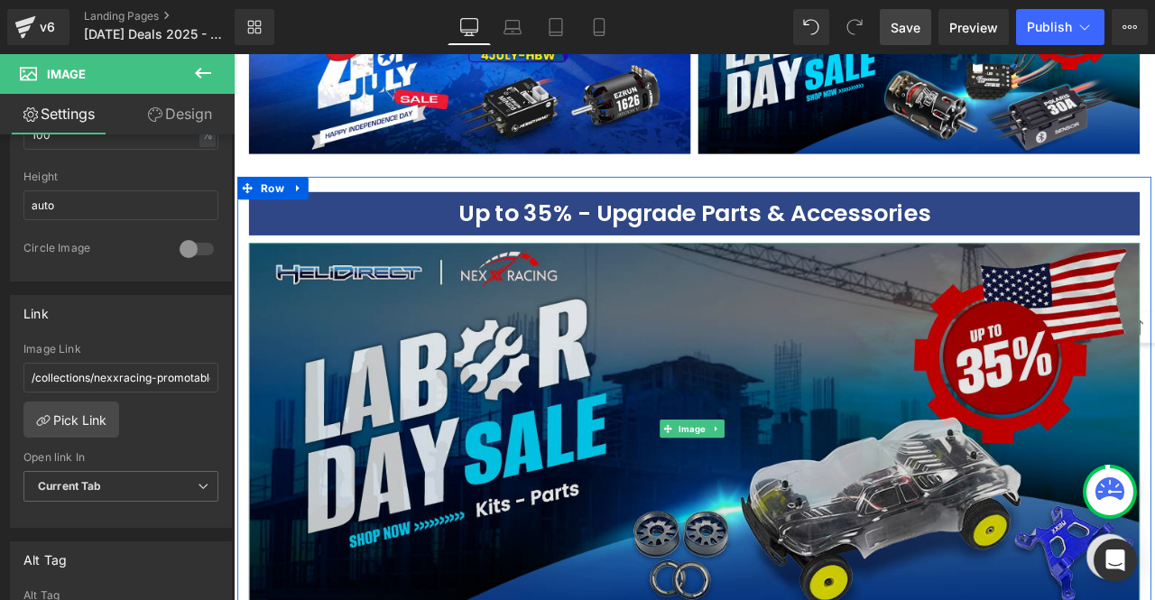
click at [608, 357] on img at bounding box center [780, 498] width 1056 height 441
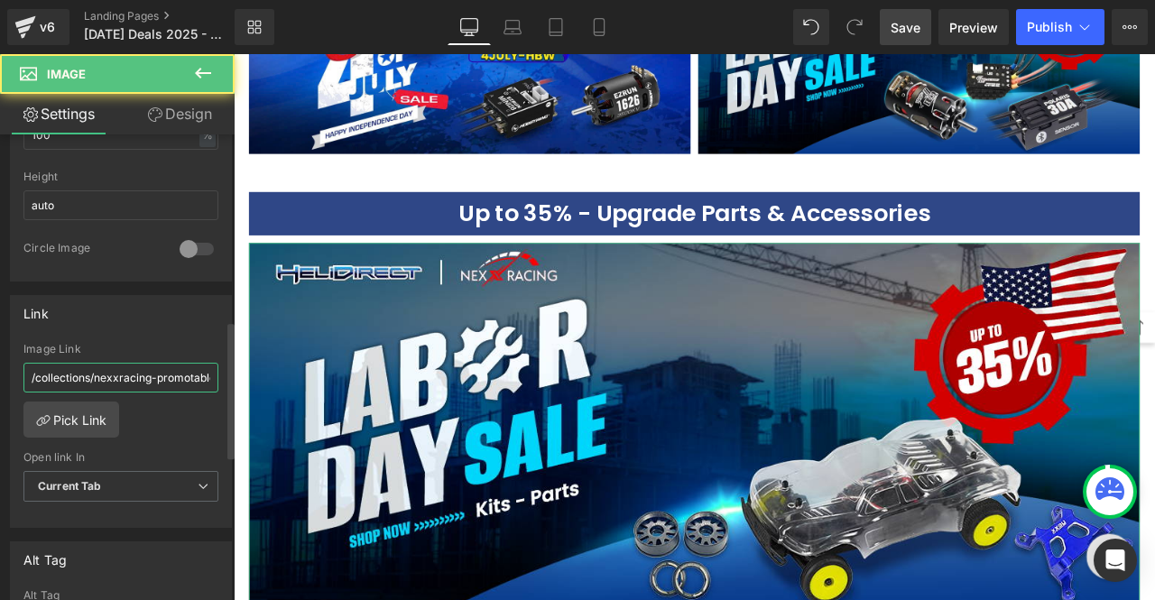
click at [163, 366] on input "/collections/nexxracing-promotable" at bounding box center [120, 378] width 195 height 30
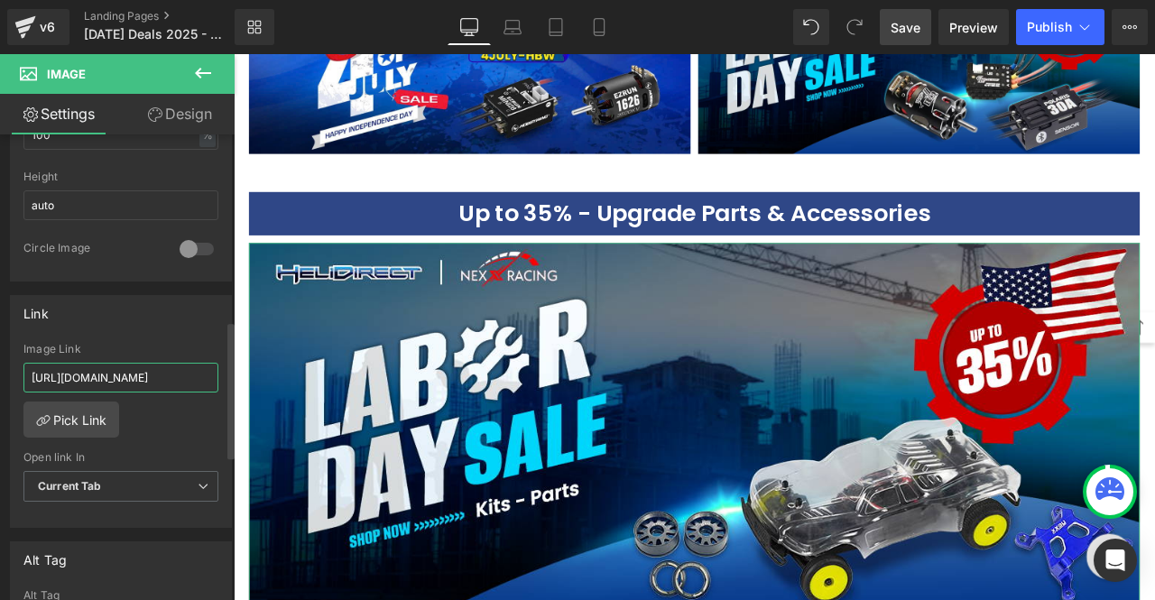
scroll to position [0, 149]
type input "[URL][DOMAIN_NAME]"
click at [897, 31] on span "Save" at bounding box center [906, 27] width 30 height 19
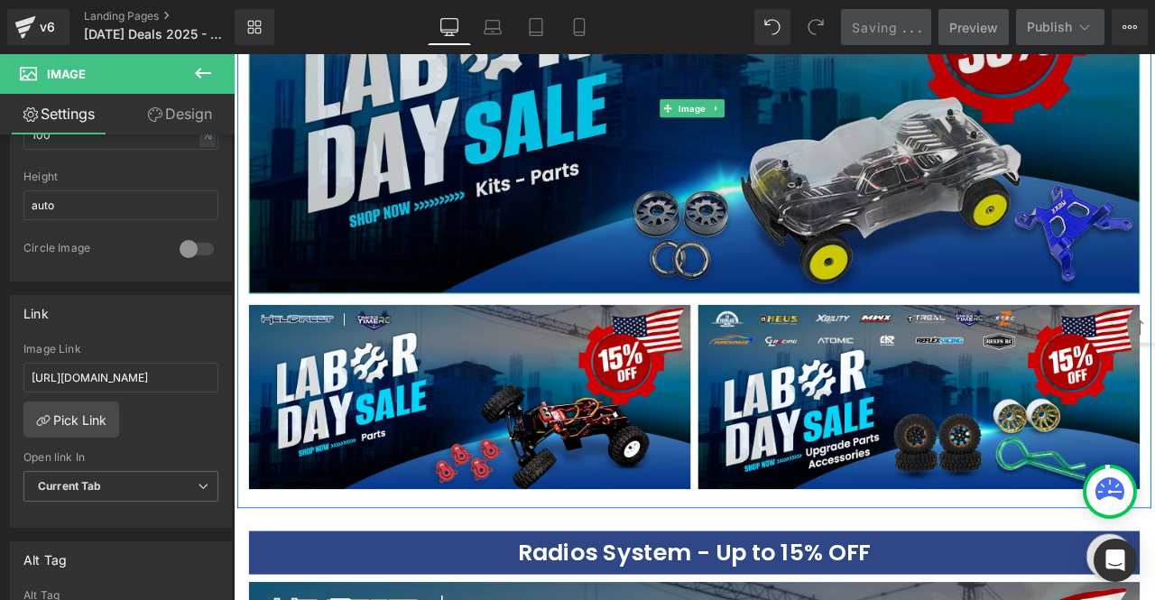
scroll to position [4294, 0]
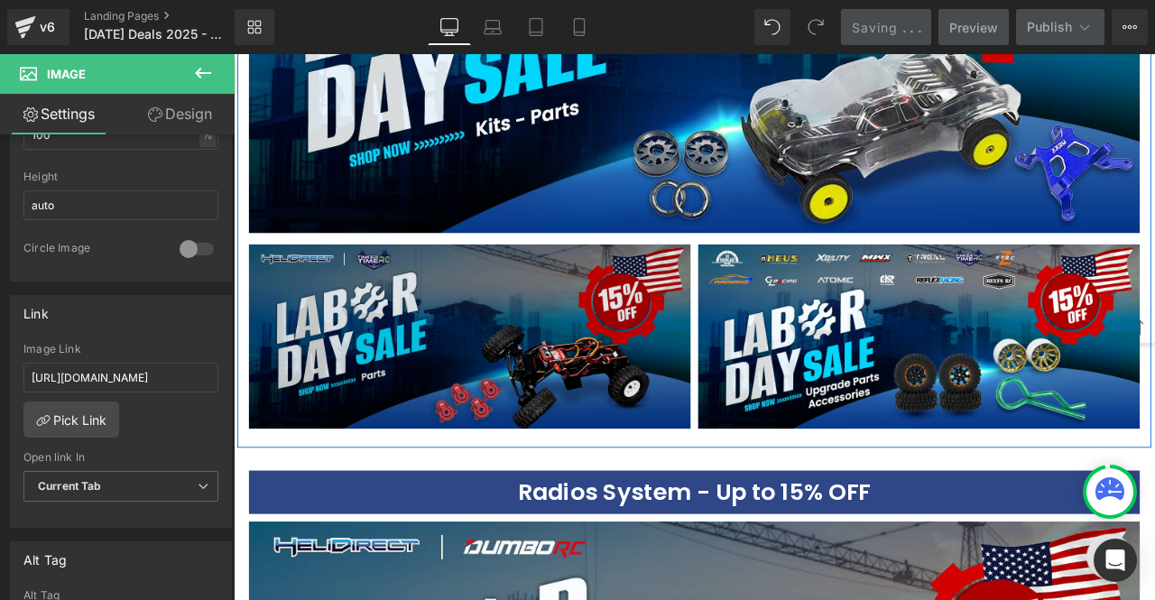
click at [587, 342] on img at bounding box center [514, 389] width 524 height 218
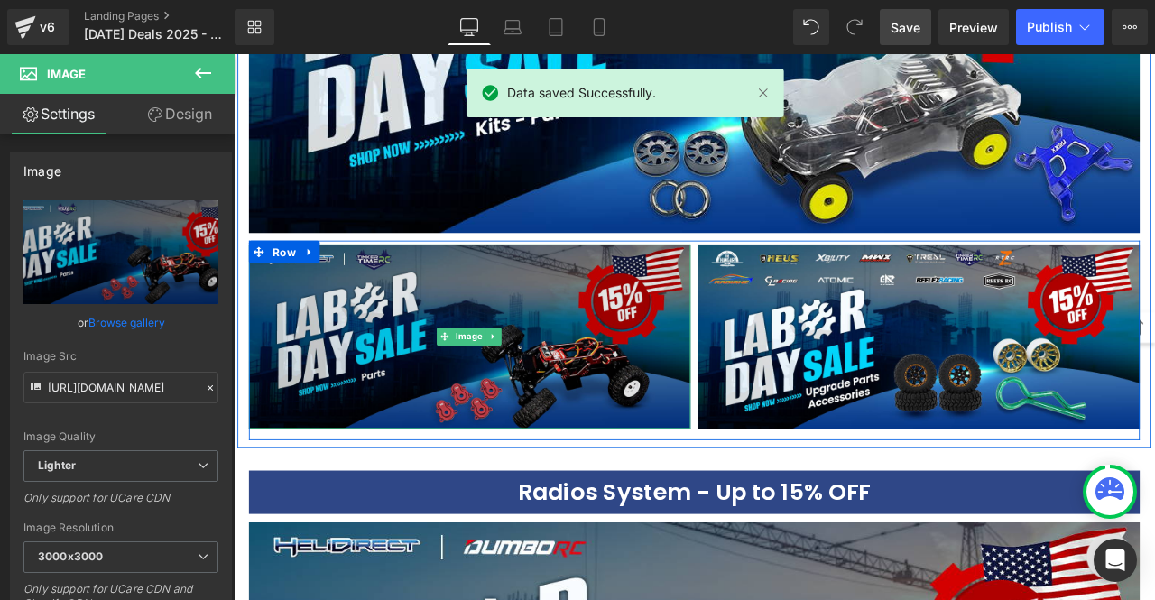
click at [419, 371] on img at bounding box center [514, 389] width 524 height 218
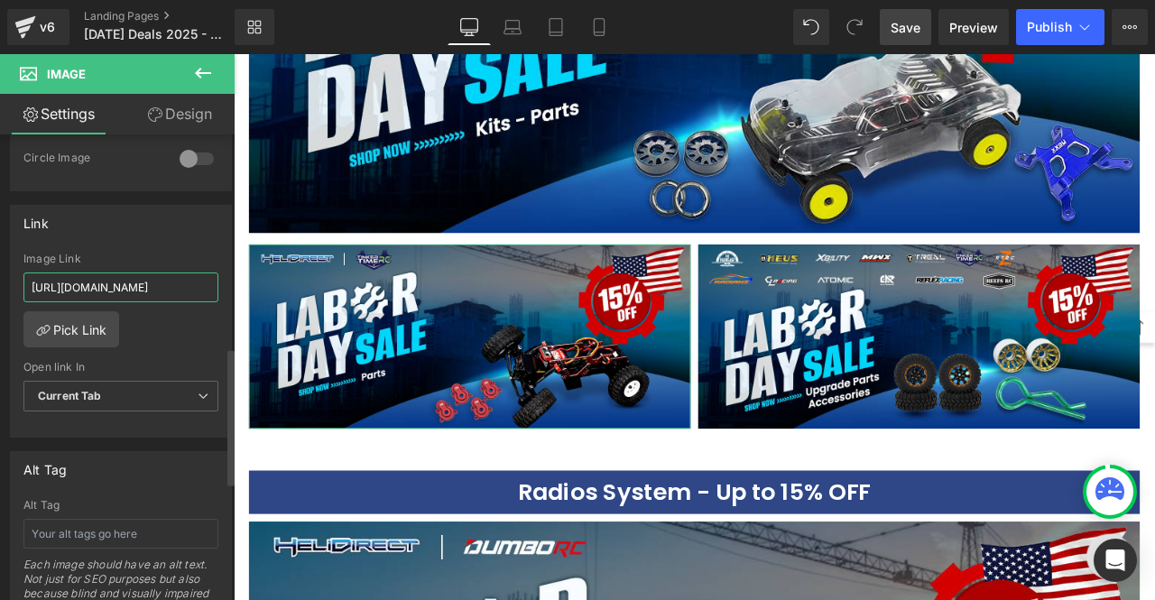
scroll to position [0, 177]
drag, startPoint x: 152, startPoint y: 279, endPoint x: 209, endPoint y: 278, distance: 57.8
click at [209, 278] on input "[URL][DOMAIN_NAME]" at bounding box center [120, 288] width 195 height 30
click at [154, 280] on input "[URL][DOMAIN_NAME]" at bounding box center [120, 288] width 195 height 30
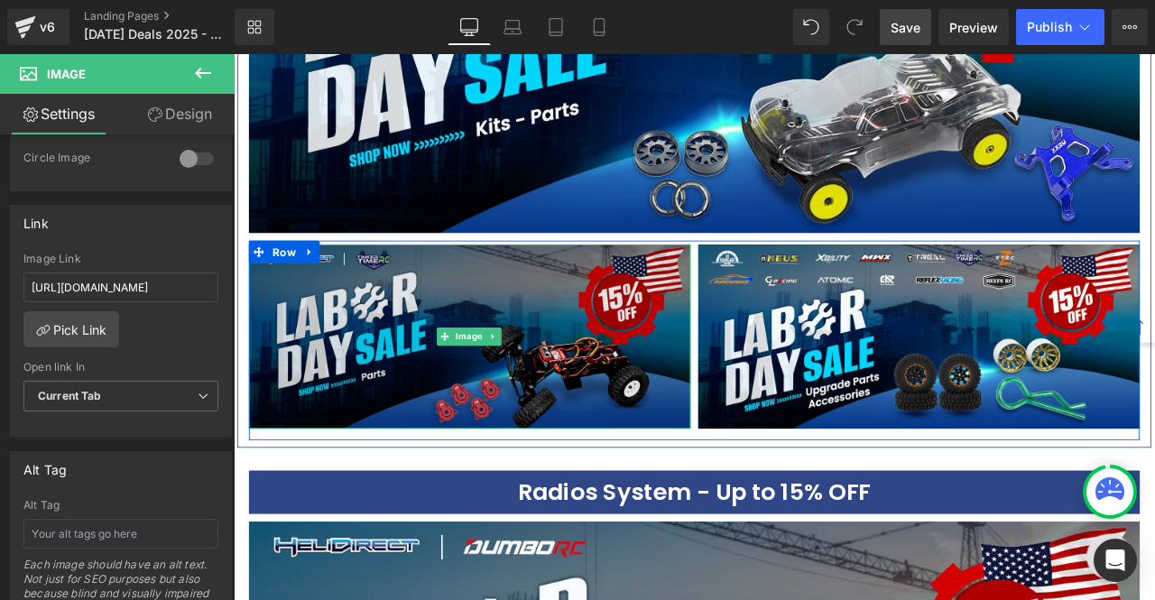
click at [552, 323] on img at bounding box center [514, 389] width 524 height 218
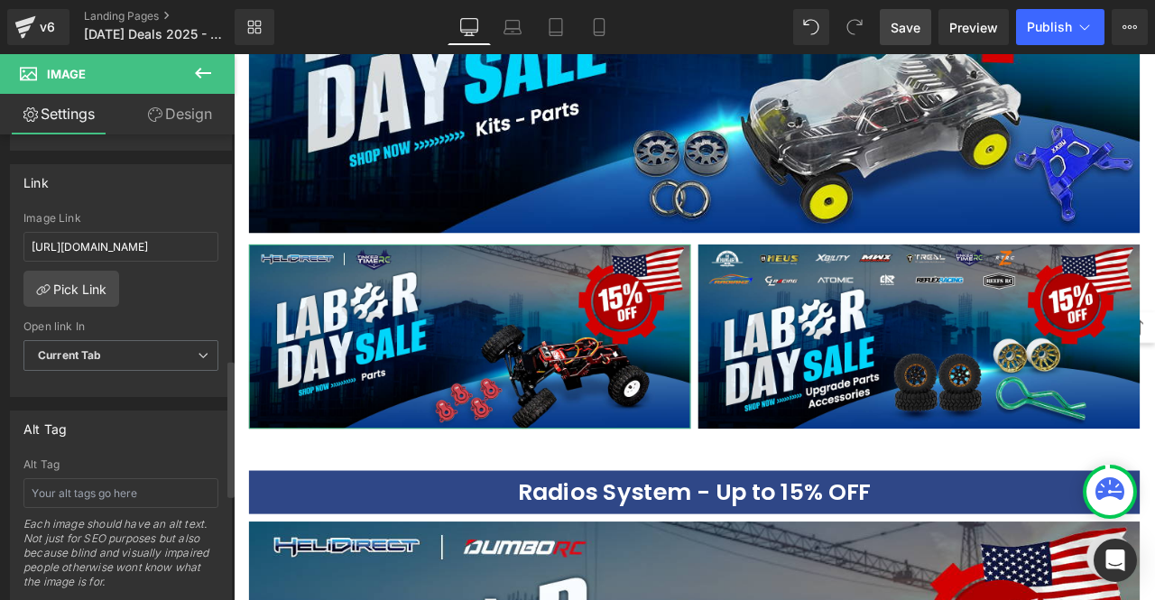
scroll to position [762, 0]
click at [139, 239] on input "[URL][DOMAIN_NAME]" at bounding box center [120, 248] width 195 height 30
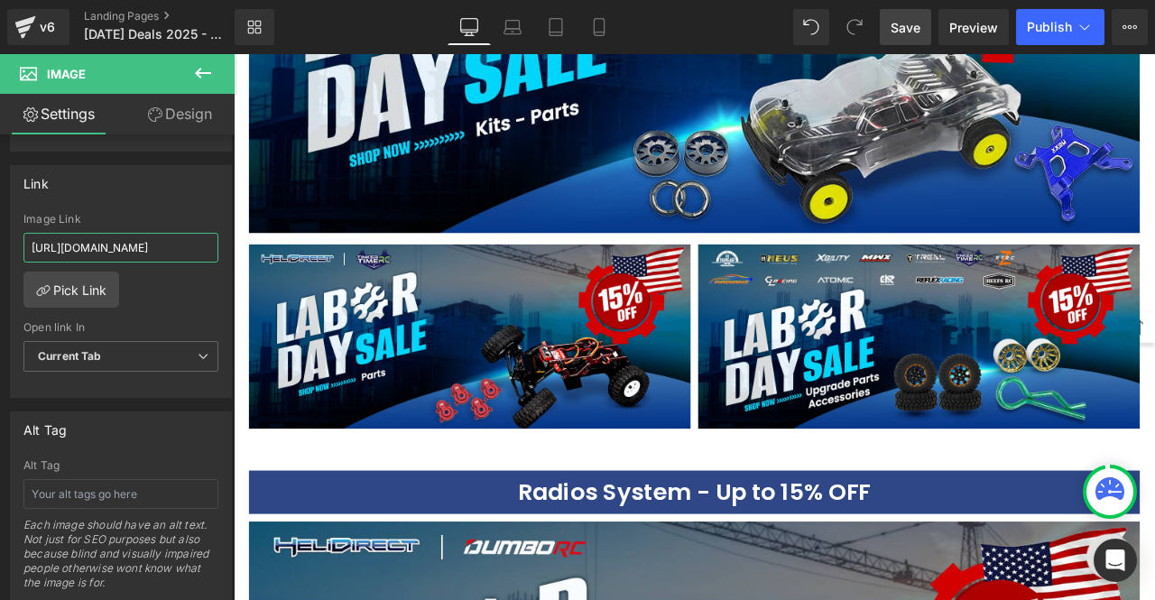
type input "[URL][DOMAIN_NAME]"
click at [908, 26] on span "Save" at bounding box center [906, 27] width 30 height 19
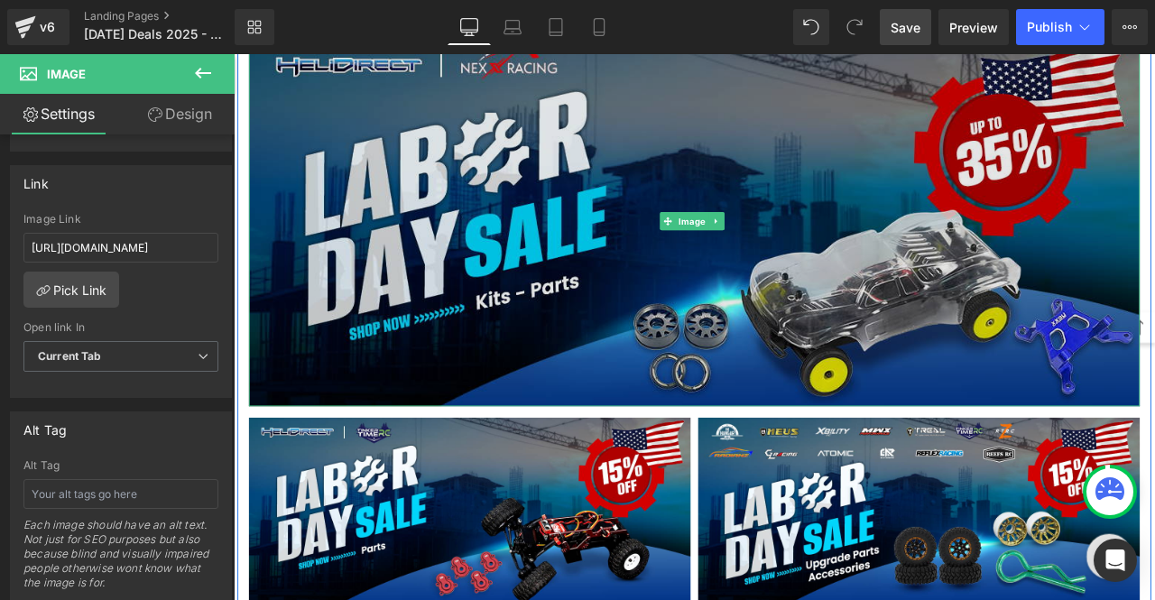
scroll to position [4204, 0]
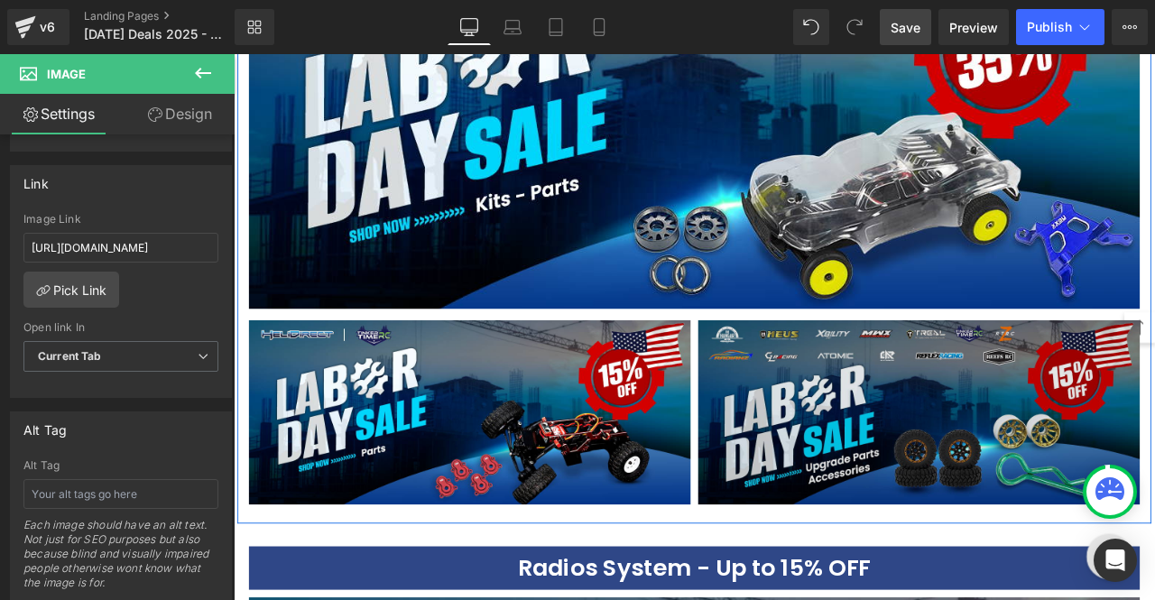
click at [884, 416] on img at bounding box center [1046, 479] width 524 height 218
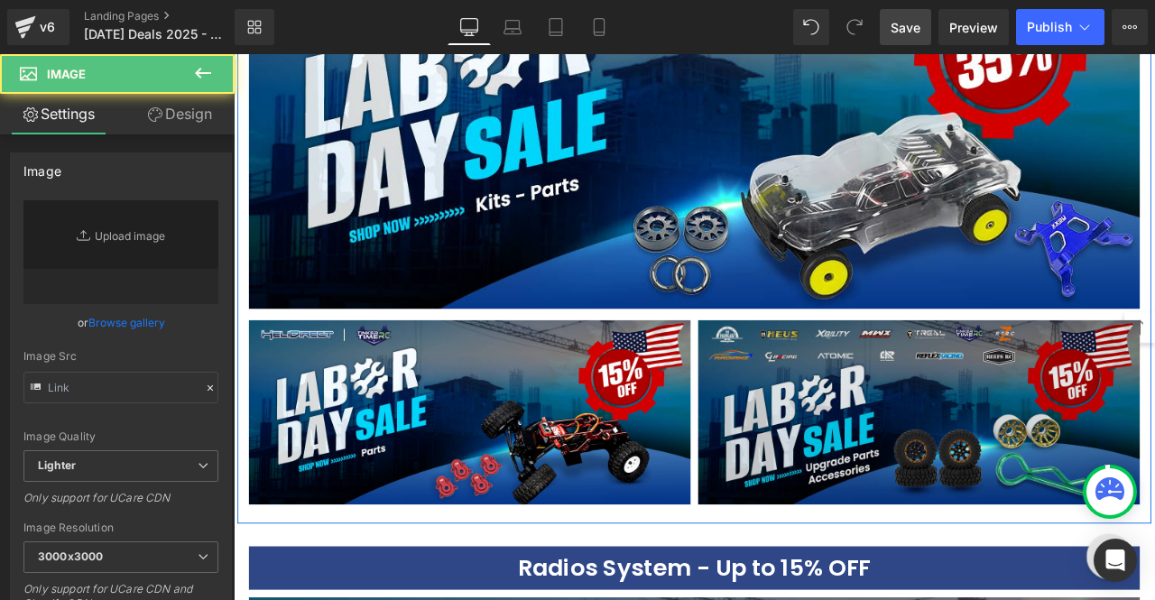
type input "[URL][DOMAIN_NAME]"
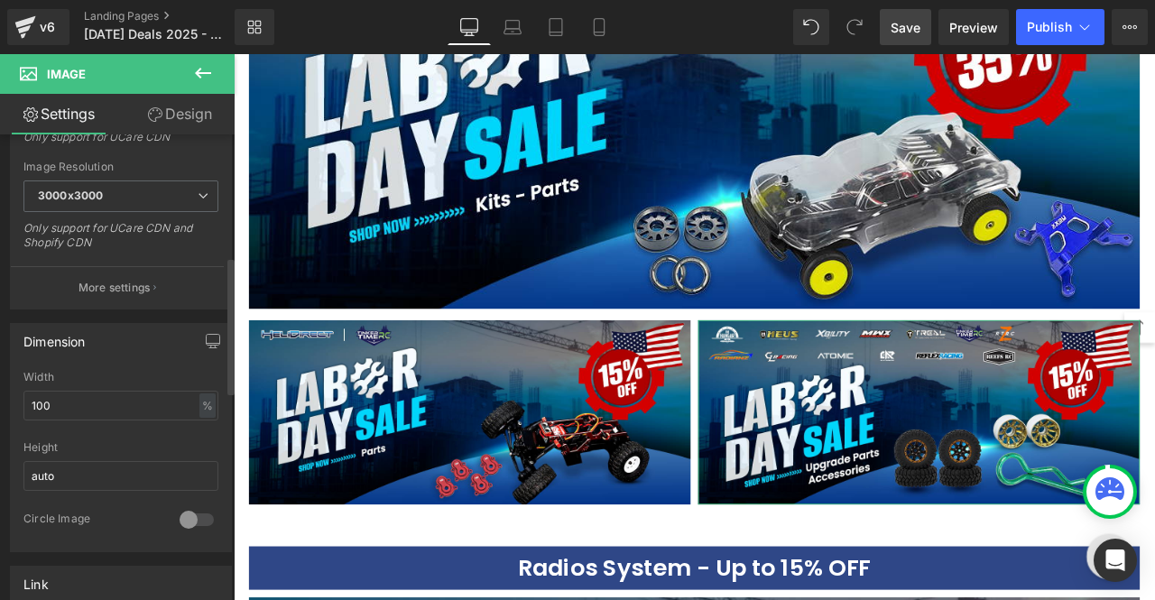
scroll to position [632, 0]
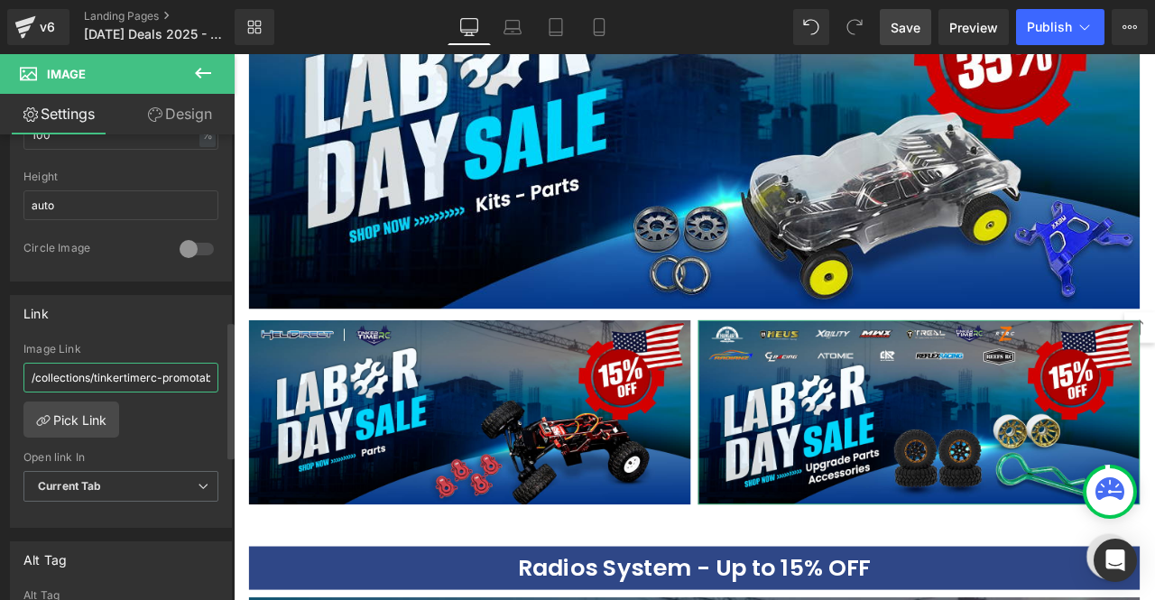
click at [135, 375] on input "/collections/tinkertimerc-promotable" at bounding box center [120, 378] width 195 height 30
click at [818, 32] on icon at bounding box center [811, 27] width 14 height 14
type input "/collections/tinkertimerc-promotable"
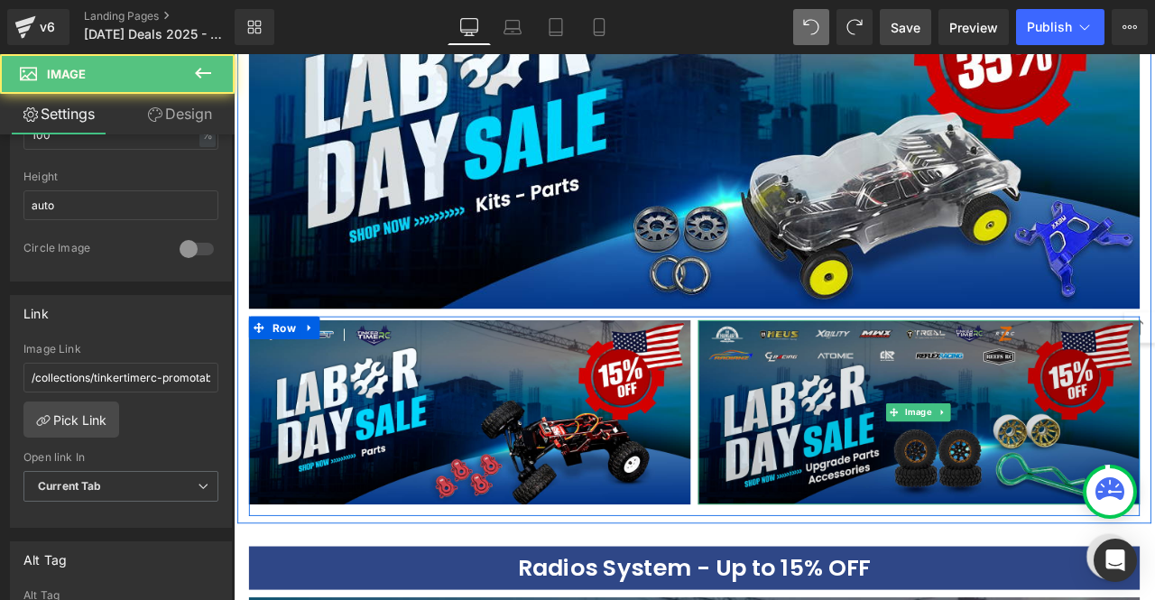
click at [1044, 414] on img at bounding box center [1046, 479] width 524 height 218
click at [1042, 392] on img at bounding box center [1046, 479] width 524 height 218
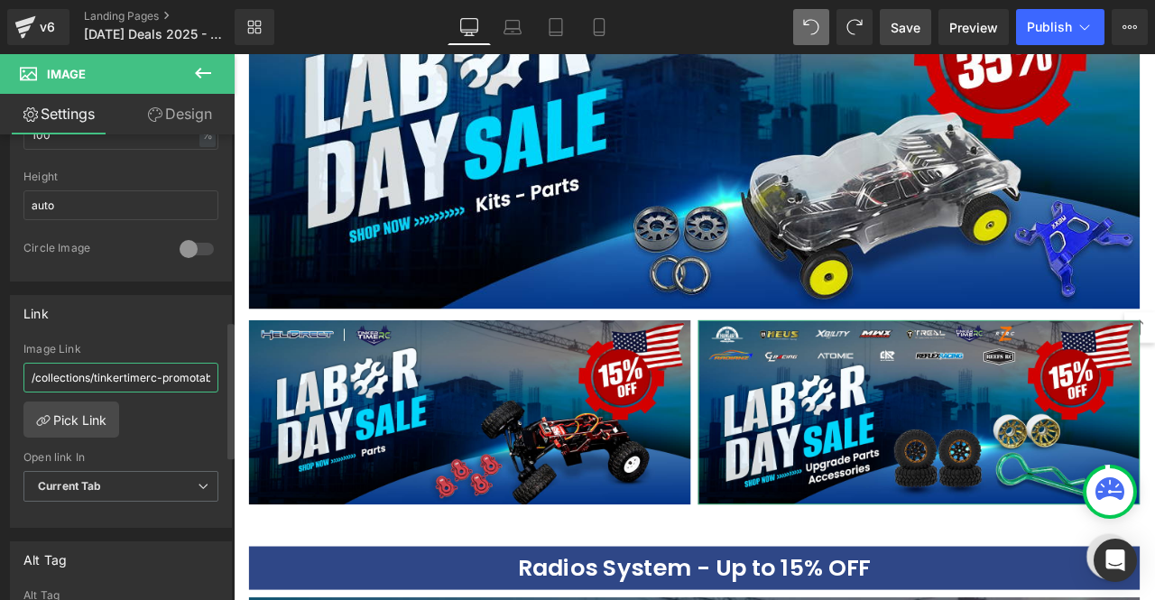
click at [141, 368] on input "/collections/tinkertimerc-promotable" at bounding box center [120, 378] width 195 height 30
click at [141, 369] on input "/collections/tinkertimerc-promotable" at bounding box center [120, 378] width 195 height 30
type input "[URL][DOMAIN_NAME]"
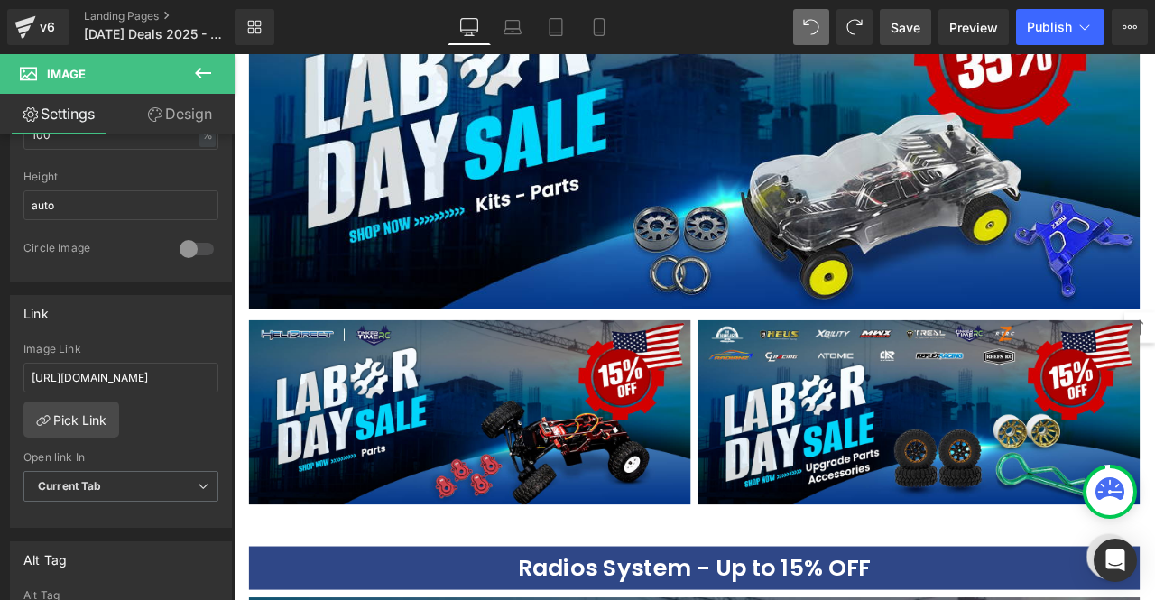
scroll to position [0, 0]
click at [908, 28] on span "Save" at bounding box center [906, 27] width 30 height 19
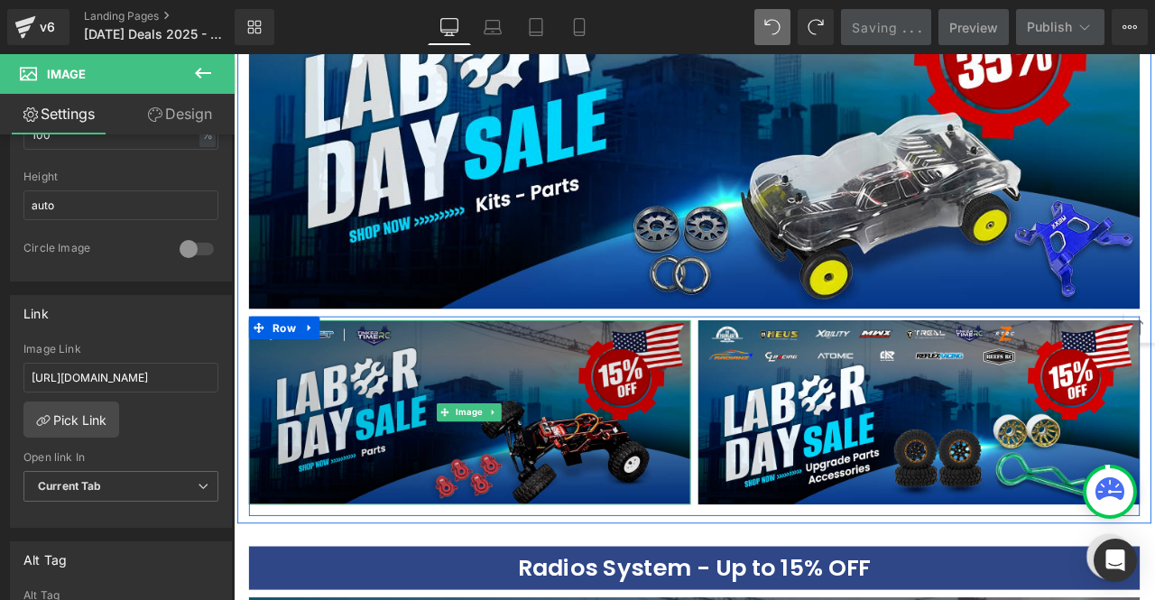
click at [598, 384] on img at bounding box center [514, 479] width 524 height 218
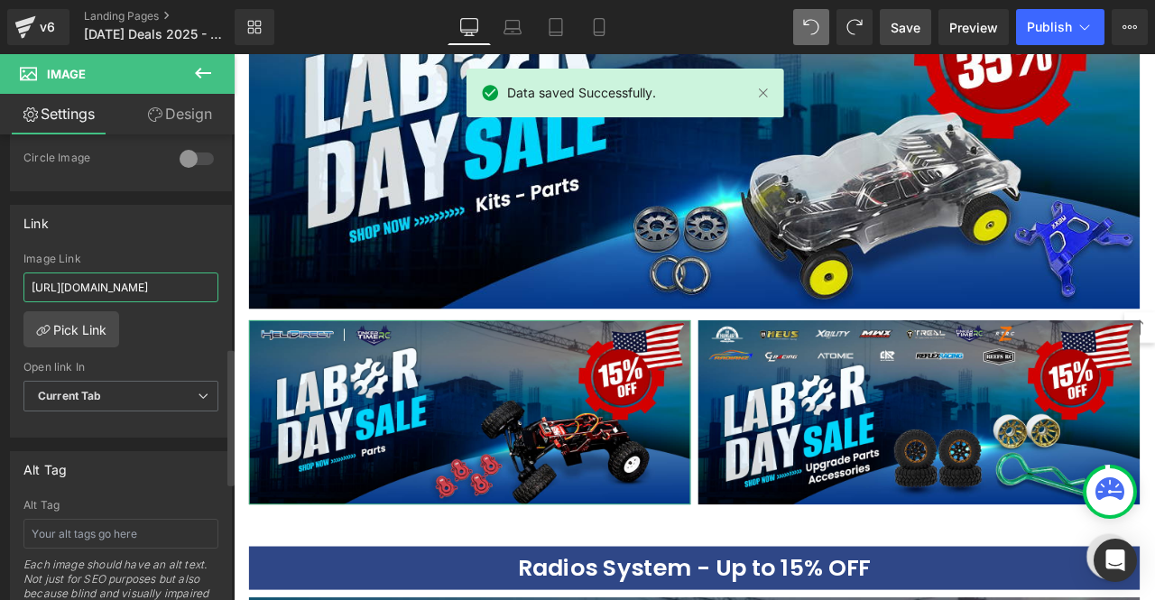
scroll to position [0, 153]
drag, startPoint x: 148, startPoint y: 284, endPoint x: 209, endPoint y: 288, distance: 61.5
click at [209, 288] on input "[URL][DOMAIN_NAME]" at bounding box center [120, 288] width 195 height 30
click at [159, 281] on input "[URL][DOMAIN_NAME]" at bounding box center [120, 288] width 195 height 30
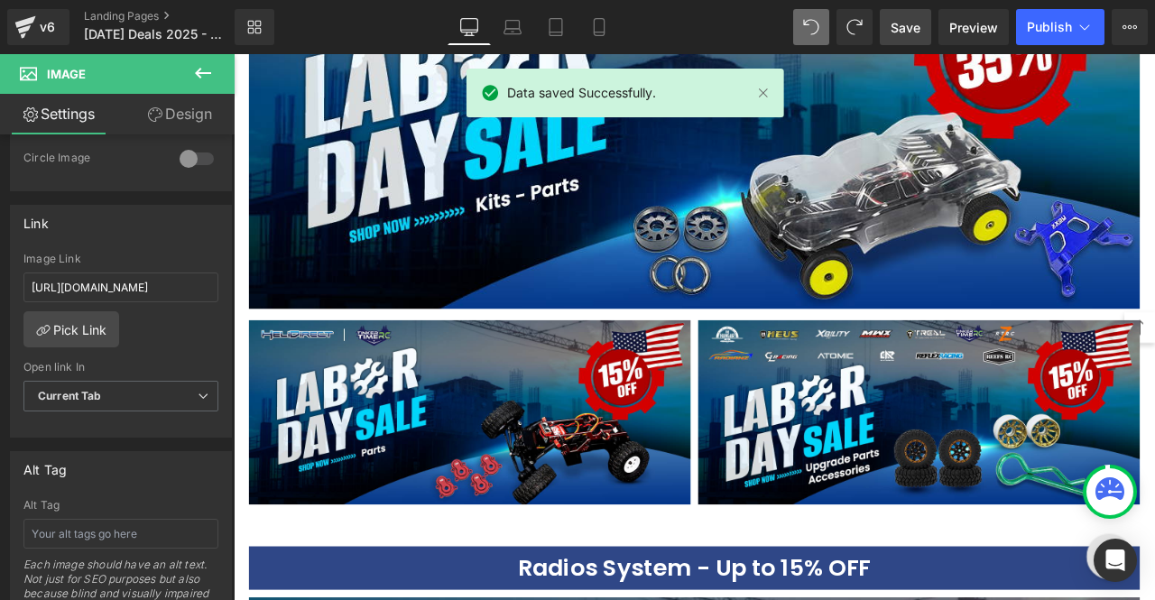
click at [895, 36] on span "Save" at bounding box center [906, 27] width 30 height 19
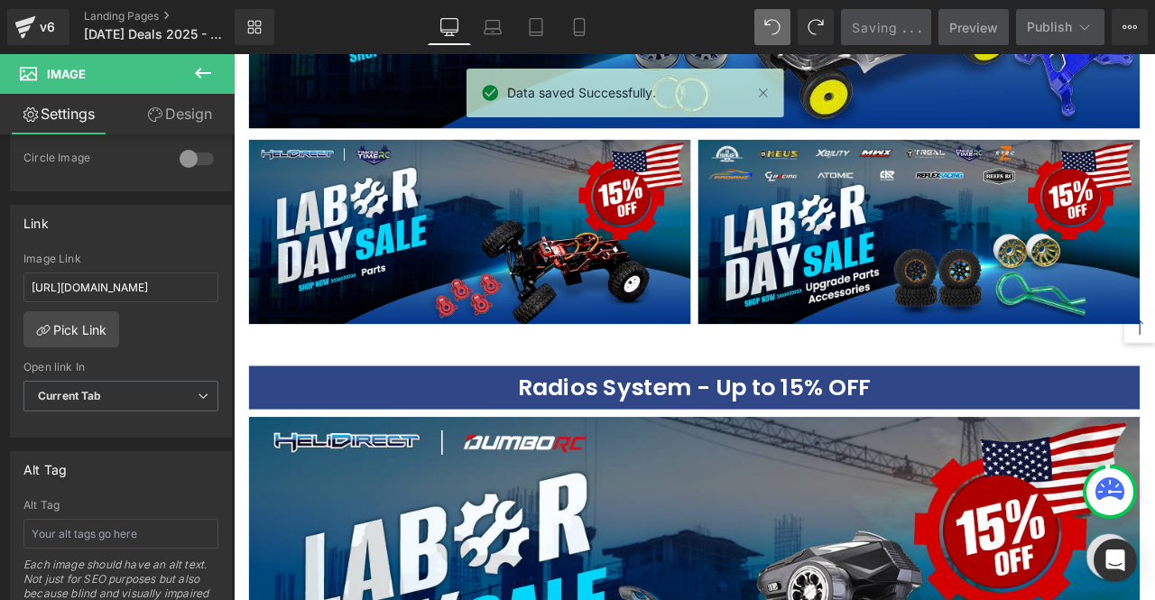
scroll to position [4475, 0]
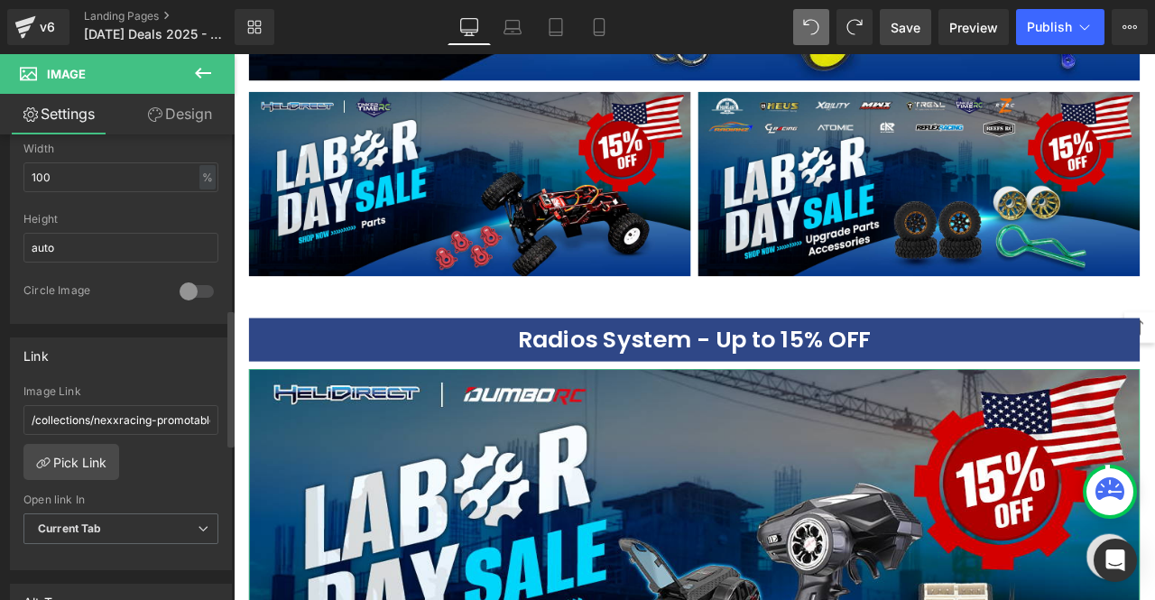
scroll to position [592, 0]
click at [125, 404] on input "/collections/nexxracing-promotable" at bounding box center [120, 418] width 195 height 30
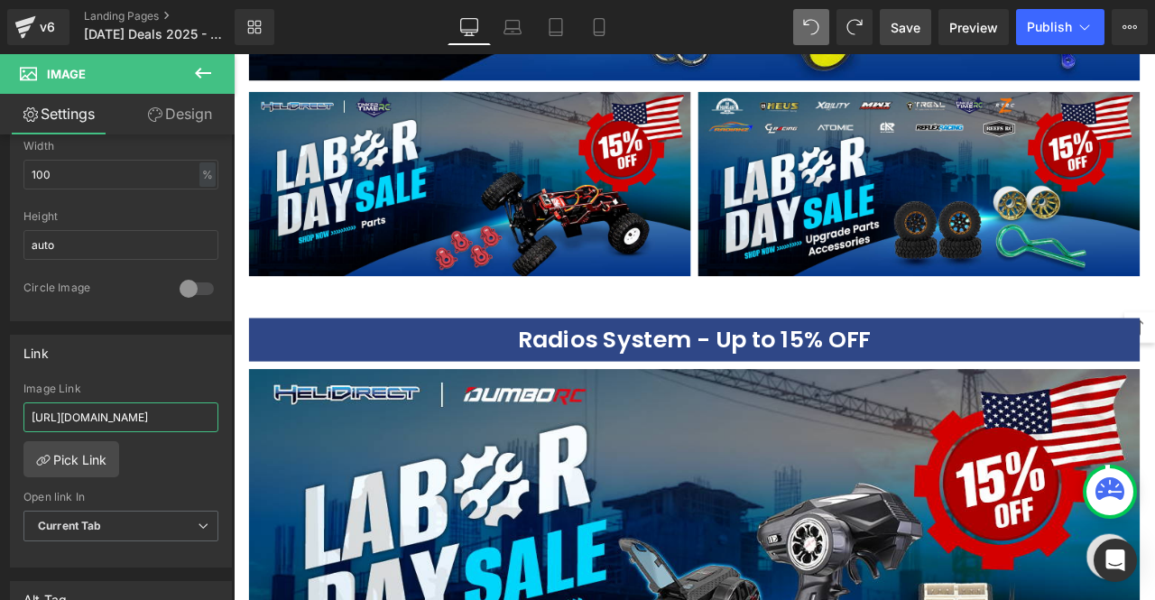
type input "[URL][DOMAIN_NAME]"
click at [906, 31] on span "Save" at bounding box center [906, 27] width 30 height 19
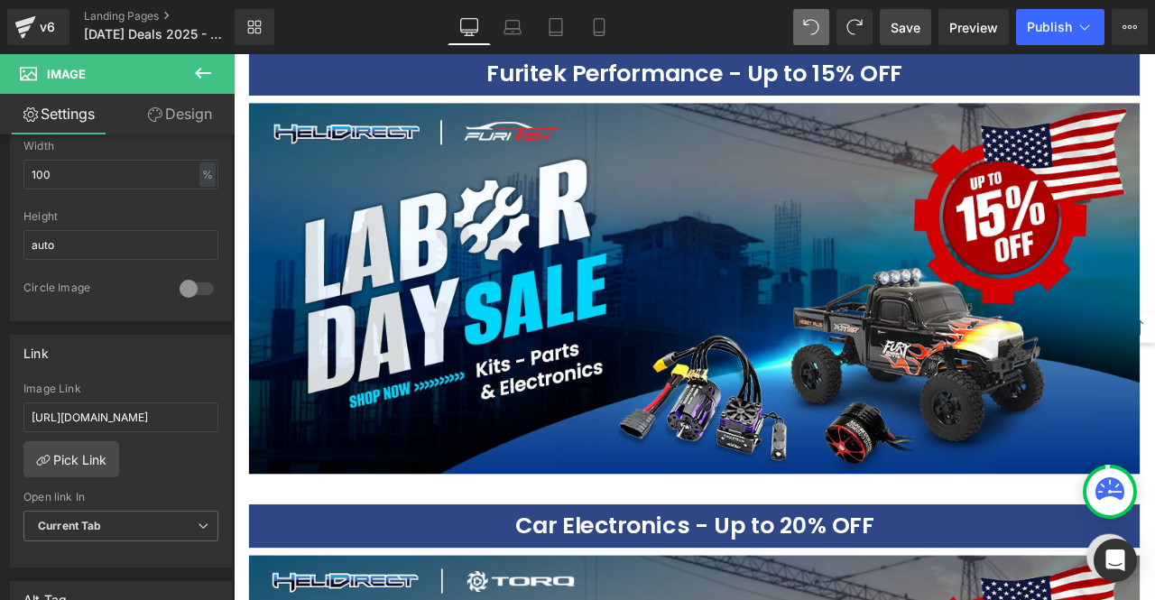
scroll to position [2689, 0]
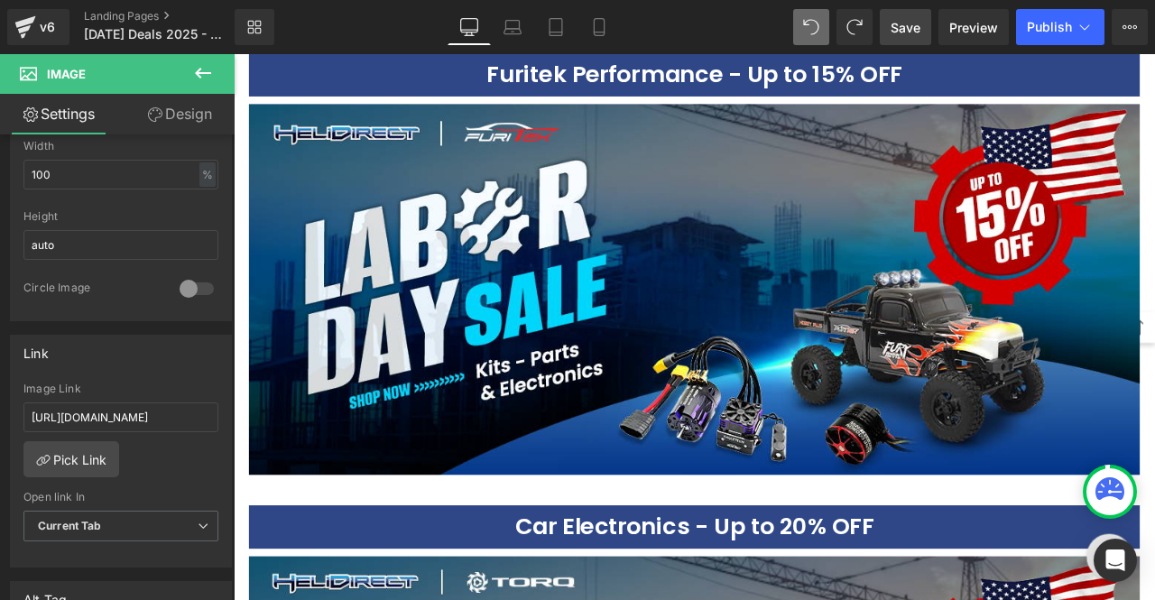
click at [902, 19] on span "Save" at bounding box center [906, 27] width 30 height 19
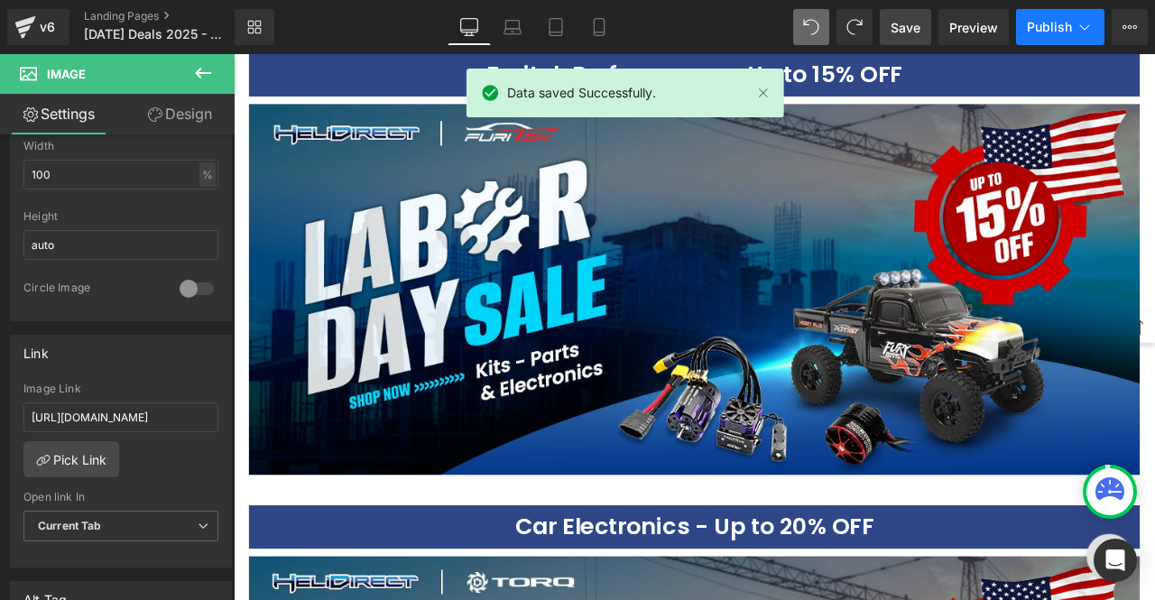
click at [1054, 34] on button "Publish" at bounding box center [1060, 27] width 88 height 36
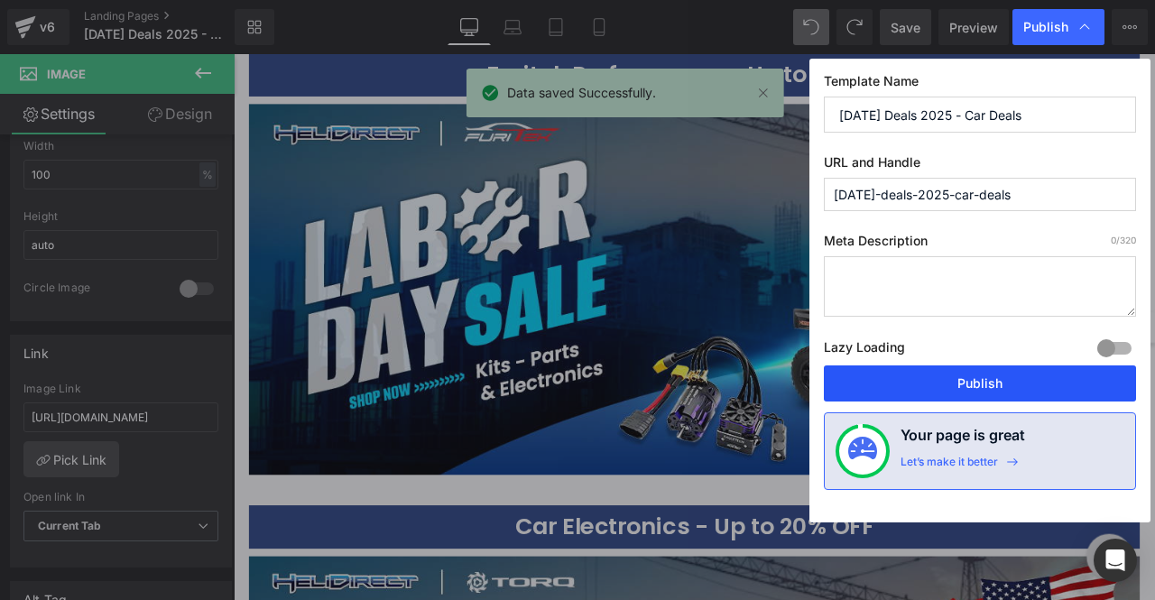
click at [1029, 377] on button "Publish" at bounding box center [980, 384] width 312 height 36
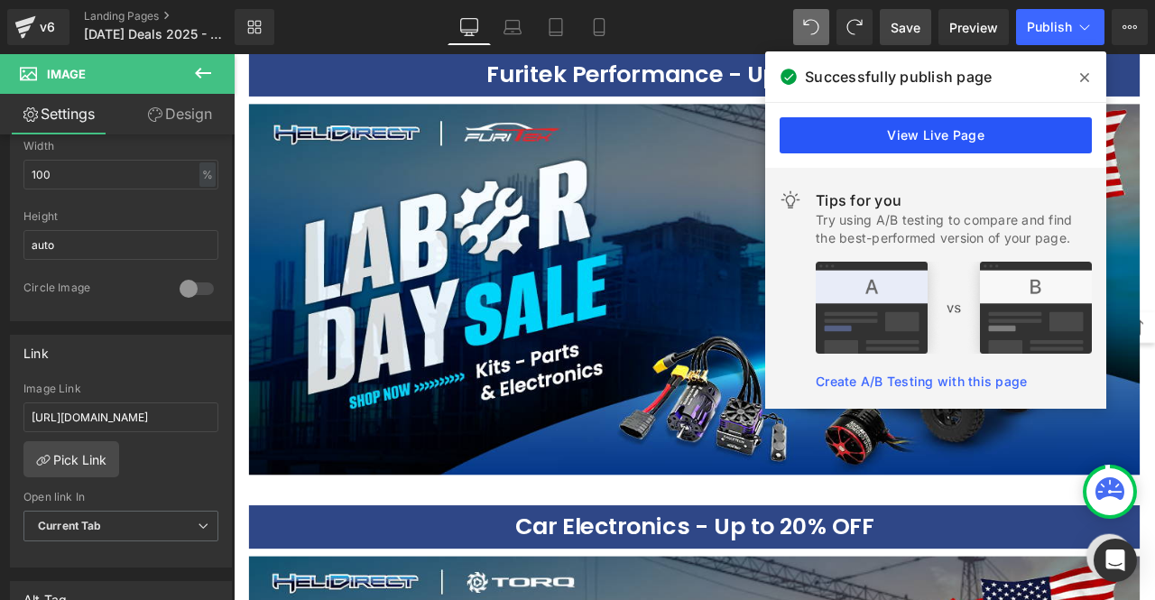
click at [888, 126] on link "View Live Page" at bounding box center [936, 135] width 312 height 36
